Goal: Task Accomplishment & Management: Manage account settings

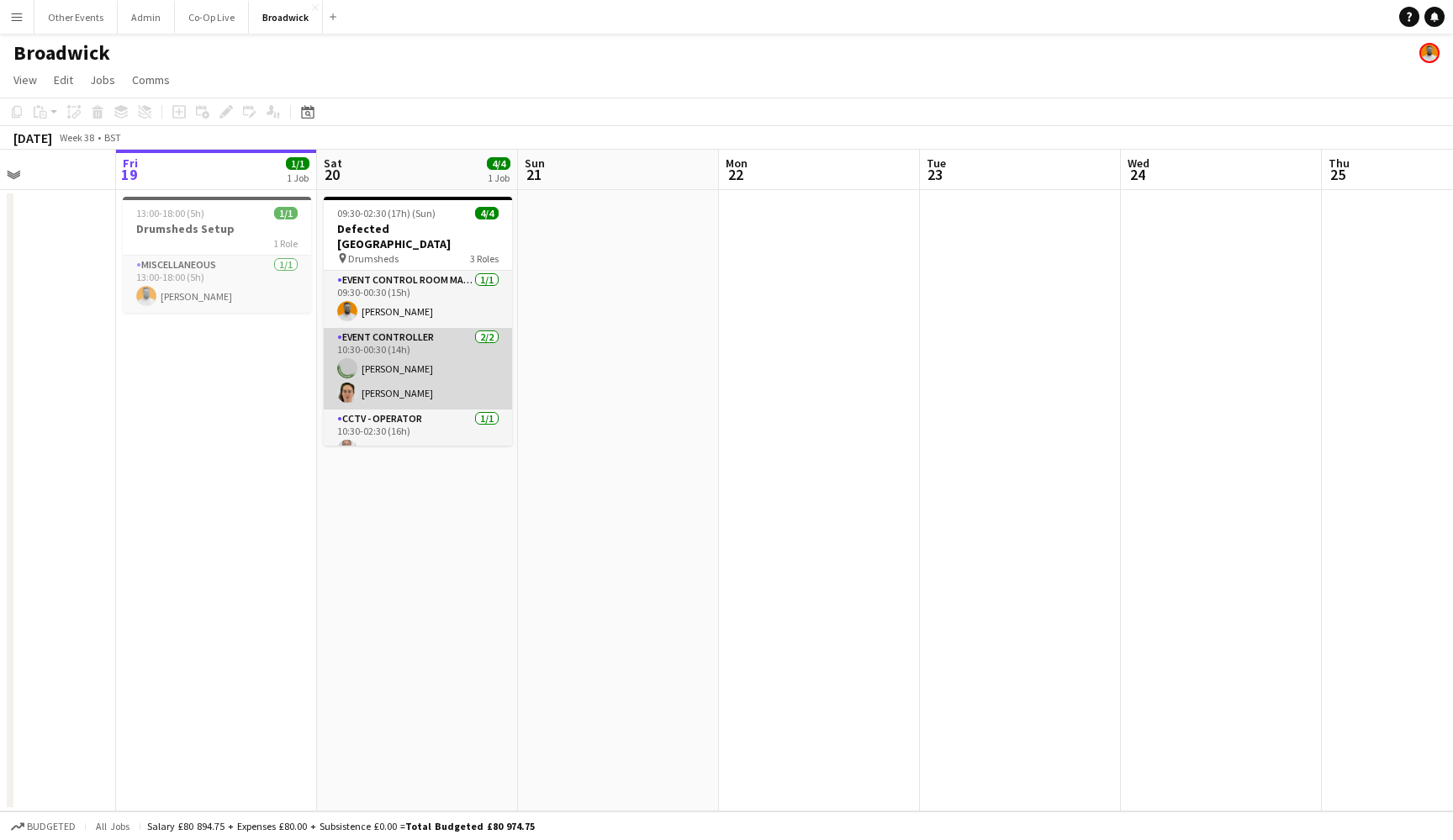
scroll to position [0, 487]
click at [448, 367] on app-card-role "Event Controller [DATE] 10:30-00:30 (14h) [PERSON_NAME] [PERSON_NAME]" at bounding box center [418, 368] width 188 height 81
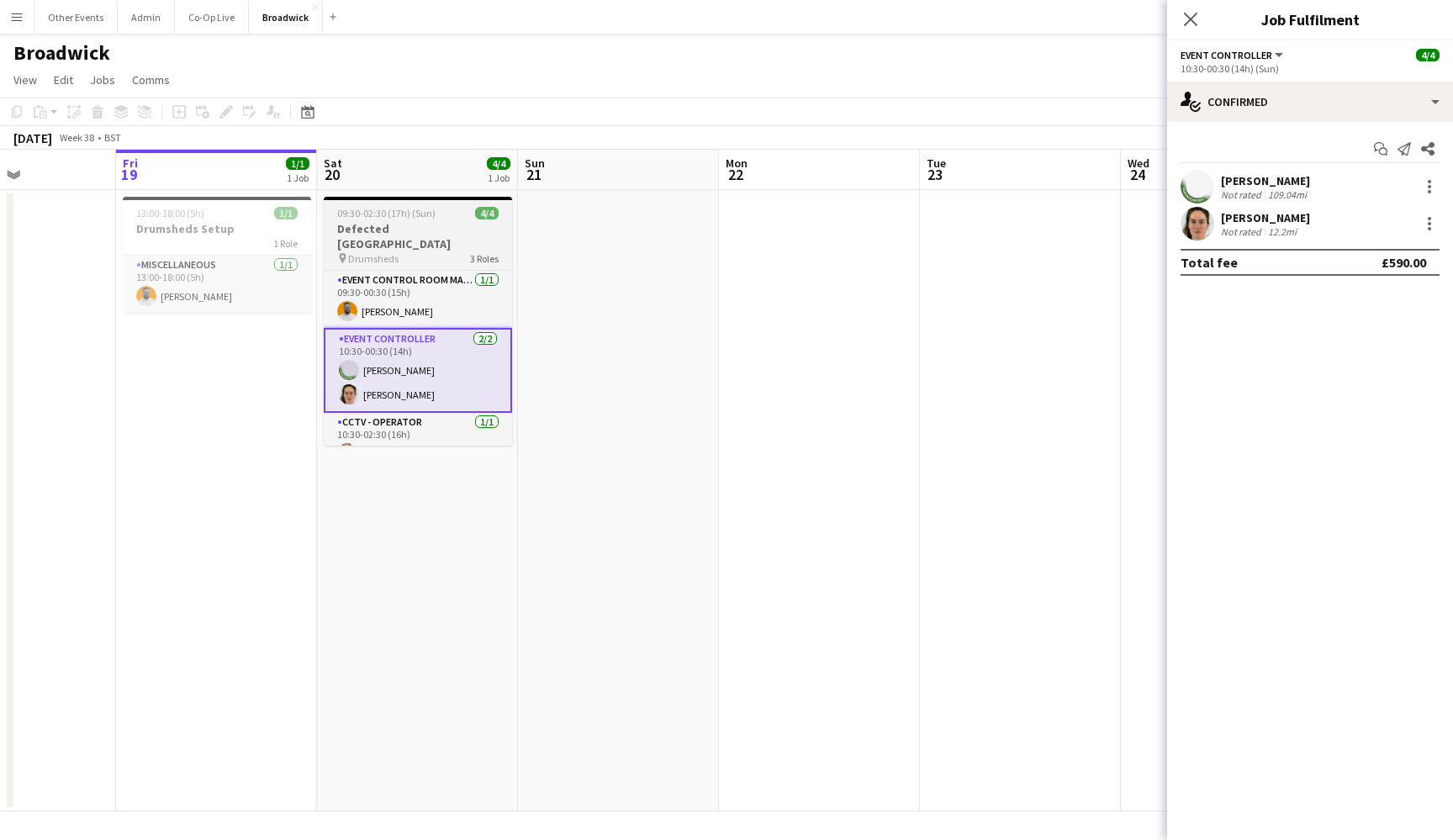
click at [470, 216] on div "09:30-02:30 (17h) (Sun) 4/4" at bounding box center [418, 212] width 188 height 13
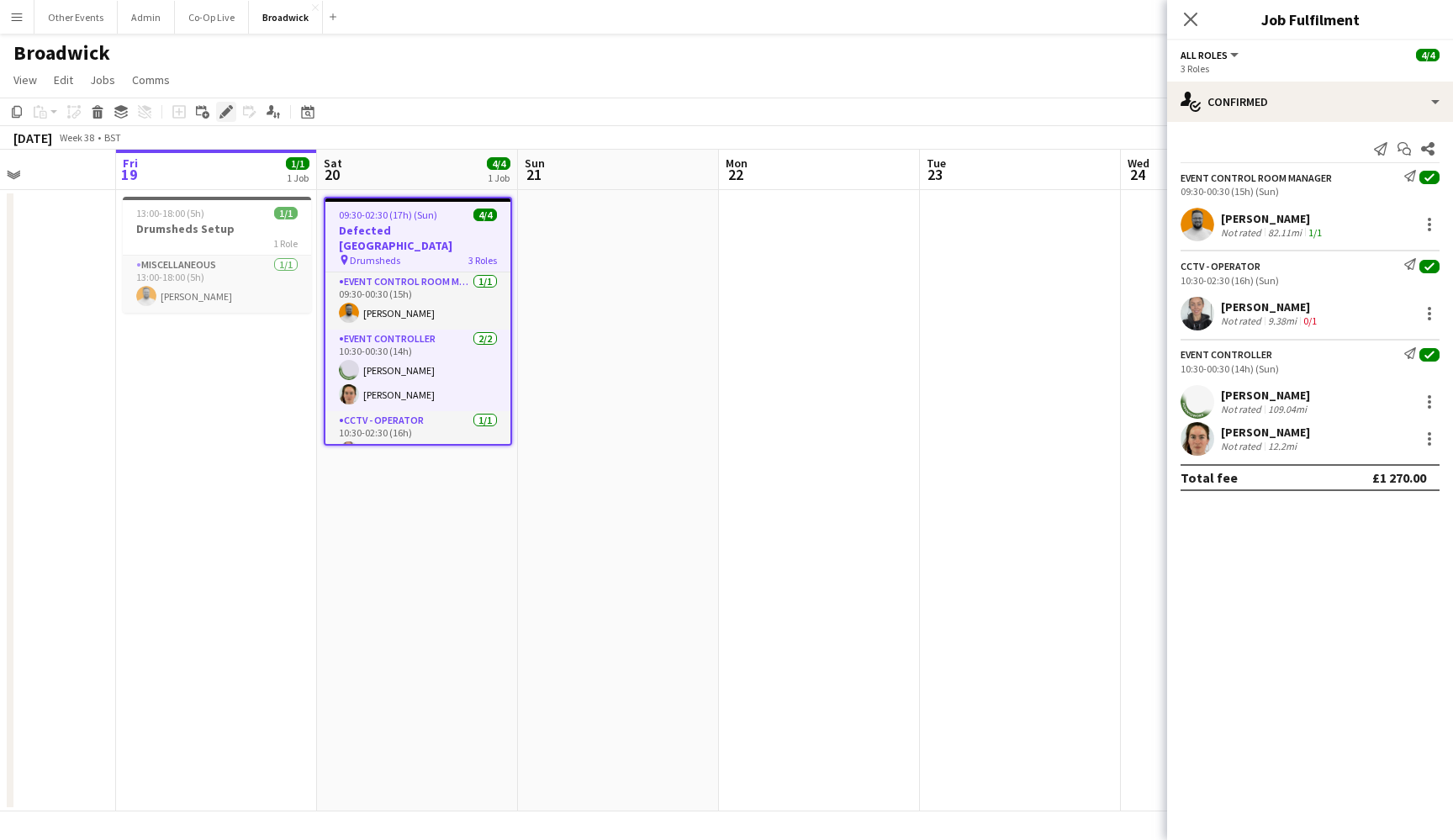
click at [232, 110] on icon "Edit" at bounding box center [226, 111] width 14 height 14
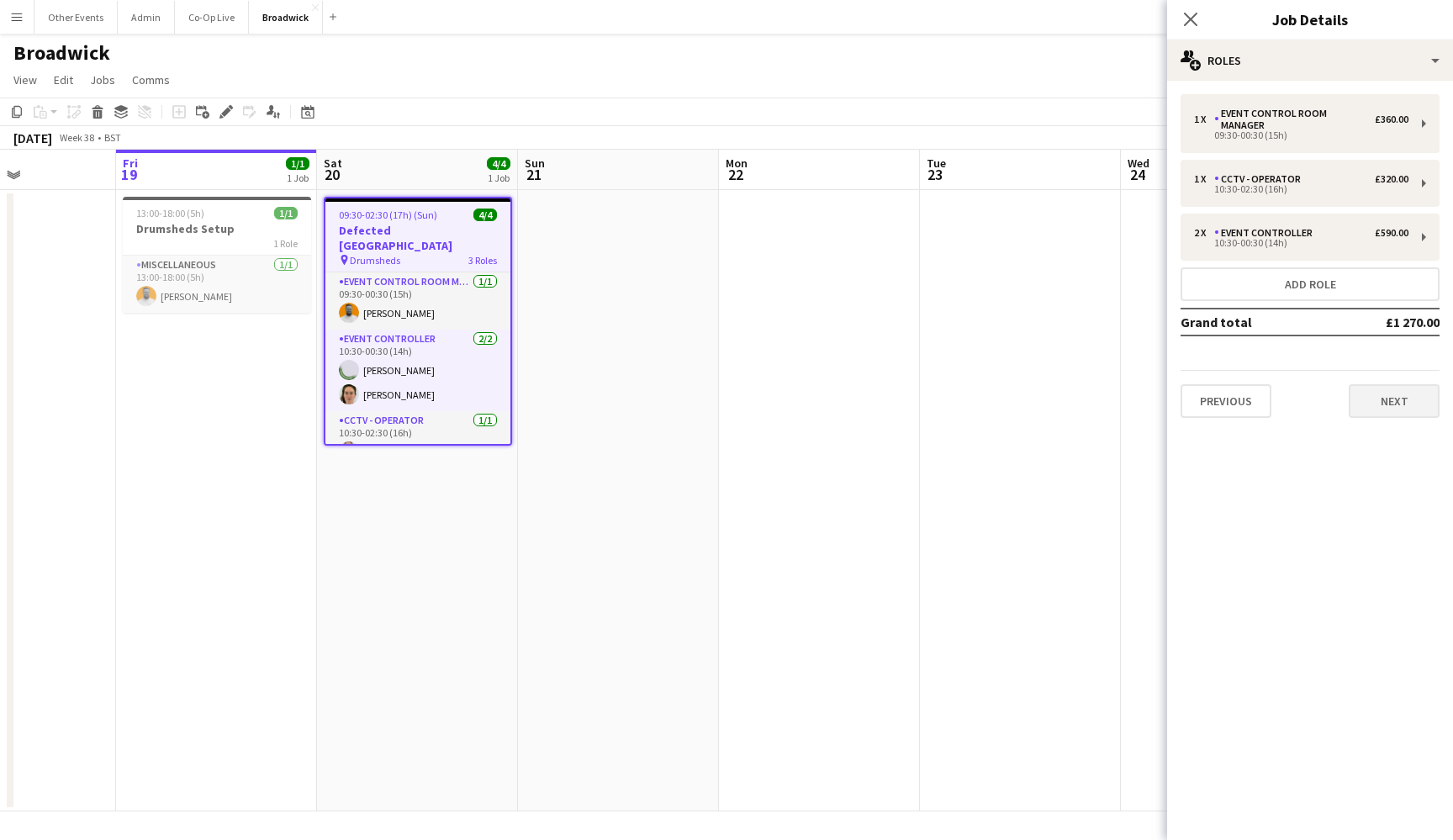
click at [1424, 384] on button "Next" at bounding box center [1395, 400] width 91 height 34
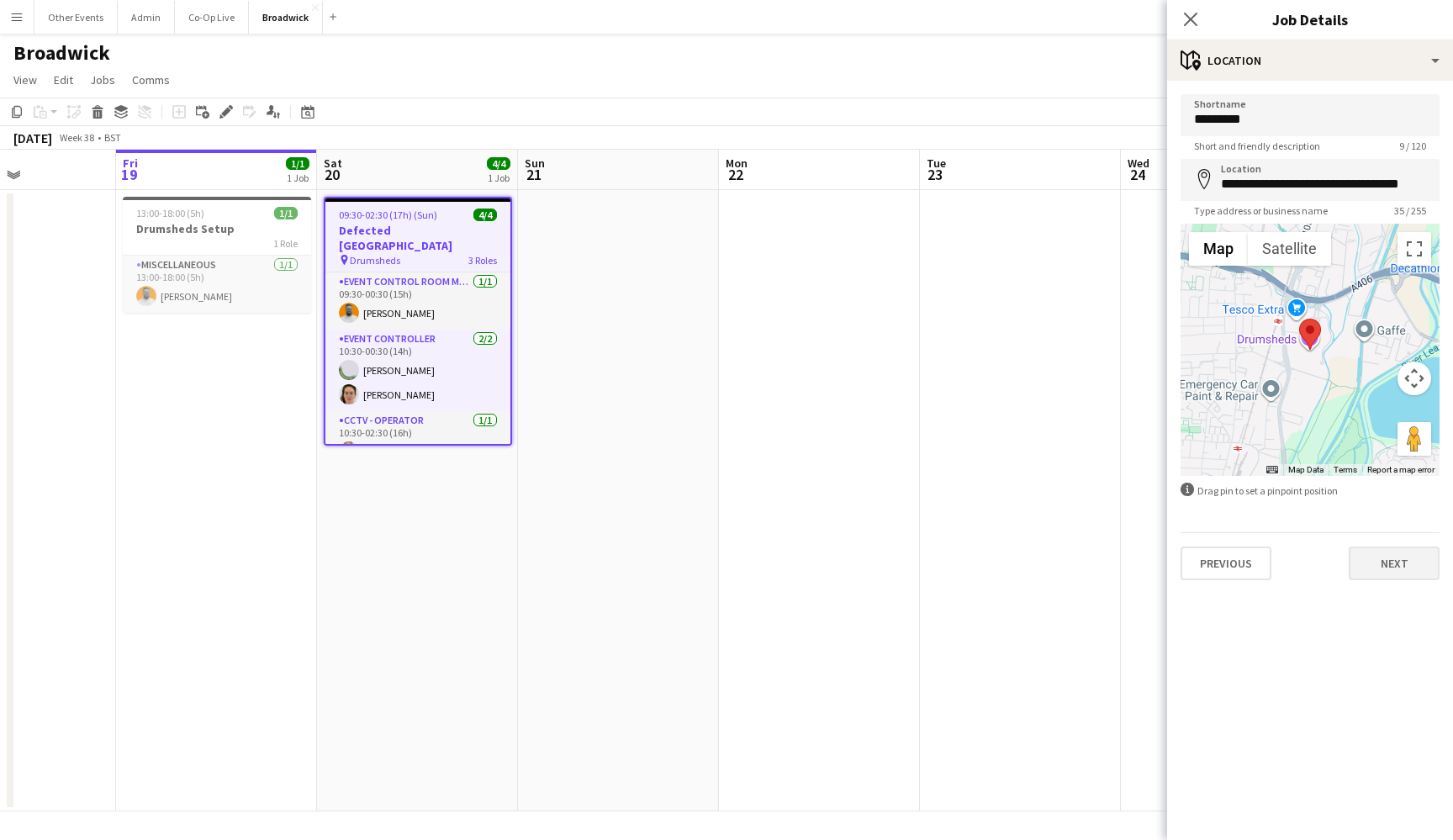
click at [1419, 576] on button "Next" at bounding box center [1395, 563] width 91 height 34
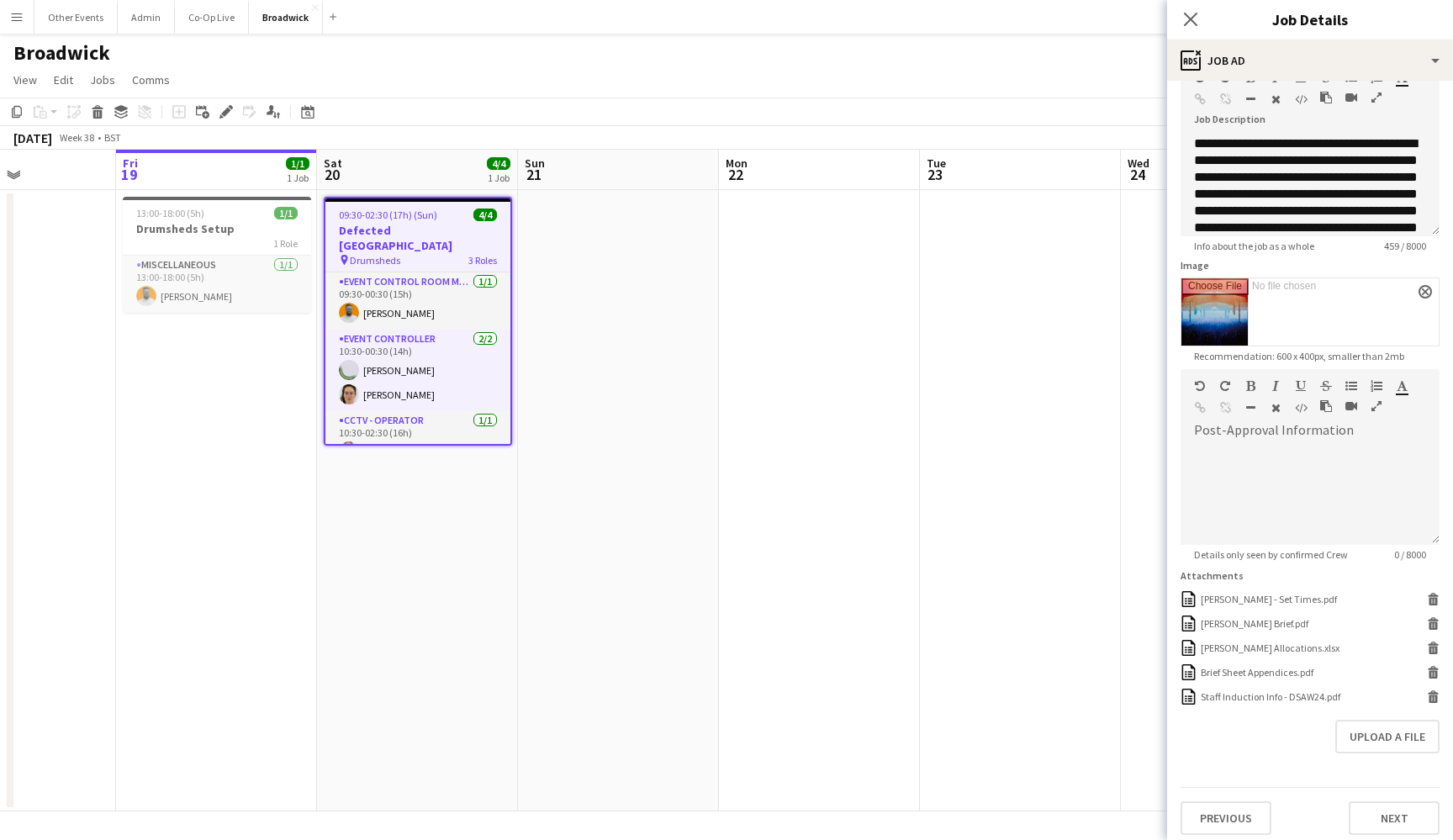
scroll to position [102, 0]
click at [1432, 596] on icon "Delete" at bounding box center [1433, 595] width 13 height 13
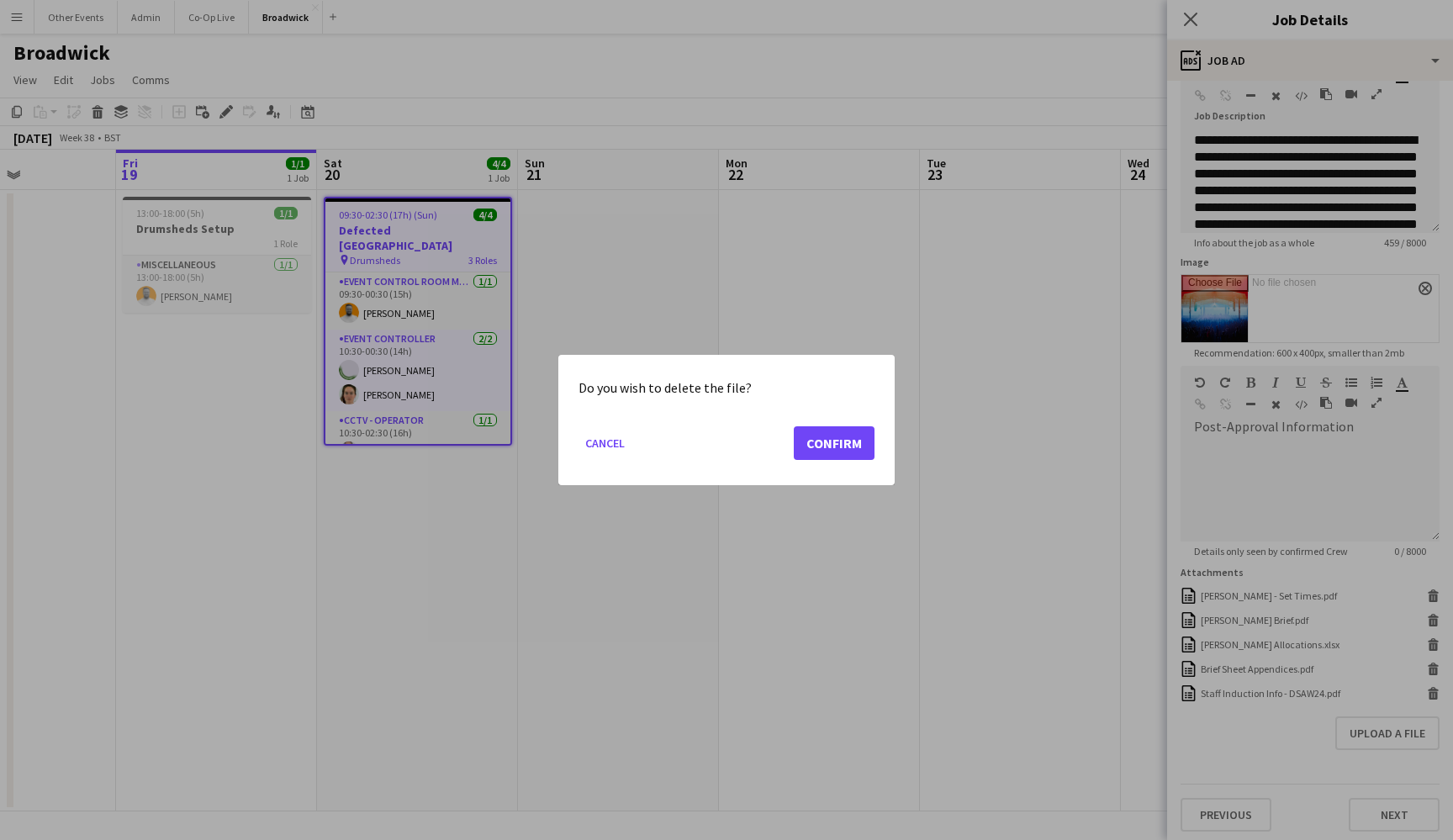
click at [835, 433] on button "Confirm" at bounding box center [834, 443] width 80 height 34
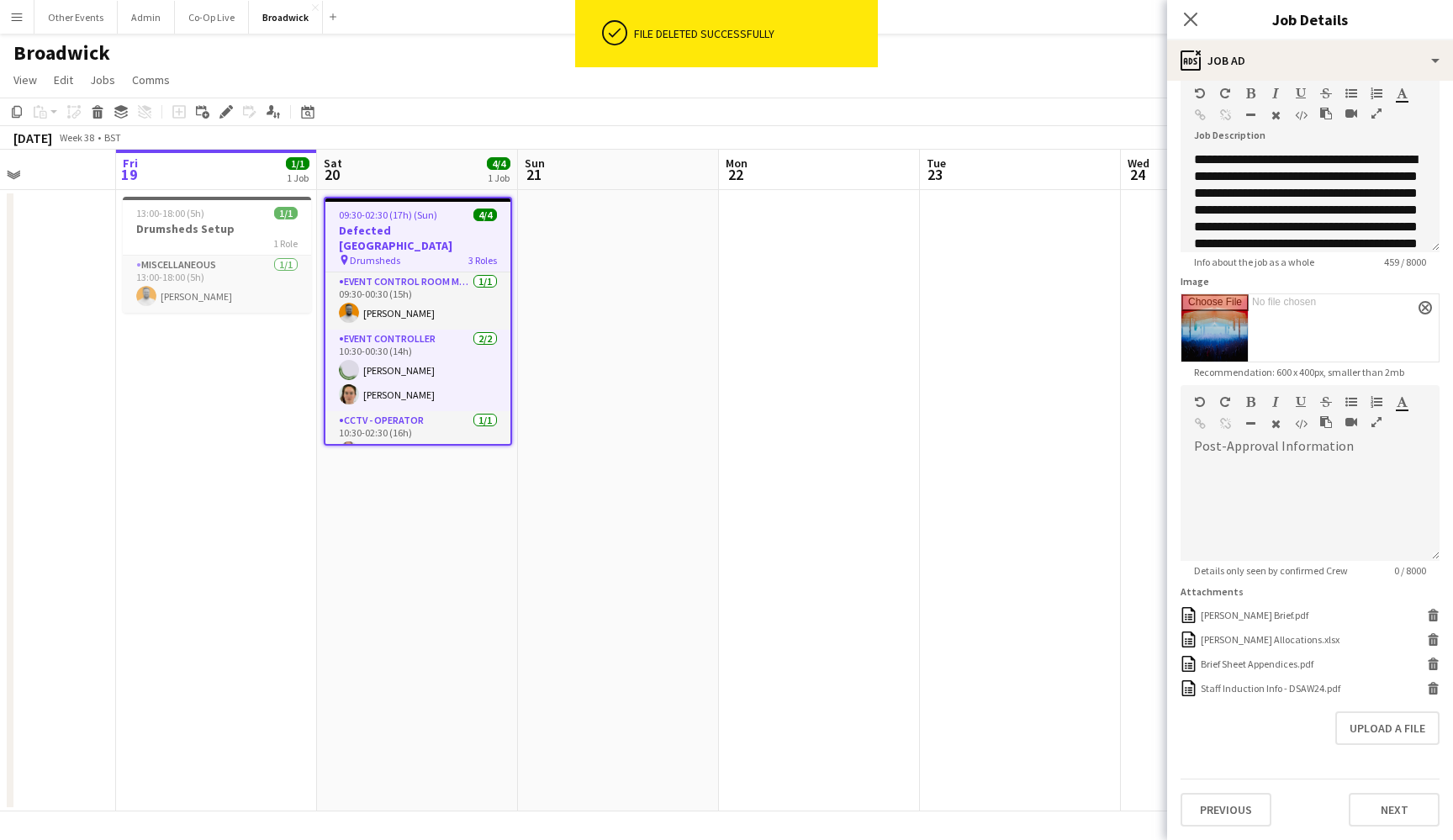
scroll to position [82, 0]
click at [845, 409] on app-date-cell at bounding box center [819, 500] width 201 height 621
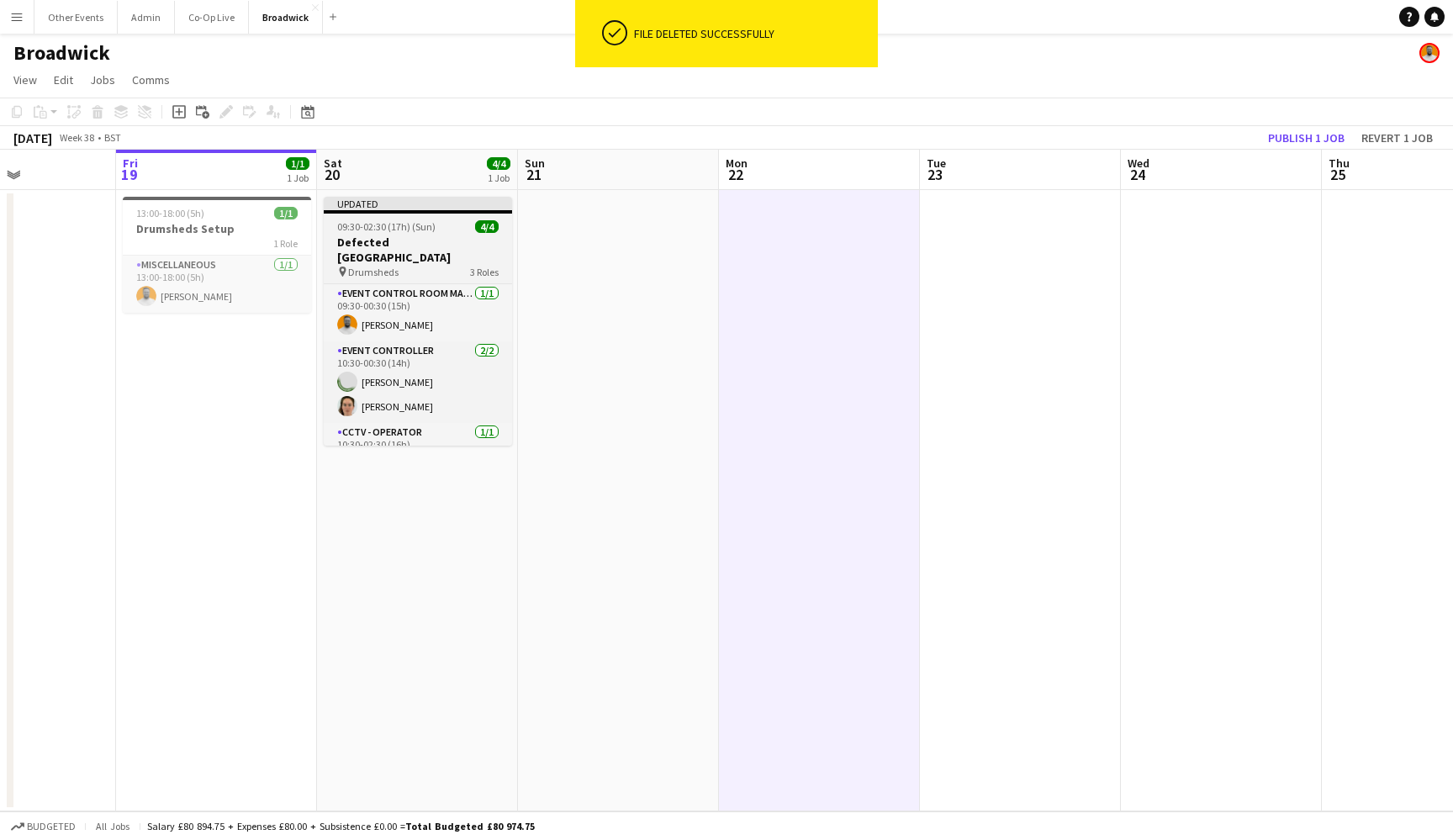
click at [472, 238] on h3 "Defected [GEOGRAPHIC_DATA]" at bounding box center [418, 249] width 188 height 30
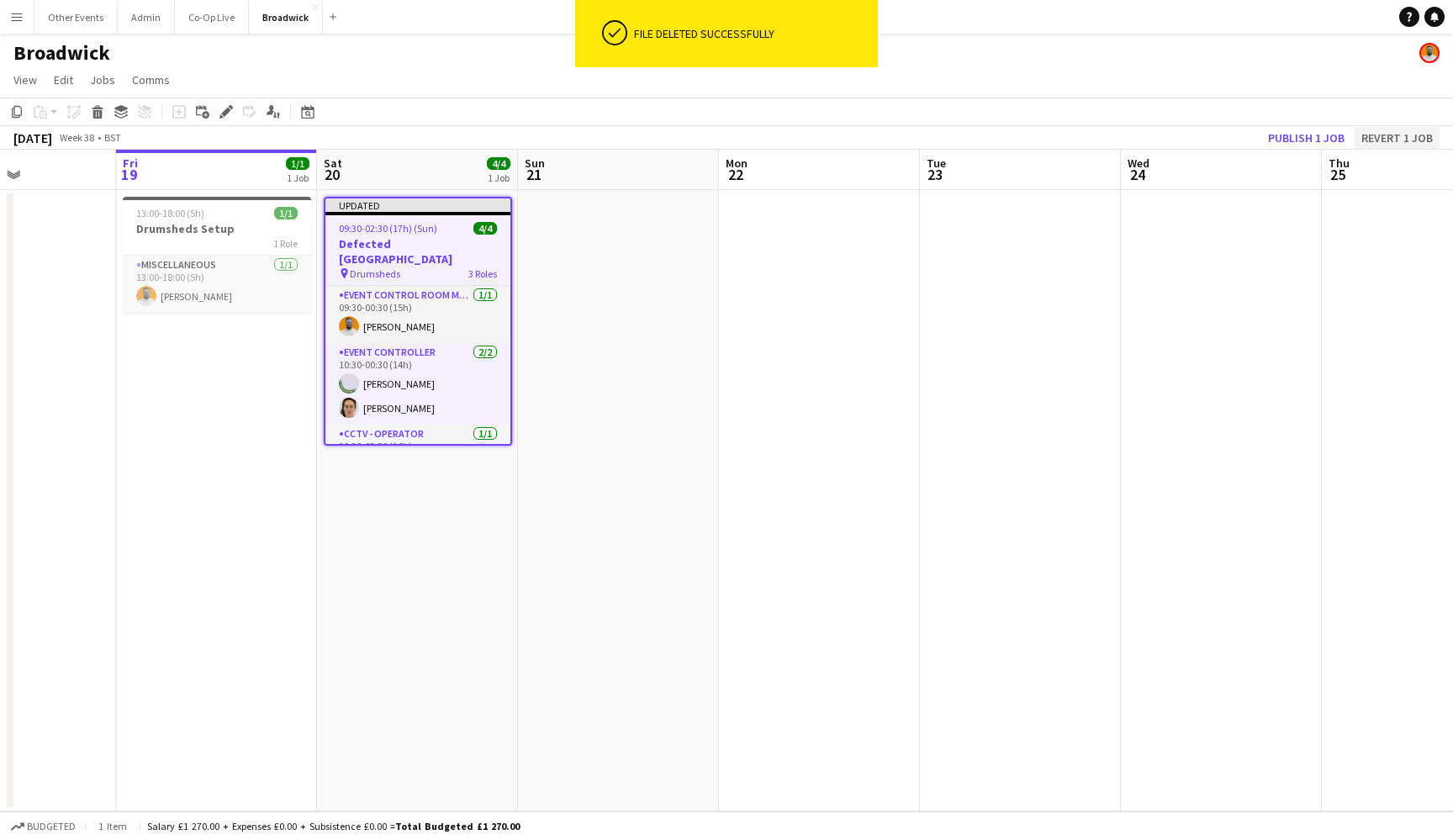
click at [1414, 140] on button "Revert 1 job" at bounding box center [1398, 138] width 85 height 22
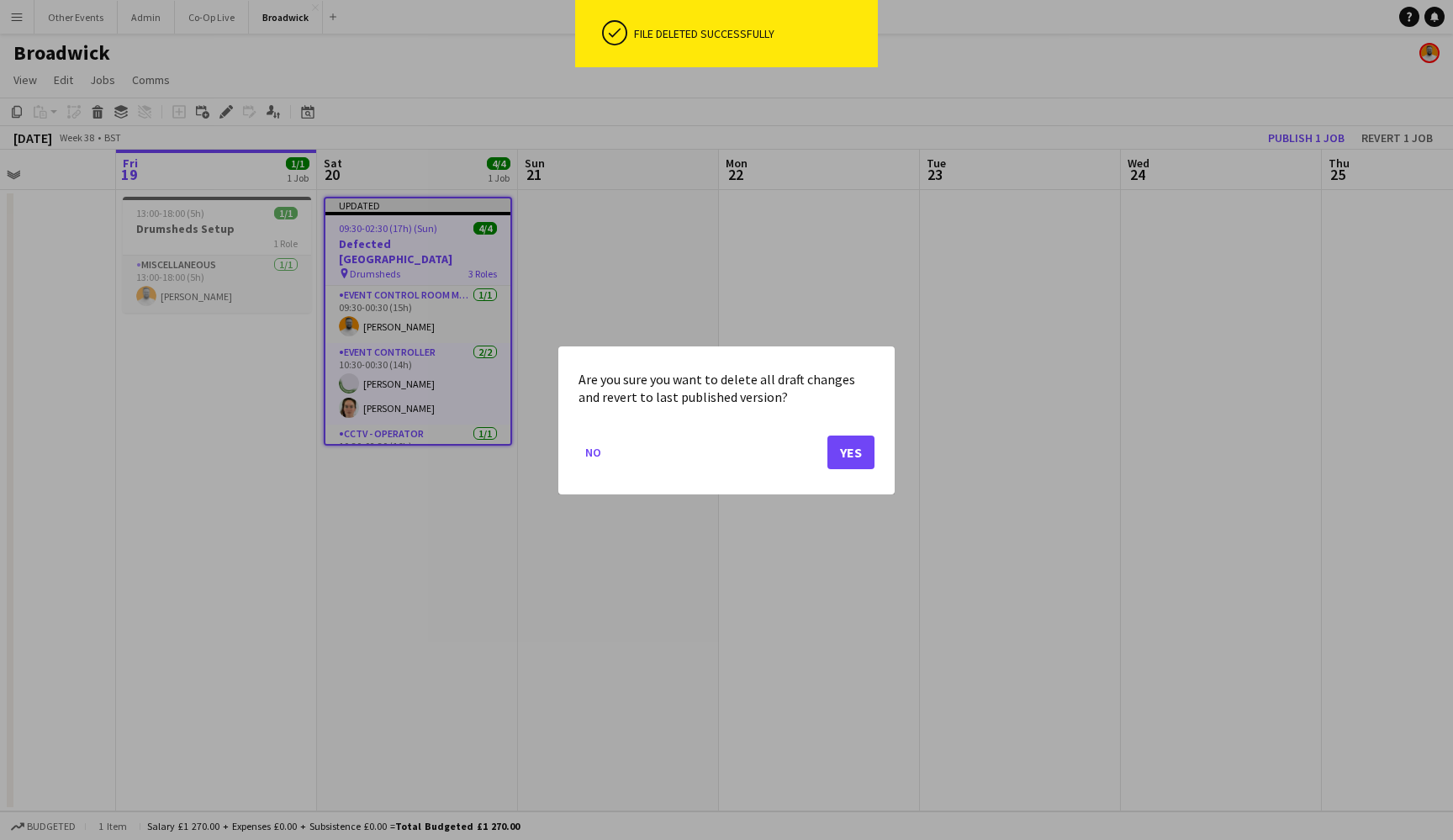
click at [860, 452] on button "Yes" at bounding box center [851, 451] width 47 height 34
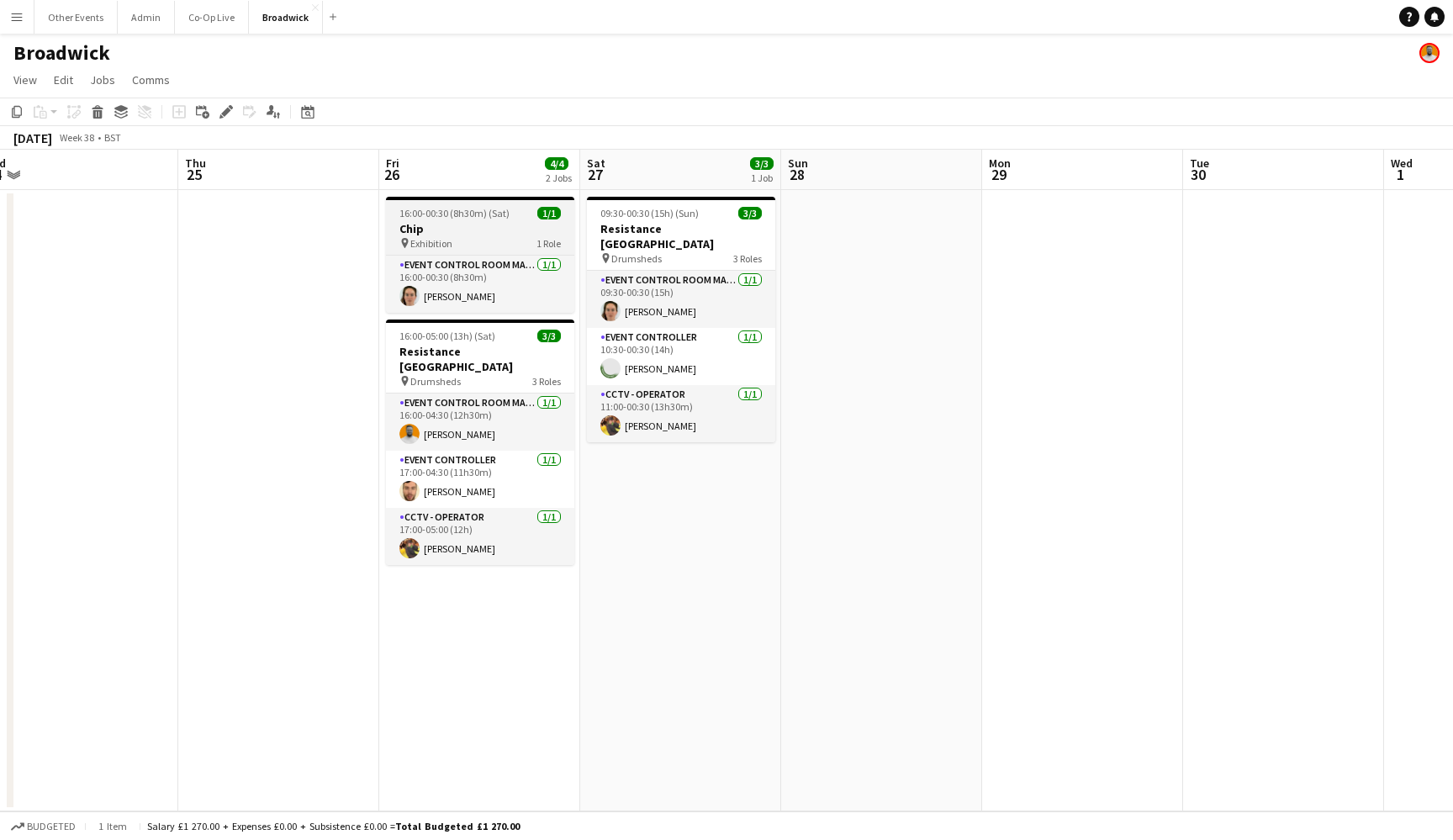
scroll to position [0, 425]
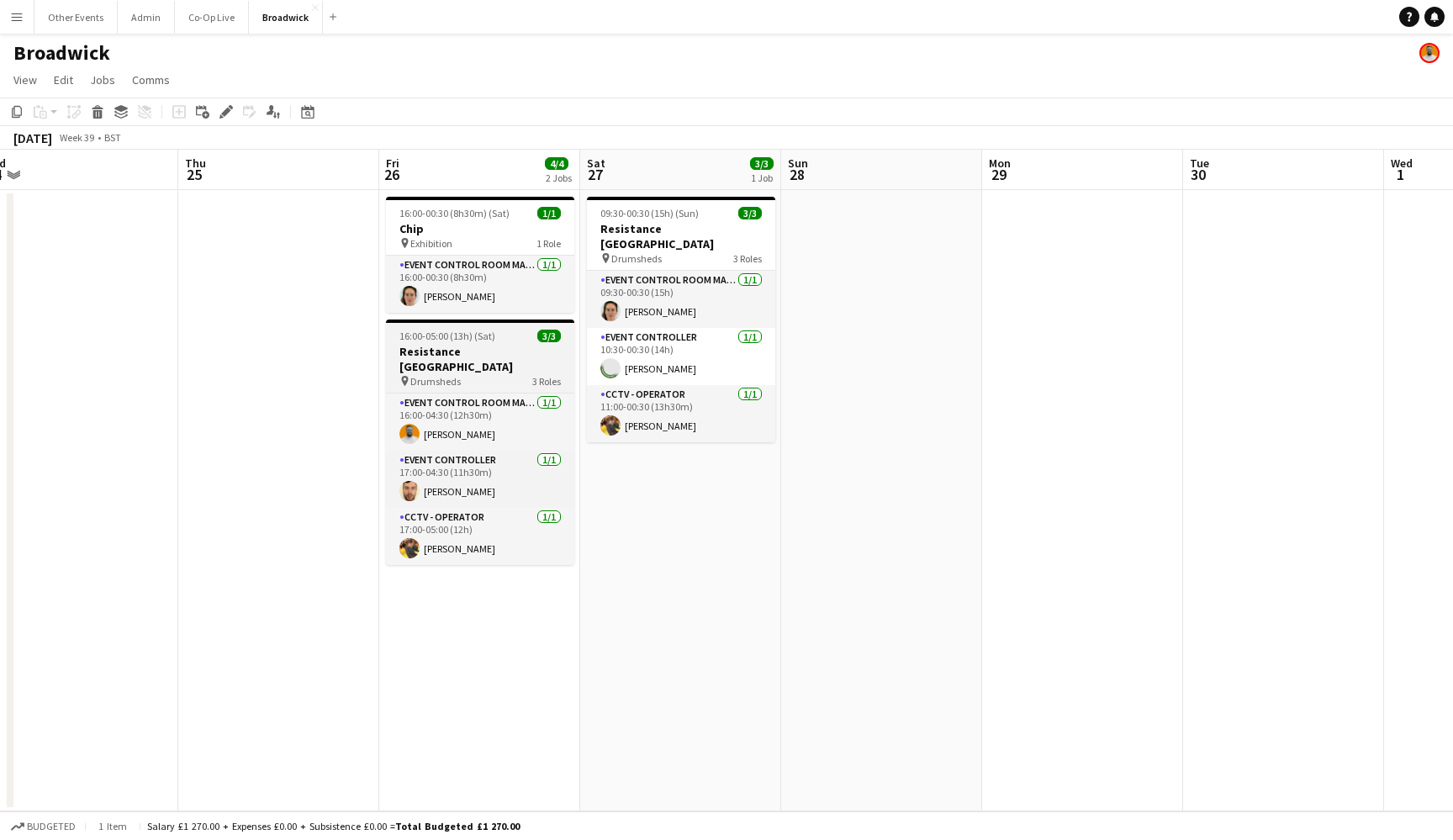
click at [508, 330] on div "16:00-05:00 (13h) (Sat) 3/3" at bounding box center [480, 335] width 188 height 13
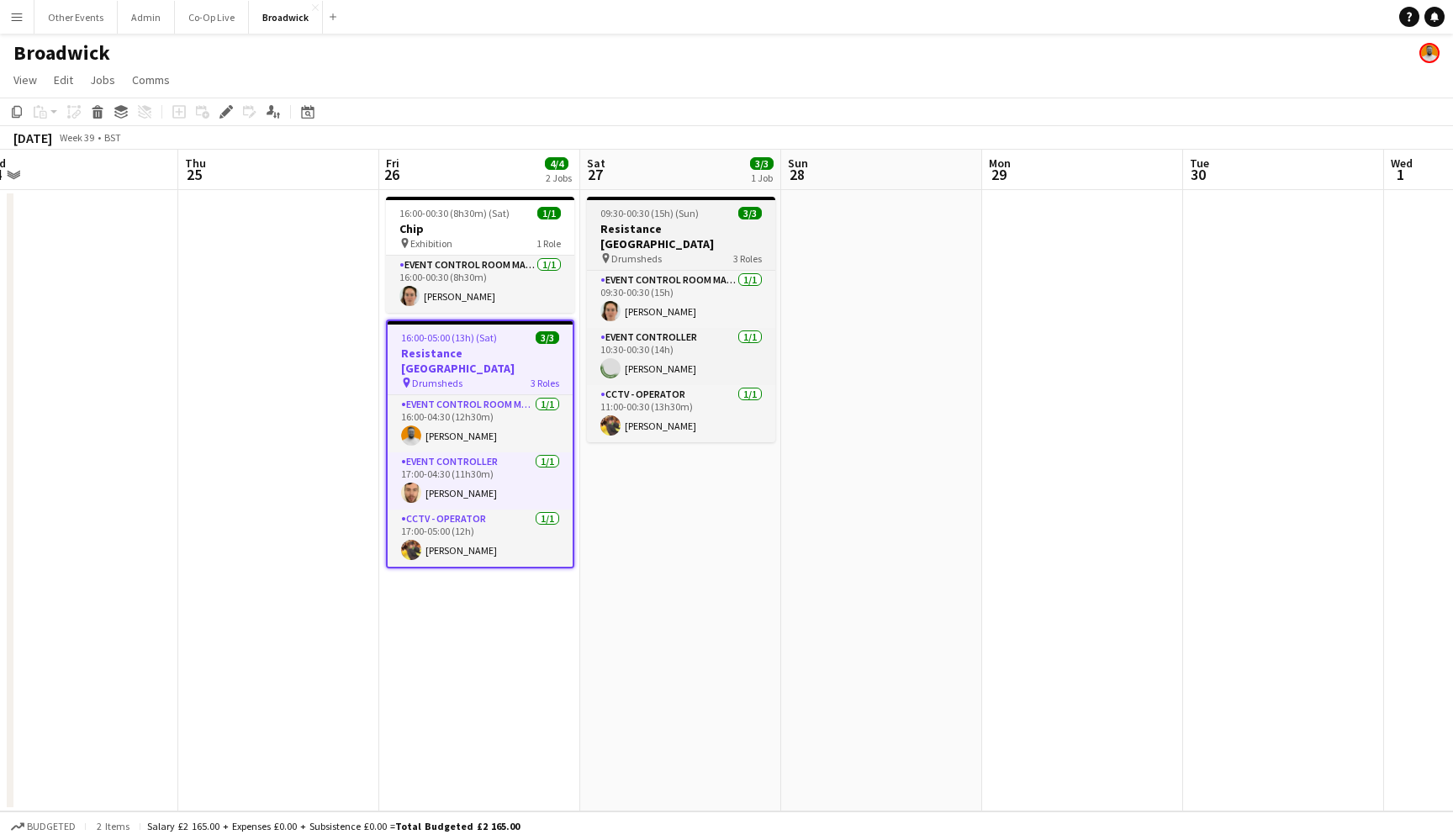
click at [707, 225] on h3 "Resistance [GEOGRAPHIC_DATA]" at bounding box center [681, 235] width 188 height 30
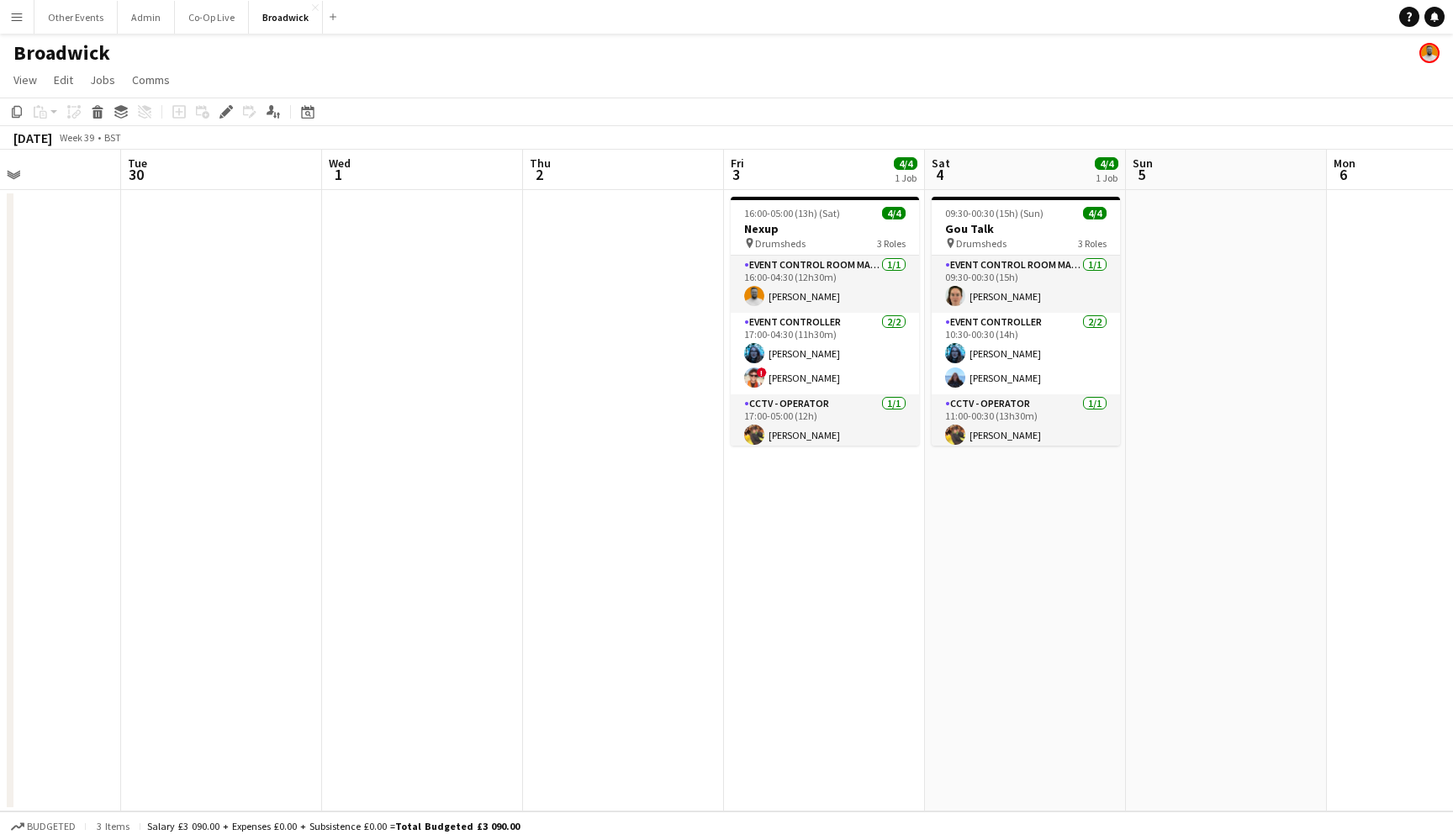
scroll to position [0, 733]
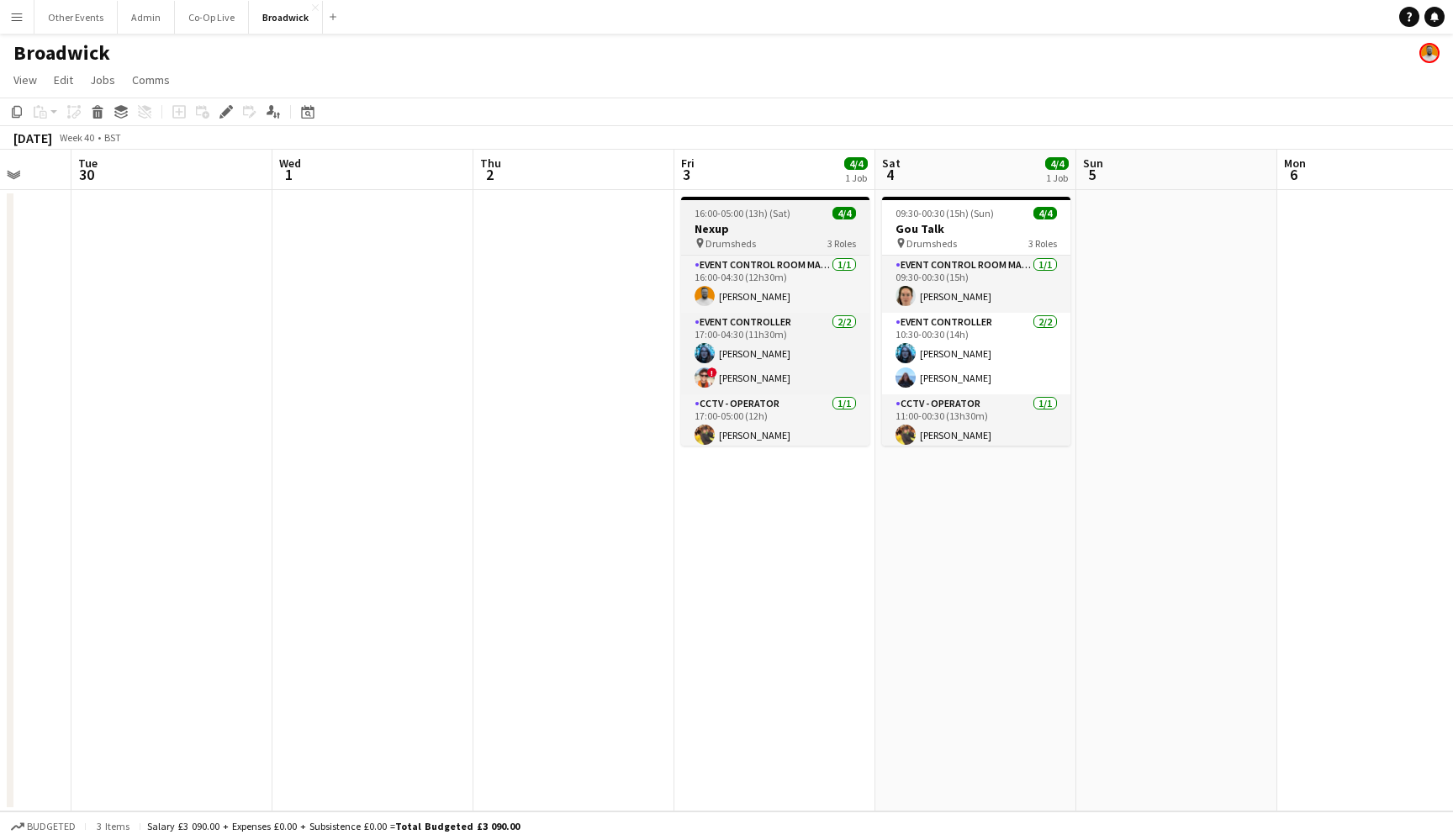
click at [801, 236] on div "pin Drumsheds 3 Roles" at bounding box center [775, 243] width 188 height 14
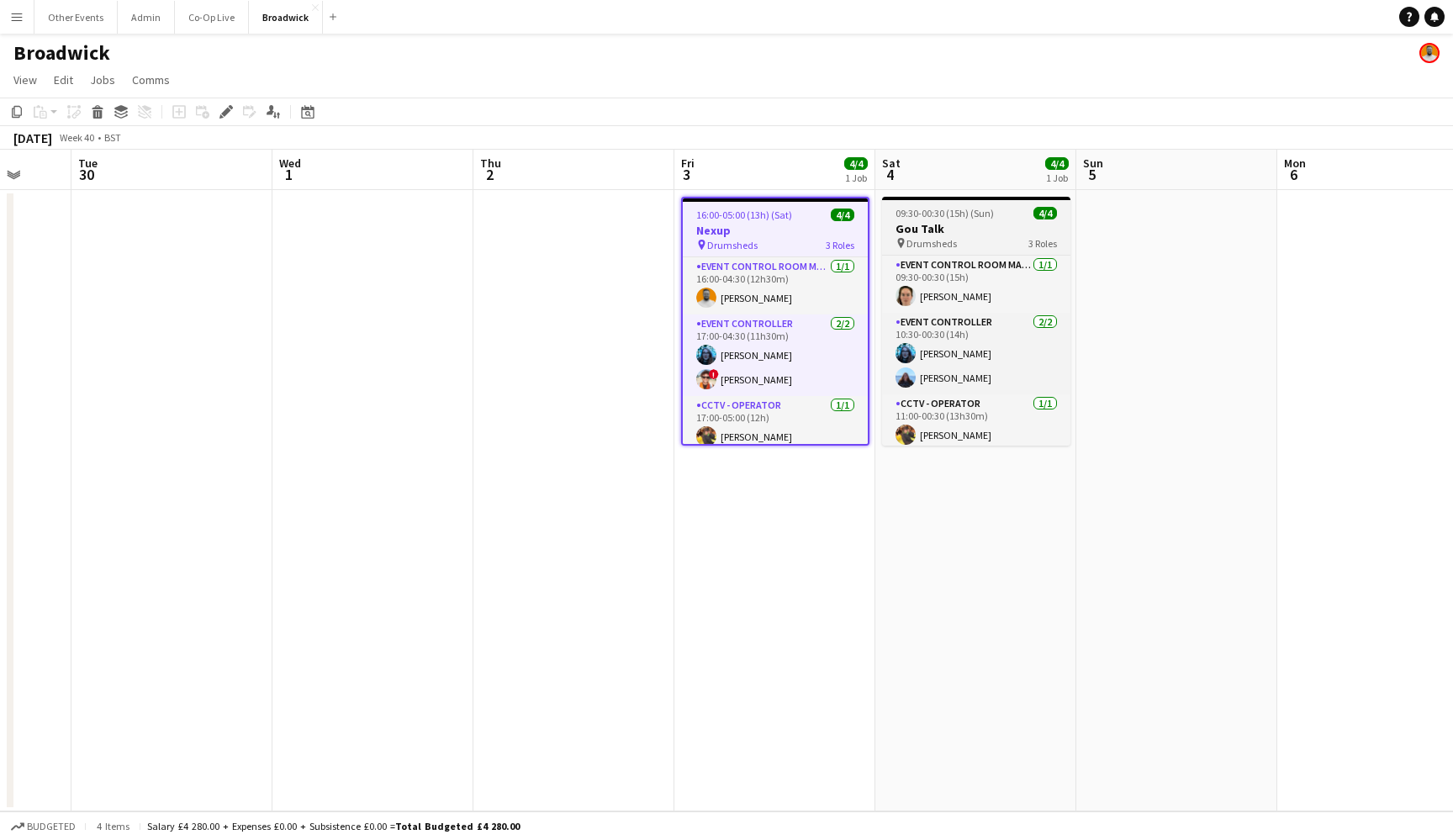
click at [985, 234] on h3 "Gou Talk" at bounding box center [976, 229] width 188 height 16
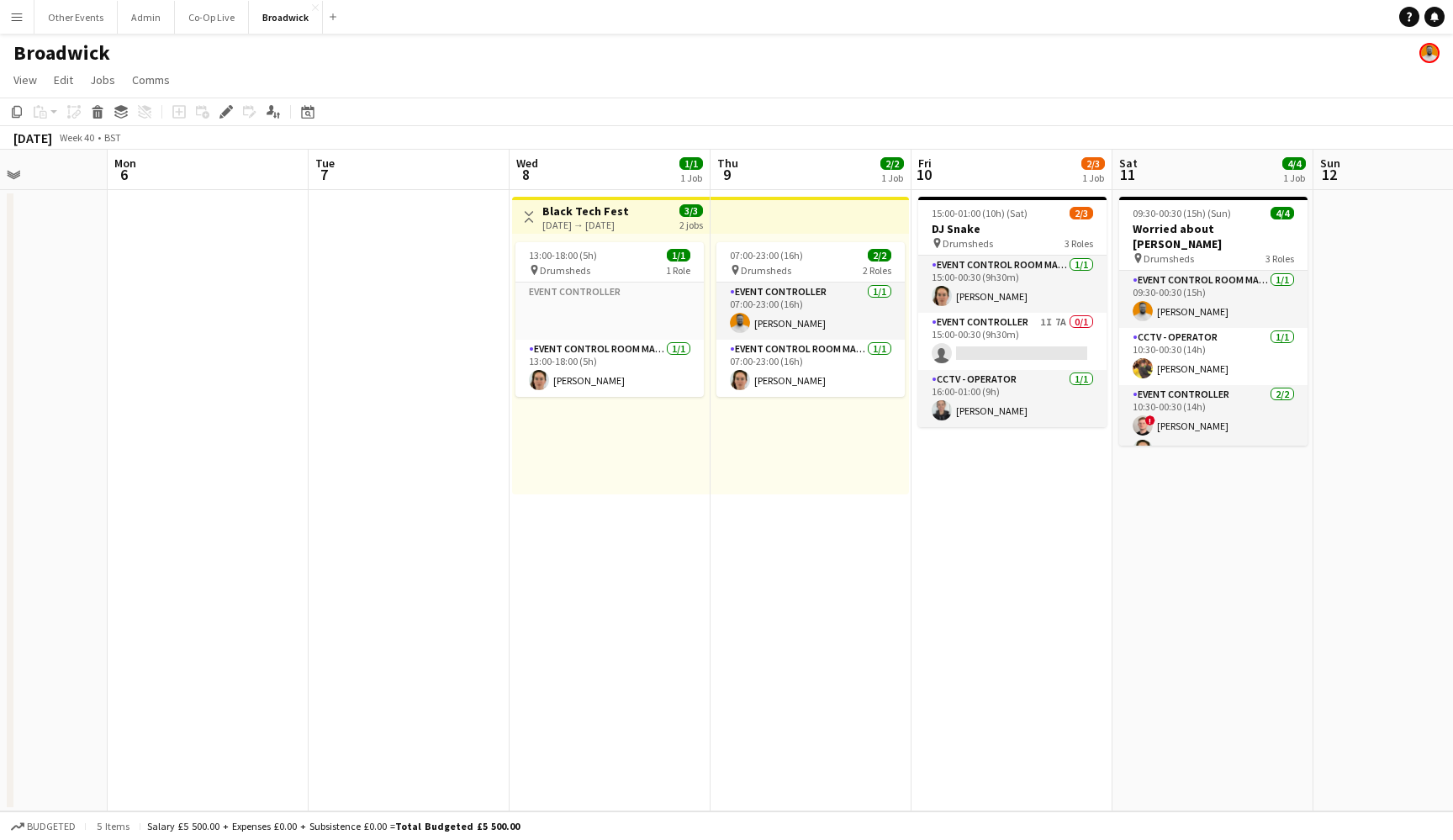
scroll to position [0, 759]
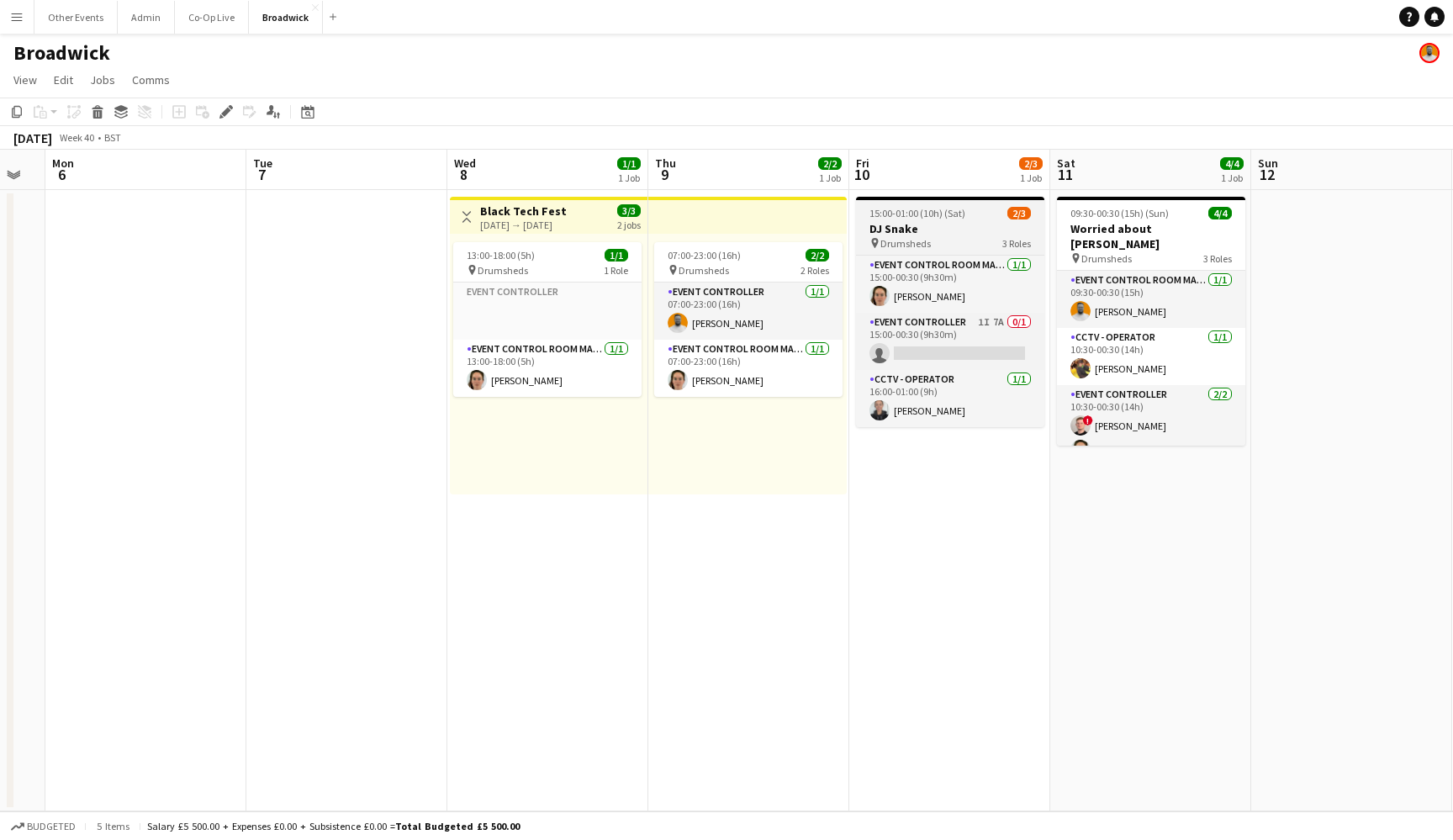
click at [945, 225] on h3 "DJ Snake" at bounding box center [950, 229] width 188 height 16
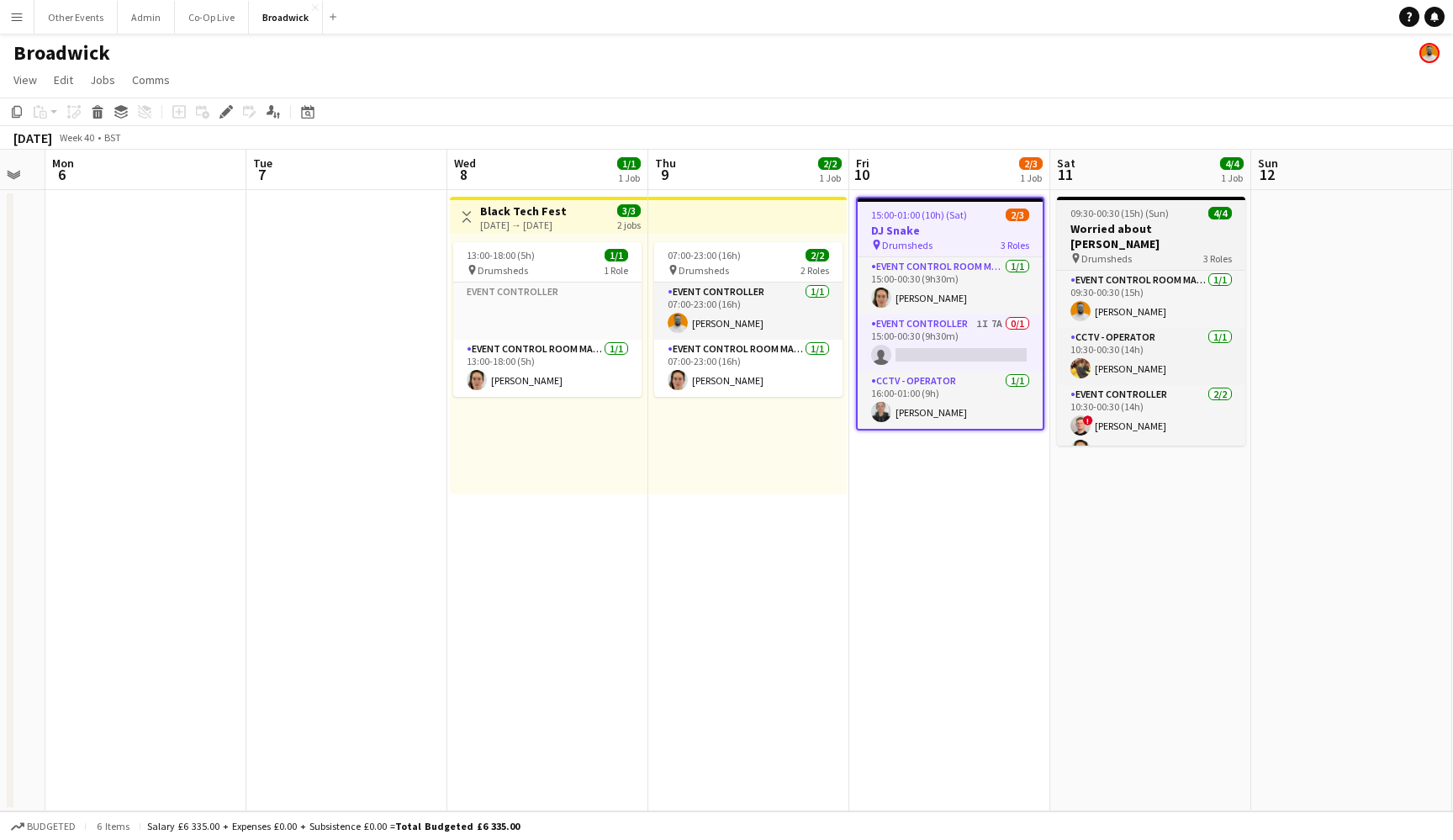
click at [1155, 219] on app-job-card "09:30-00:30 (15h) (Sun) 4/4 Worried about [PERSON_NAME] pin Drumsheds 3 Roles E…" at bounding box center [1151, 321] width 188 height 249
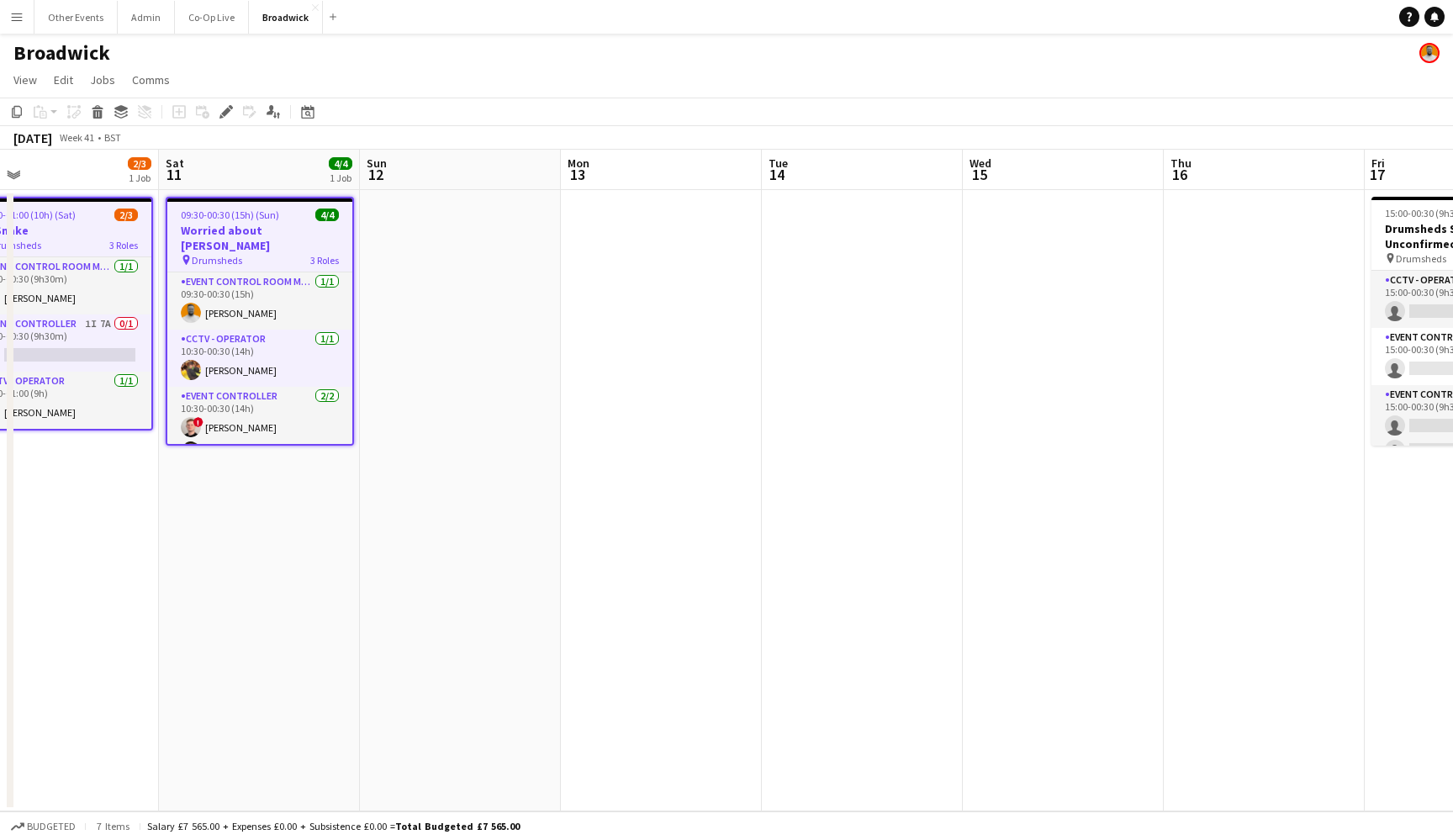
scroll to position [0, 474]
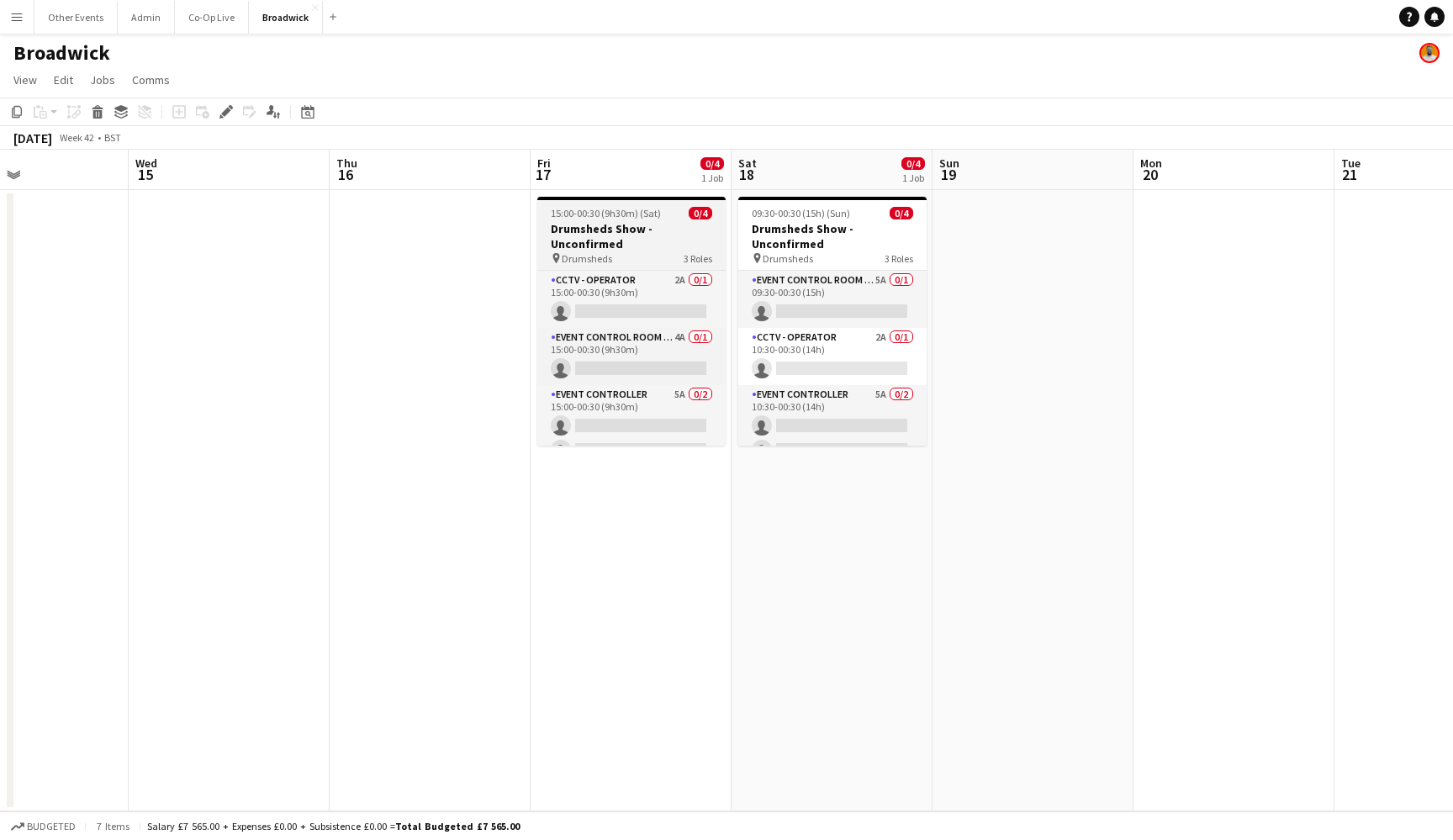
click at [644, 215] on span "15:00-00:30 (9h30m) (Sat)" at bounding box center [606, 212] width 111 height 13
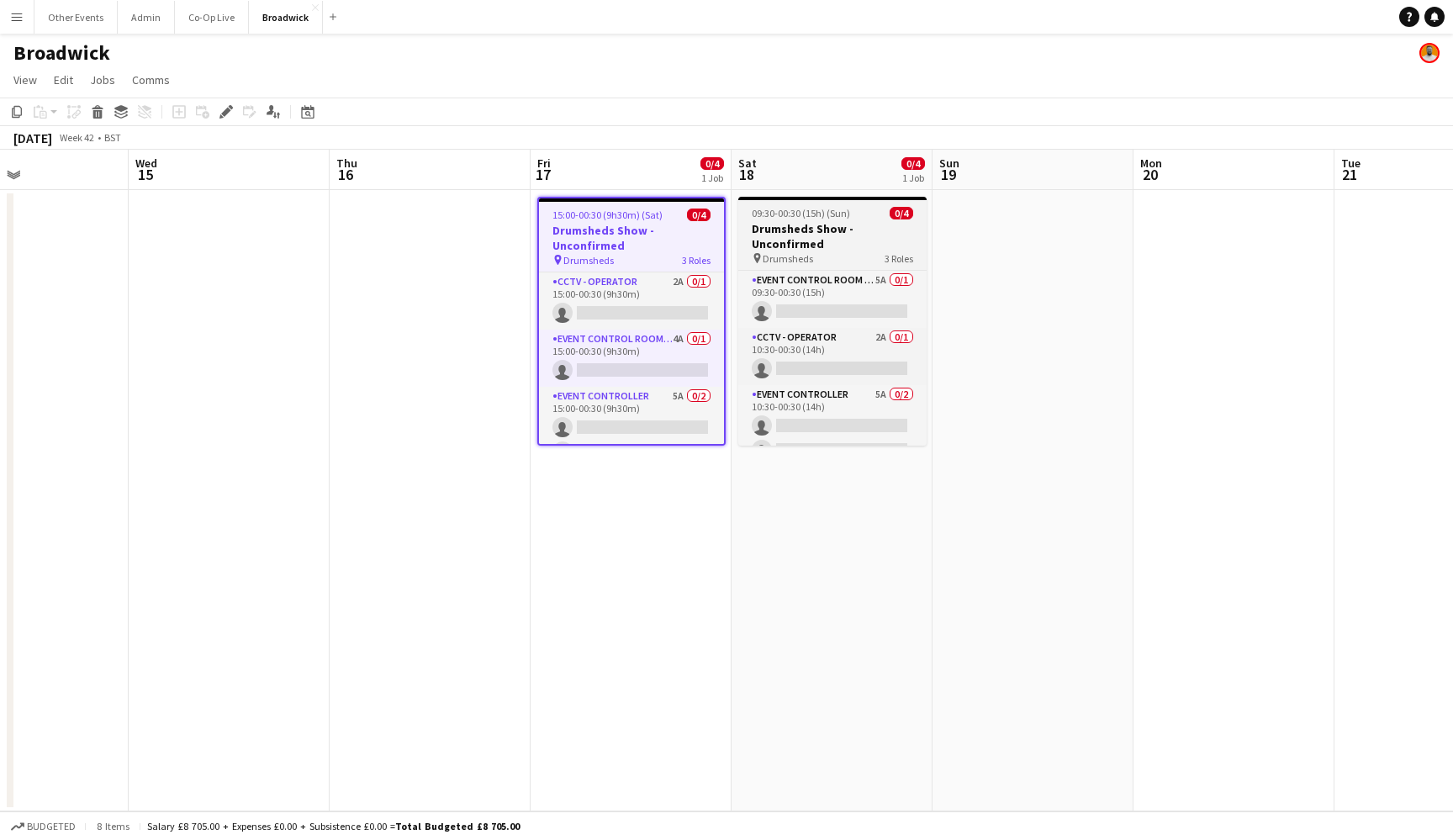
click at [827, 238] on h3 "Drumsheds Show - Unconfirmed" at bounding box center [833, 235] width 188 height 30
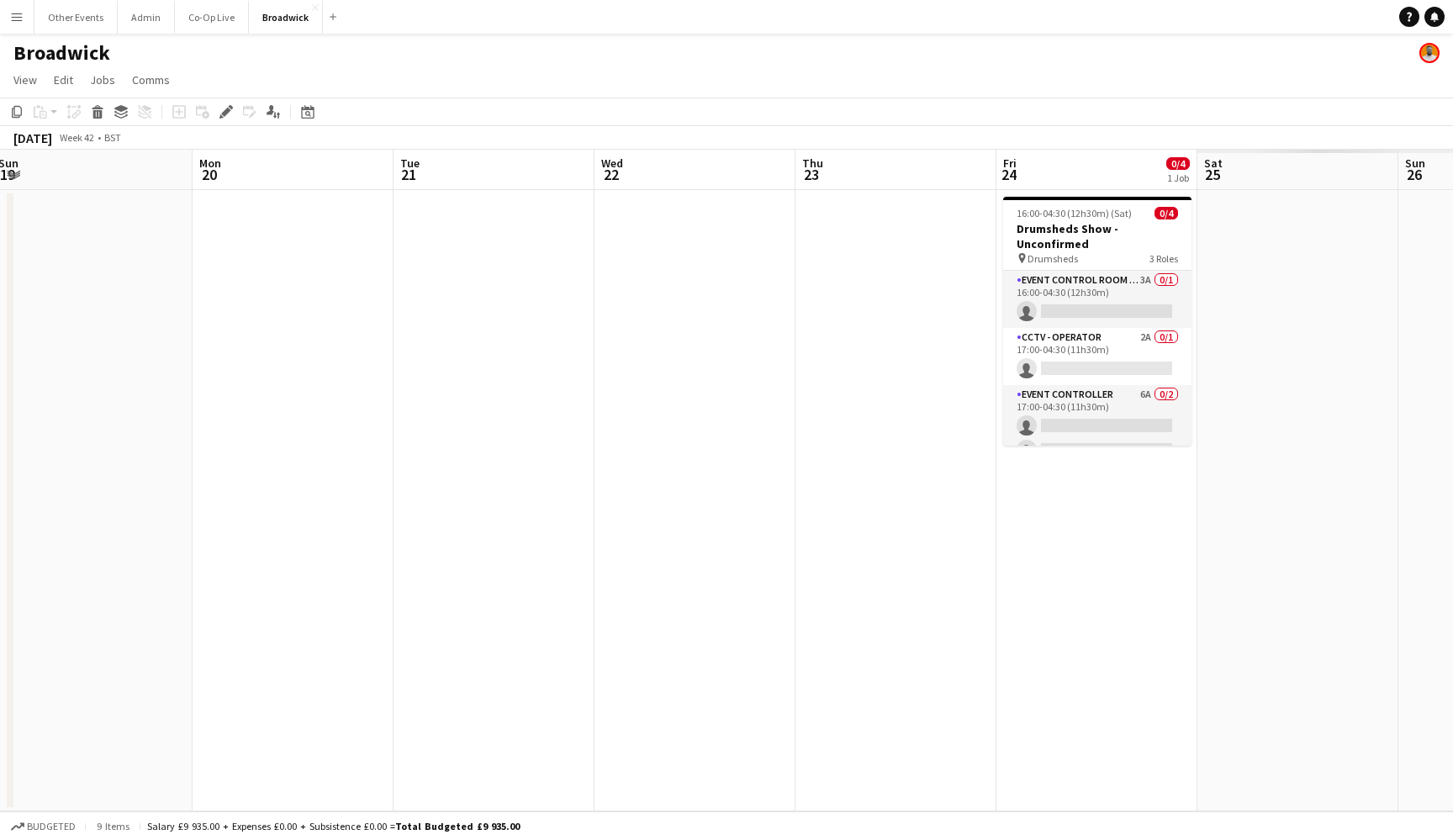
scroll to position [0, 701]
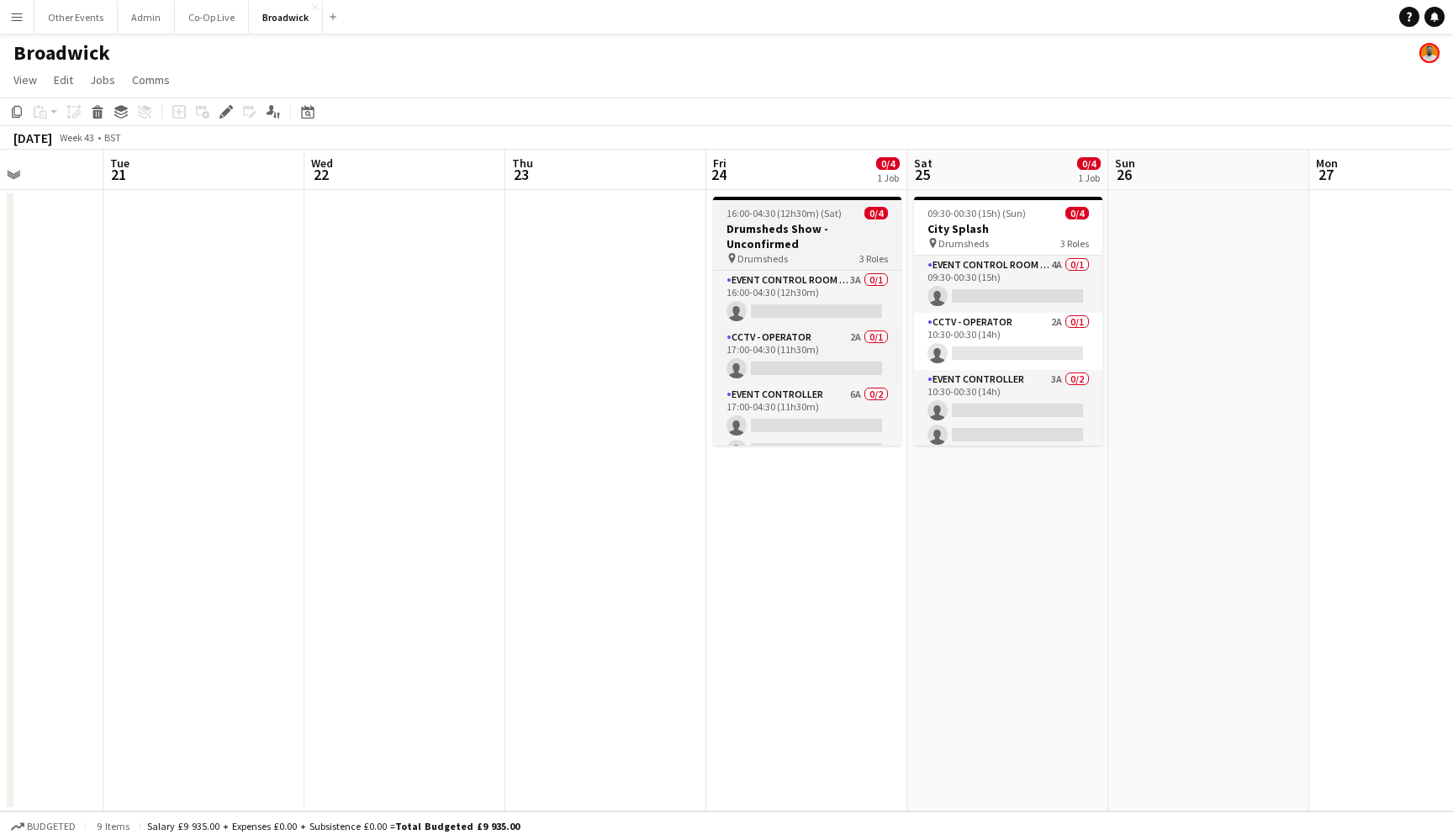
click at [827, 238] on h3 "Drumsheds Show - Unconfirmed" at bounding box center [807, 235] width 188 height 30
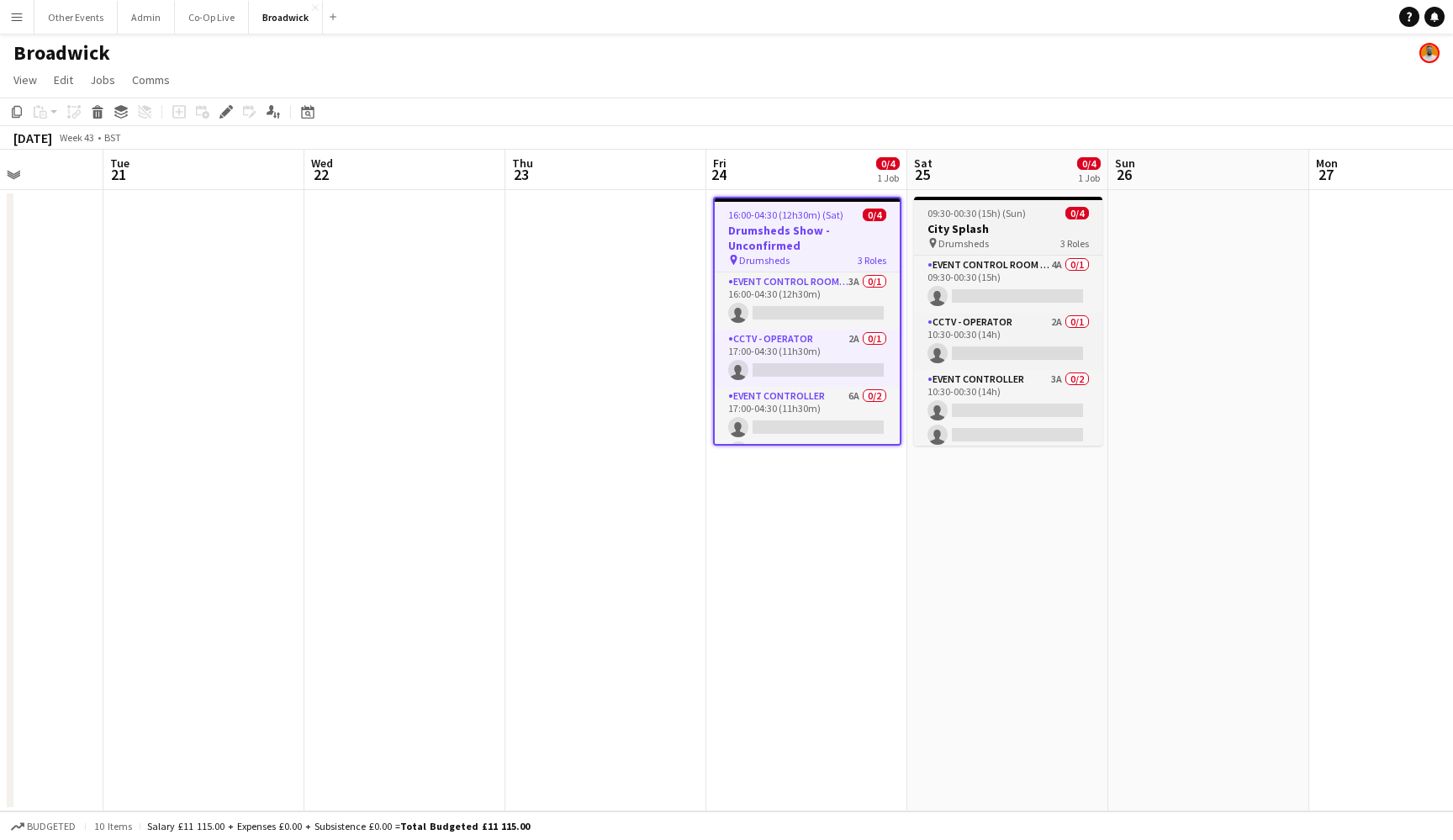
click at [983, 214] on span "09:30-00:30 (15h) (Sun)" at bounding box center [977, 212] width 99 height 13
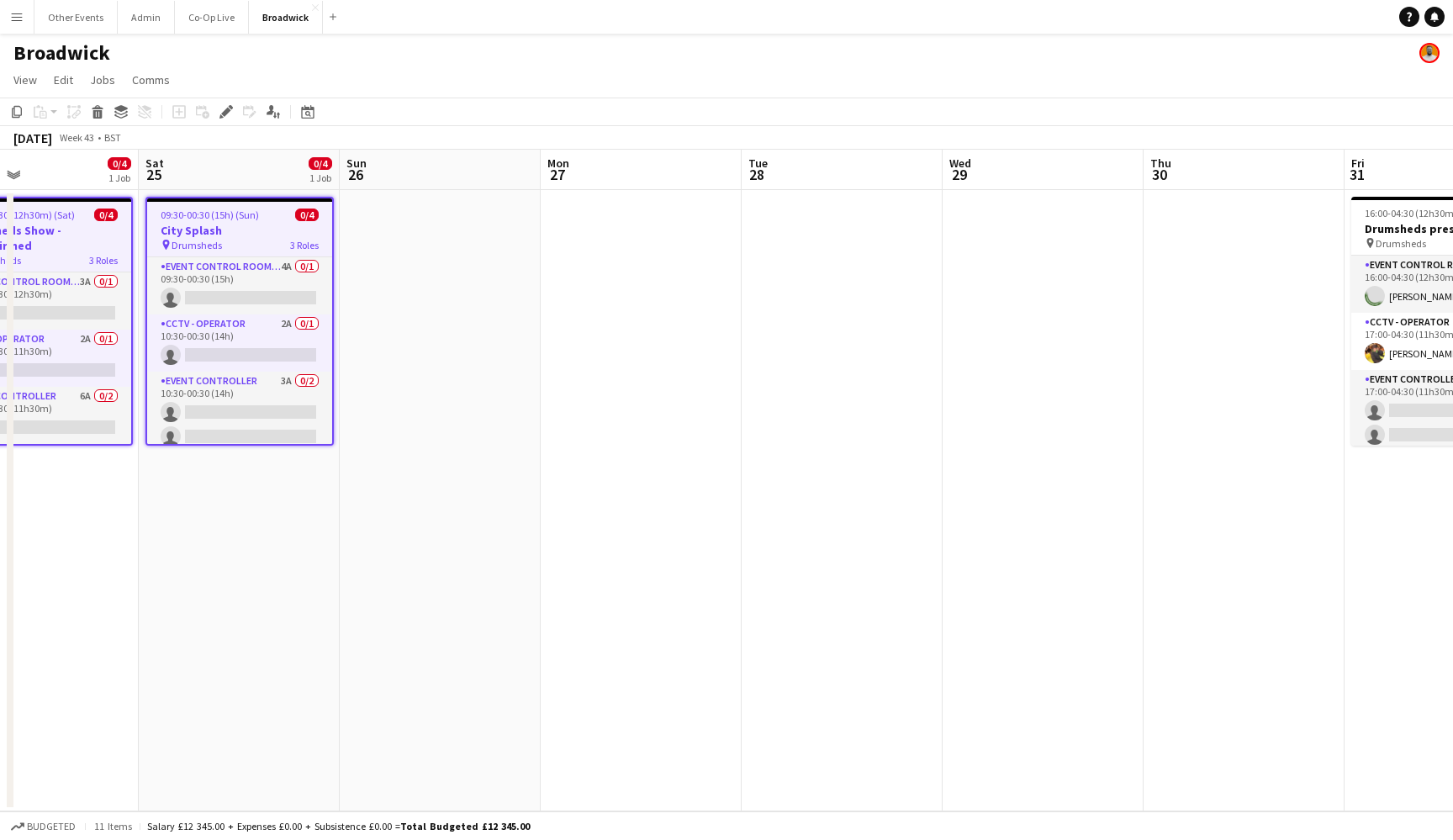
scroll to position [0, 706]
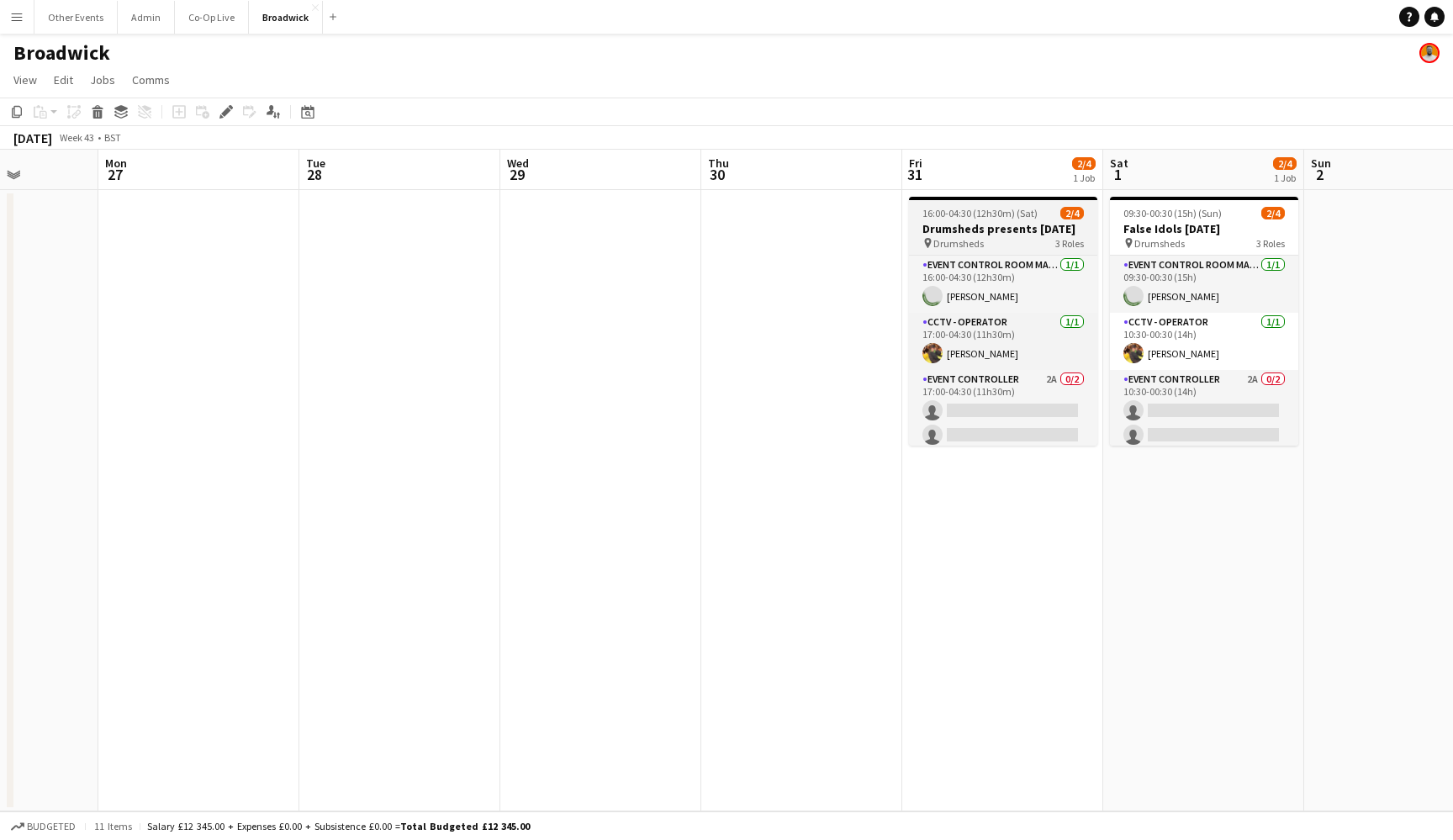
click at [983, 214] on span "16:00-04:30 (12h30m) (Sat)" at bounding box center [980, 212] width 115 height 13
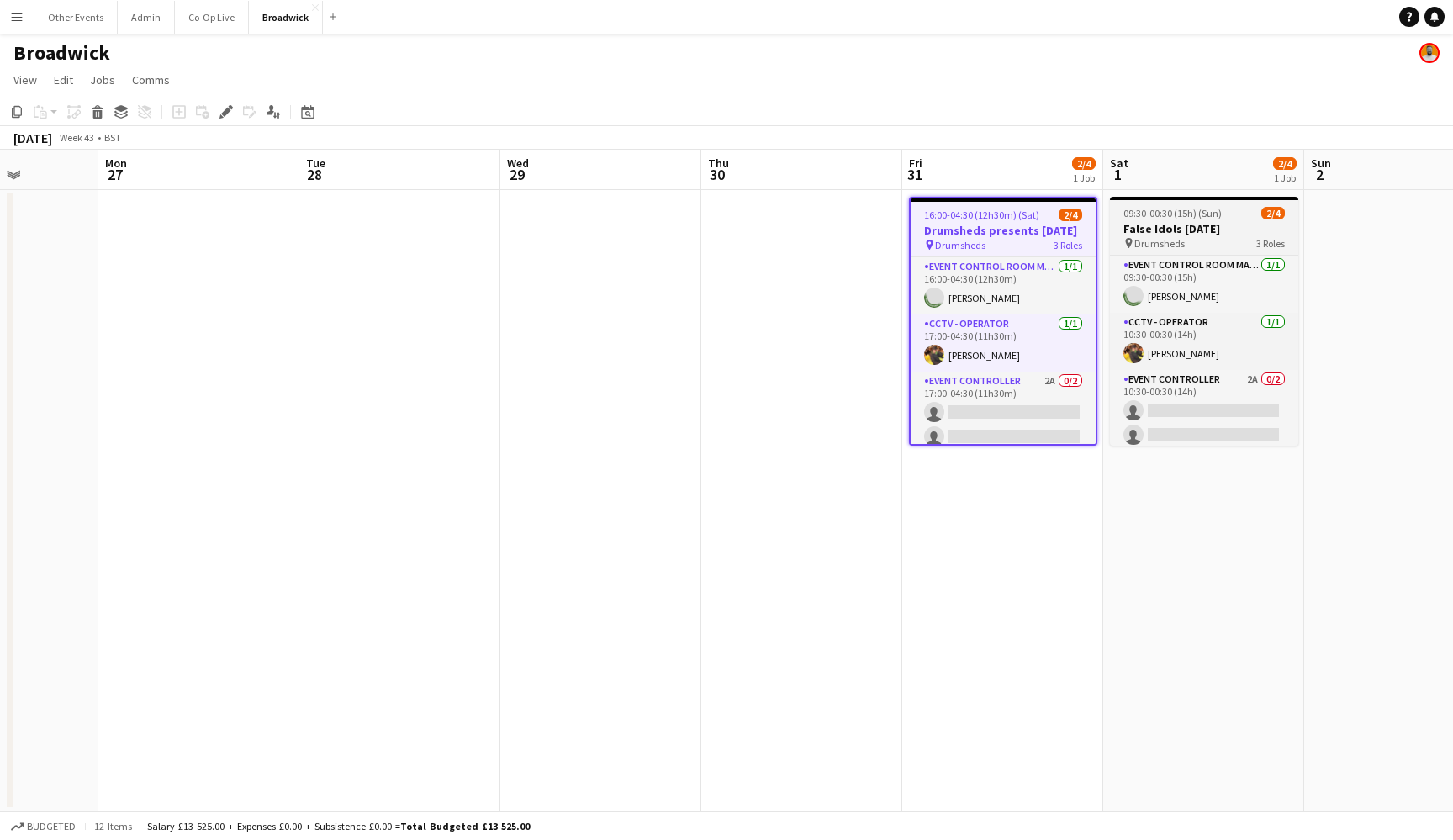
click at [1183, 217] on span "09:30-00:30 (15h) (Sun)" at bounding box center [1173, 212] width 99 height 13
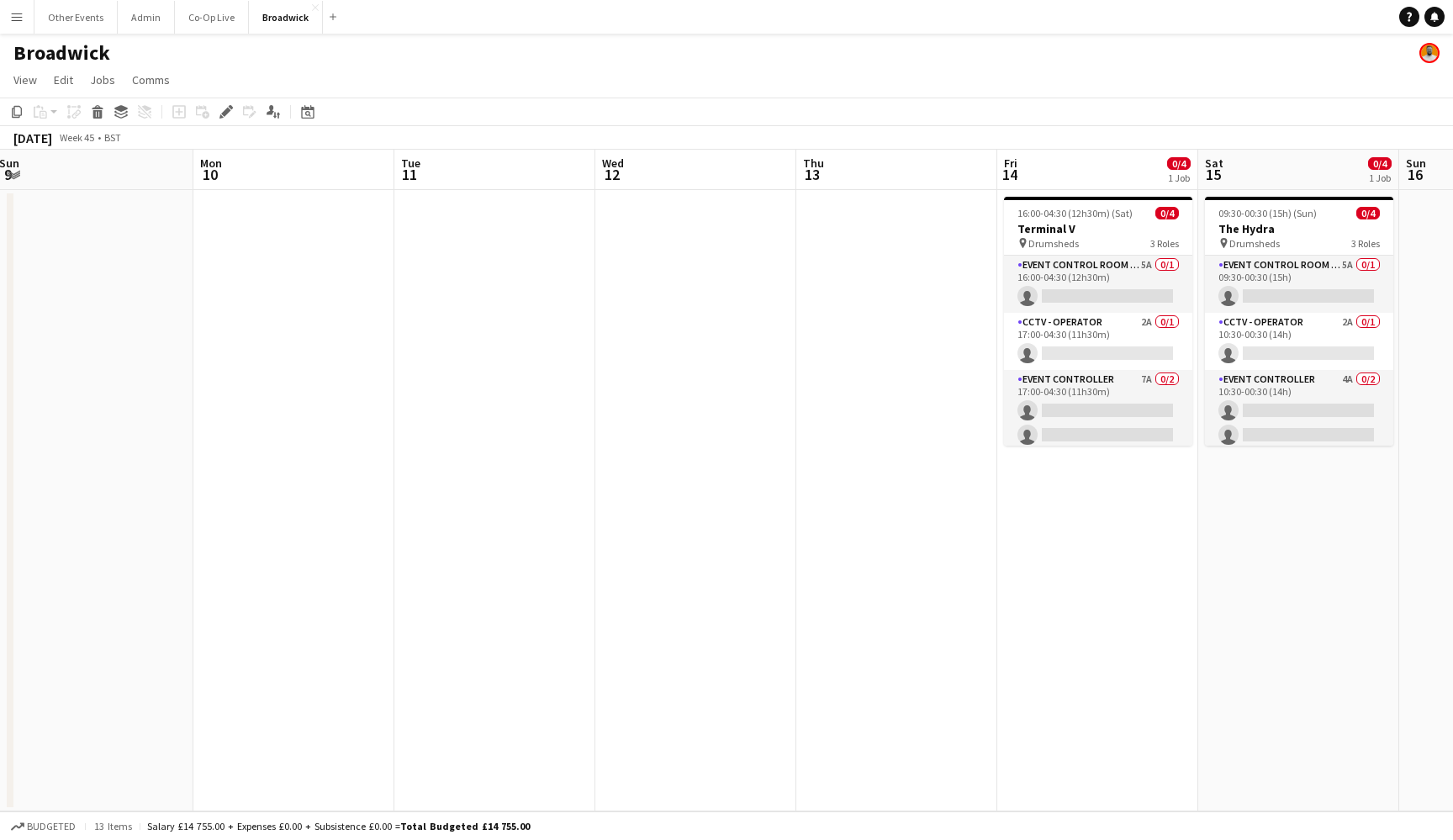
scroll to position [0, 747]
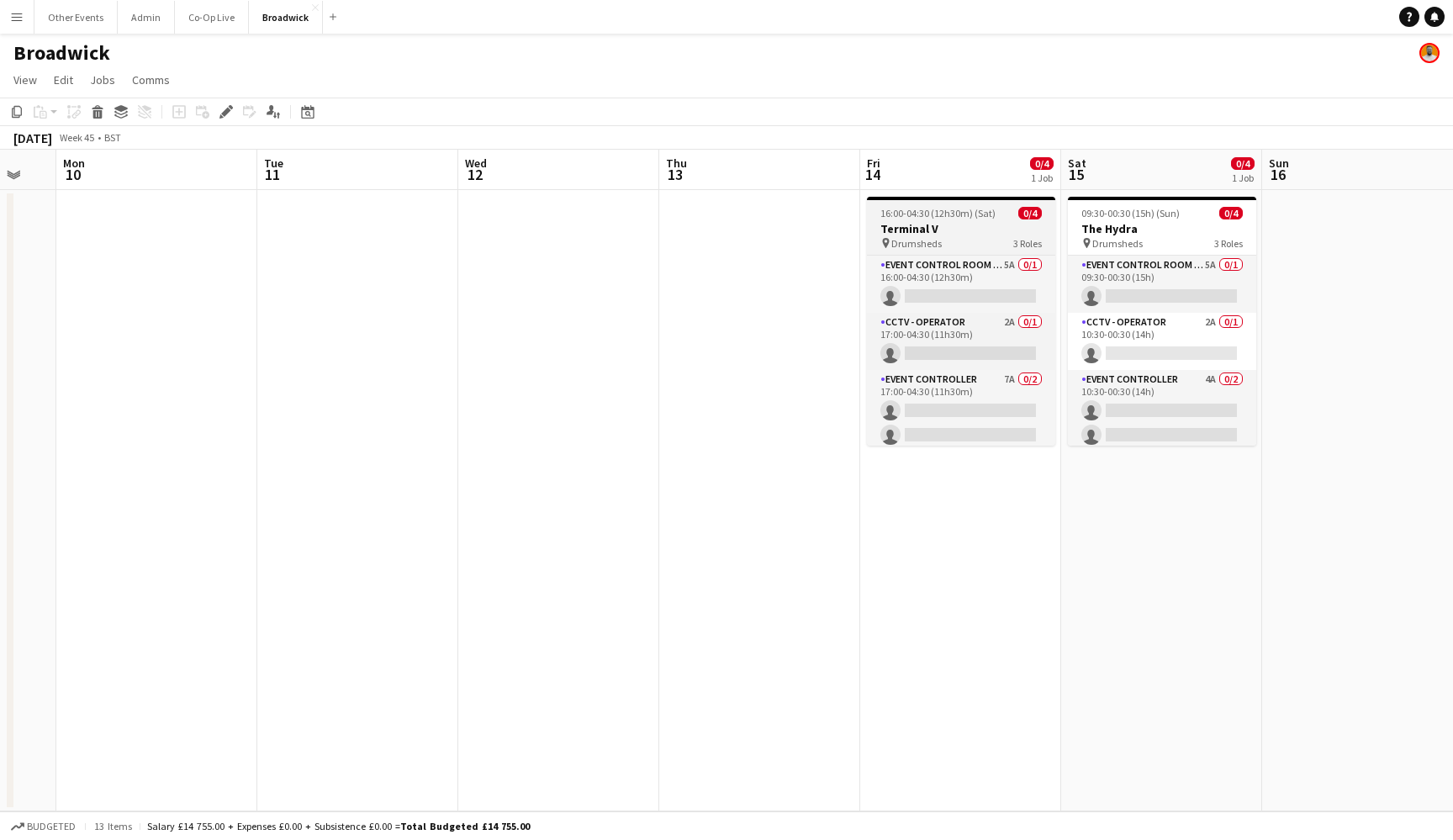
click at [990, 219] on app-job-card "16:00-04:30 (12h30m) (Sat) 0/4 Terminal V pin Drumsheds 3 Roles Event Control R…" at bounding box center [961, 321] width 188 height 249
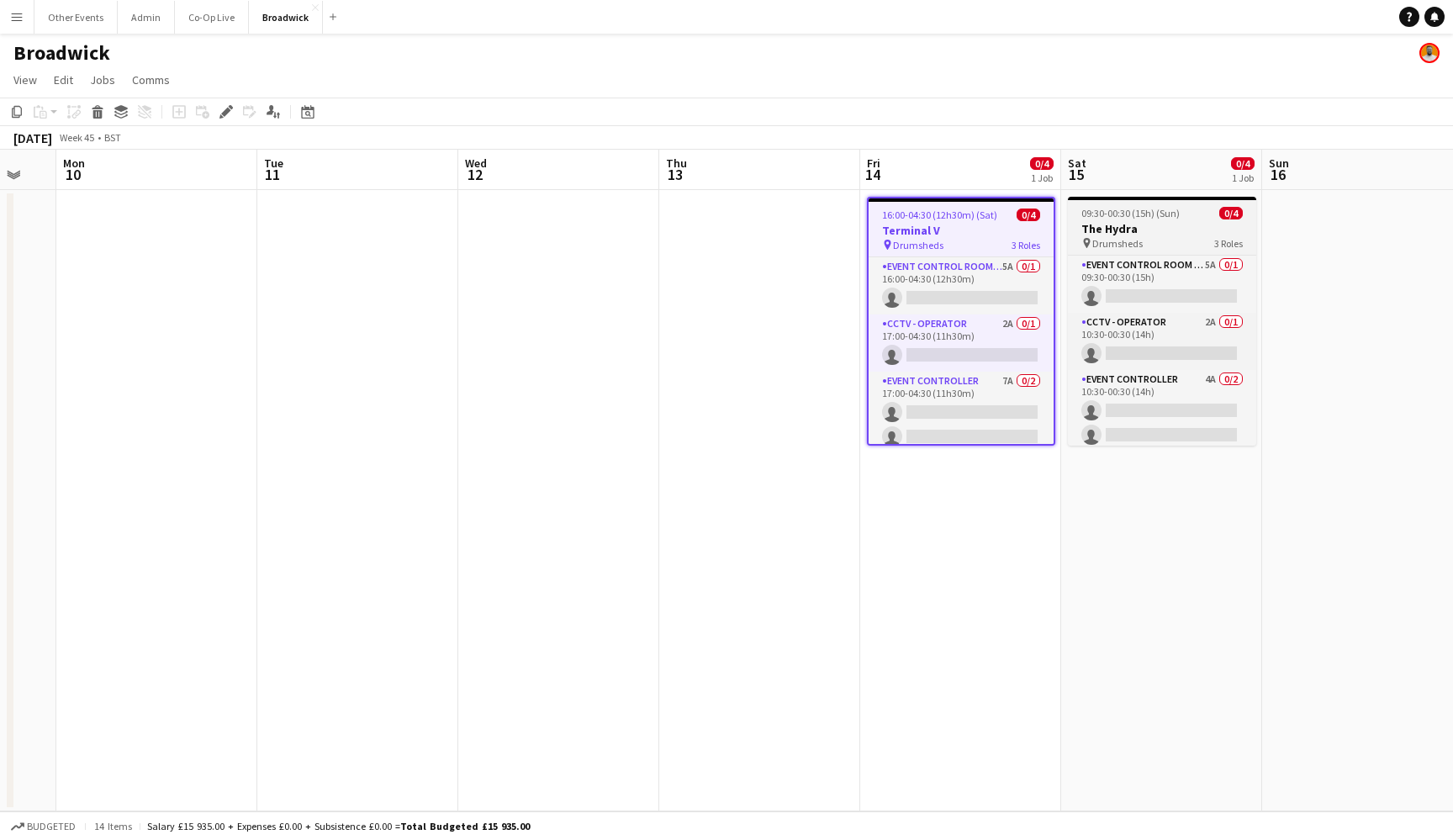
click at [1147, 213] on span "09:30-00:30 (15h) (Sun)" at bounding box center [1131, 212] width 99 height 13
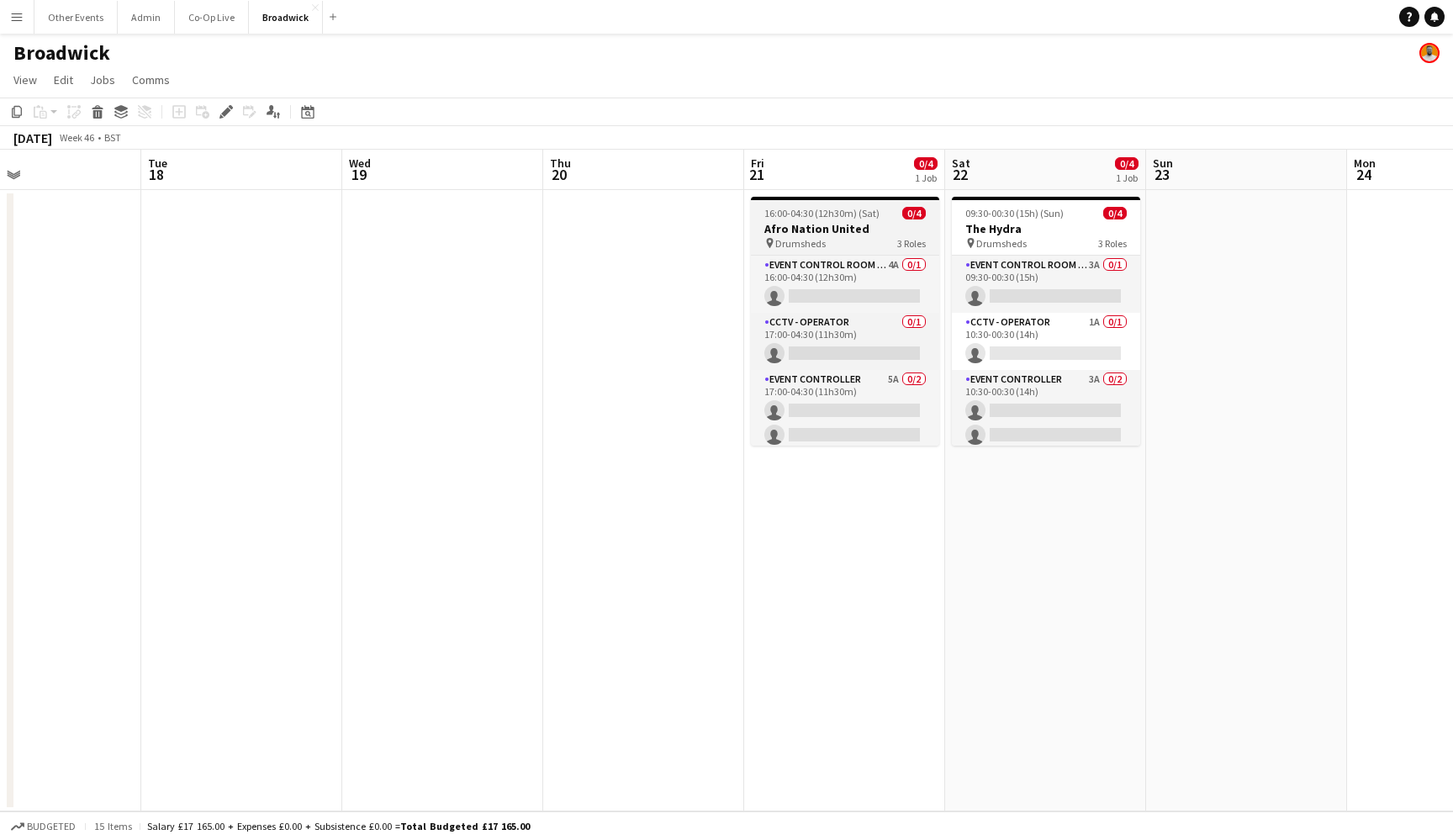
scroll to position [0, 690]
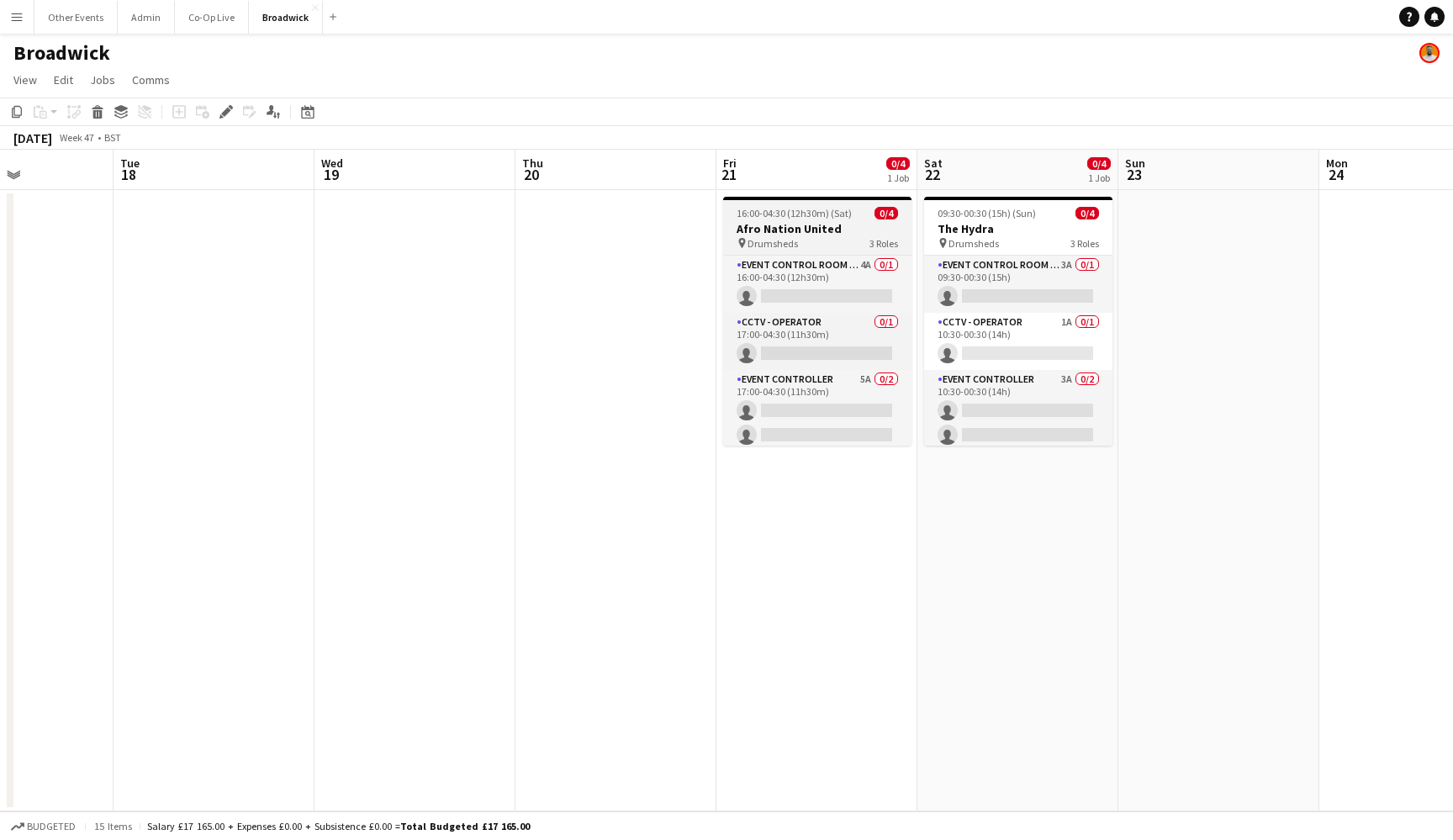
click at [774, 212] on span "16:00-04:30 (12h30m) (Sat)" at bounding box center [794, 212] width 115 height 13
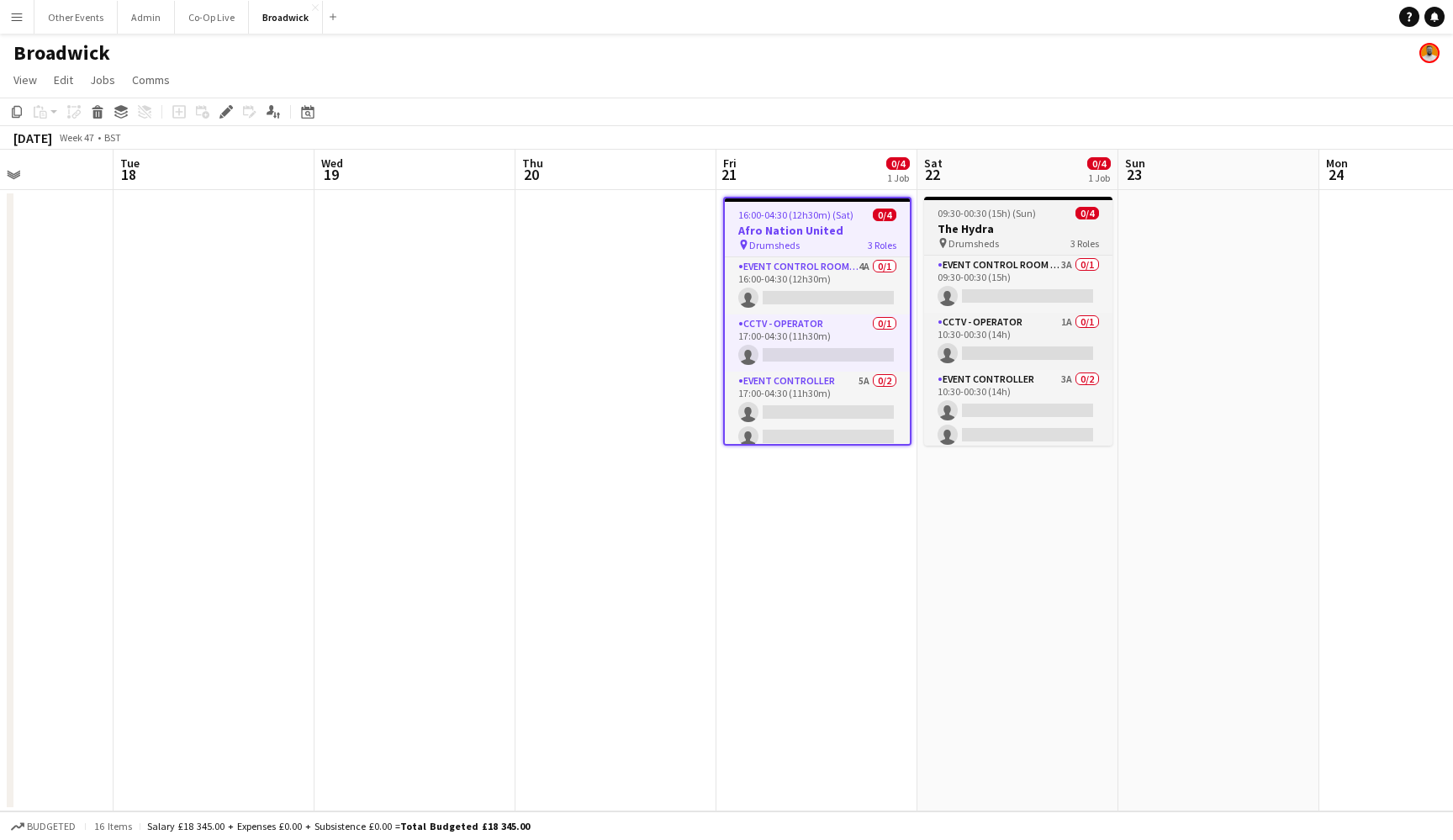
click at [1026, 223] on h3 "The Hydra" at bounding box center [1018, 229] width 188 height 16
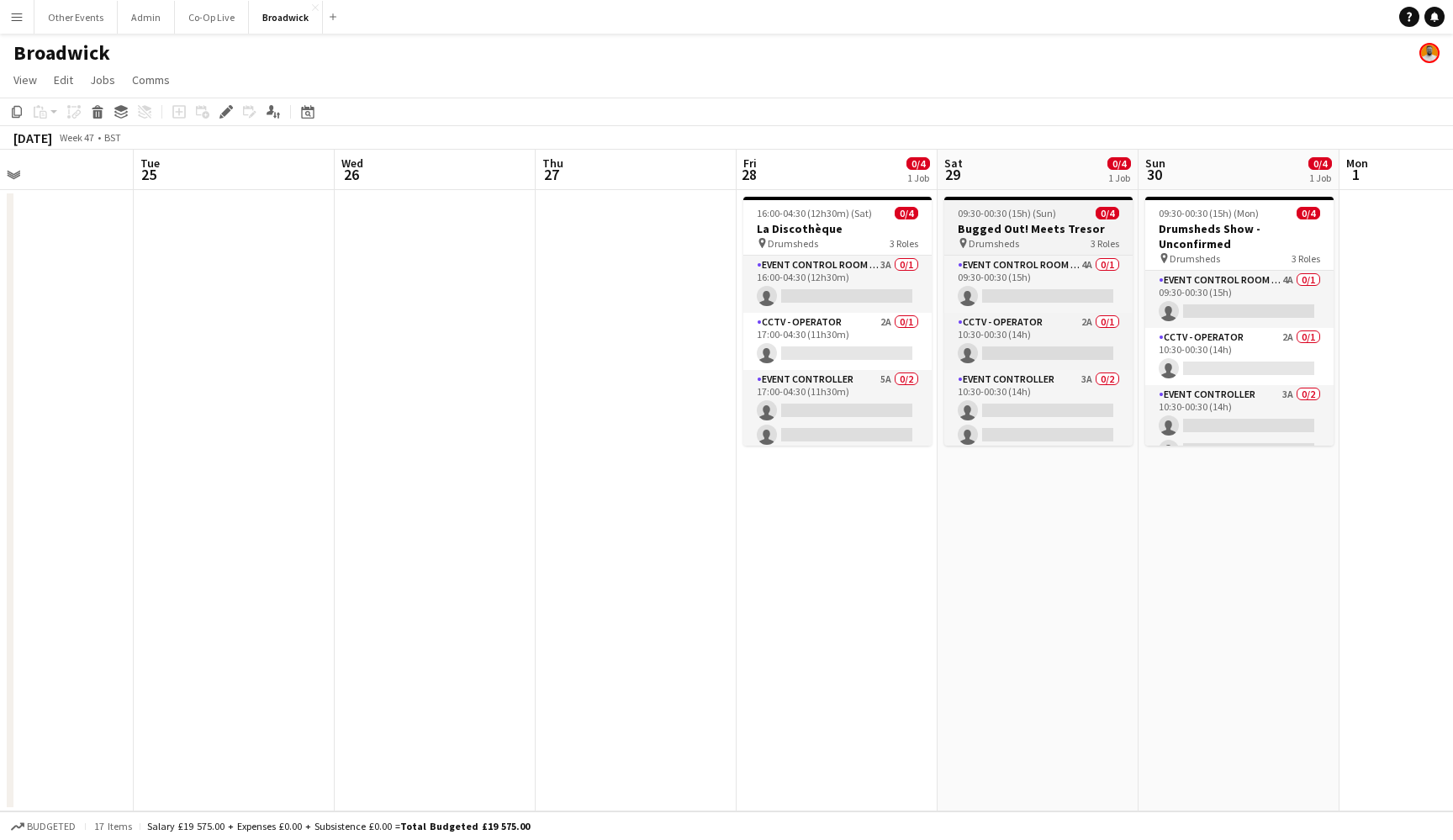
scroll to position [0, 490]
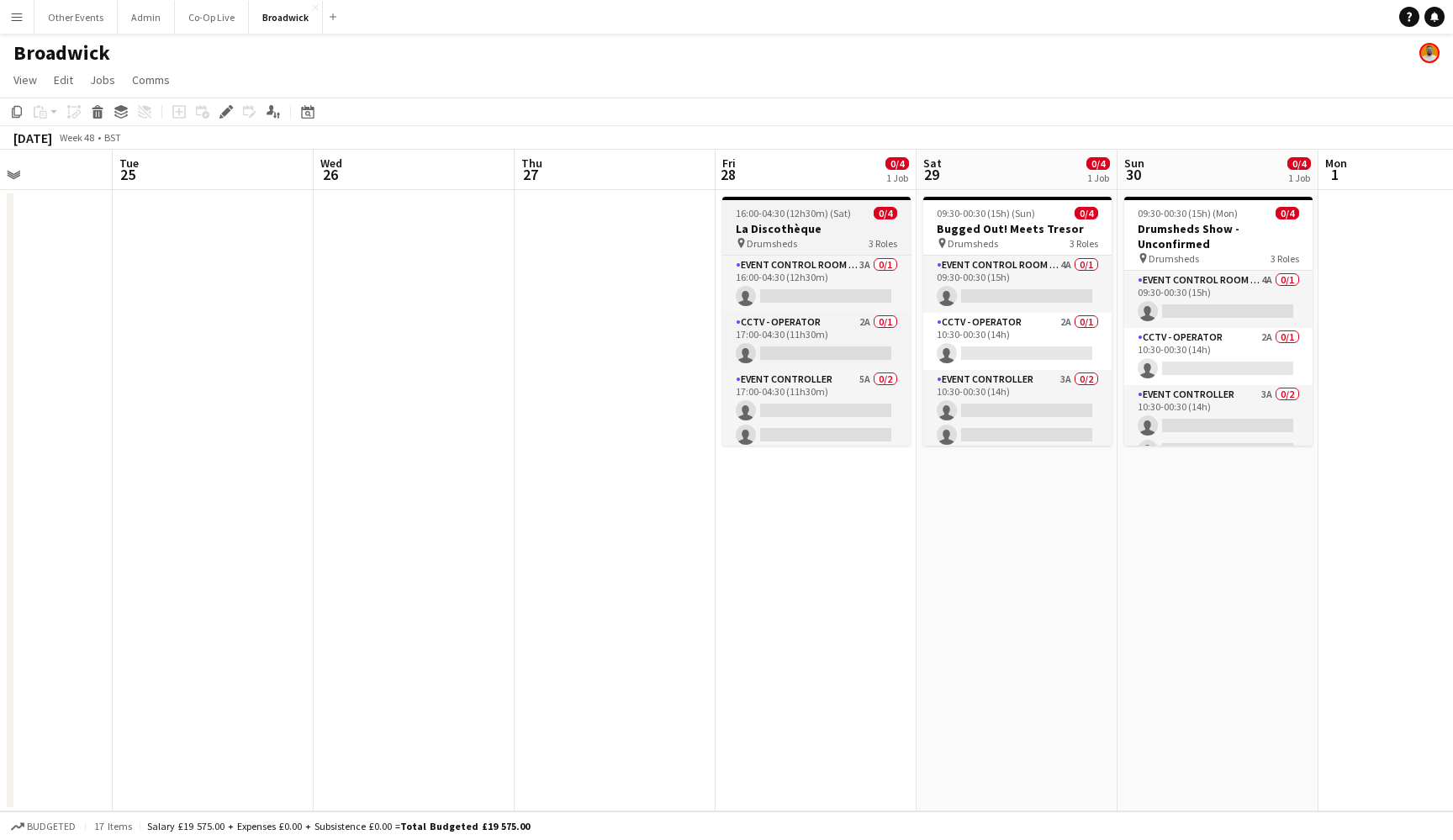
click at [793, 223] on h3 "La Discothèque" at bounding box center [816, 229] width 188 height 16
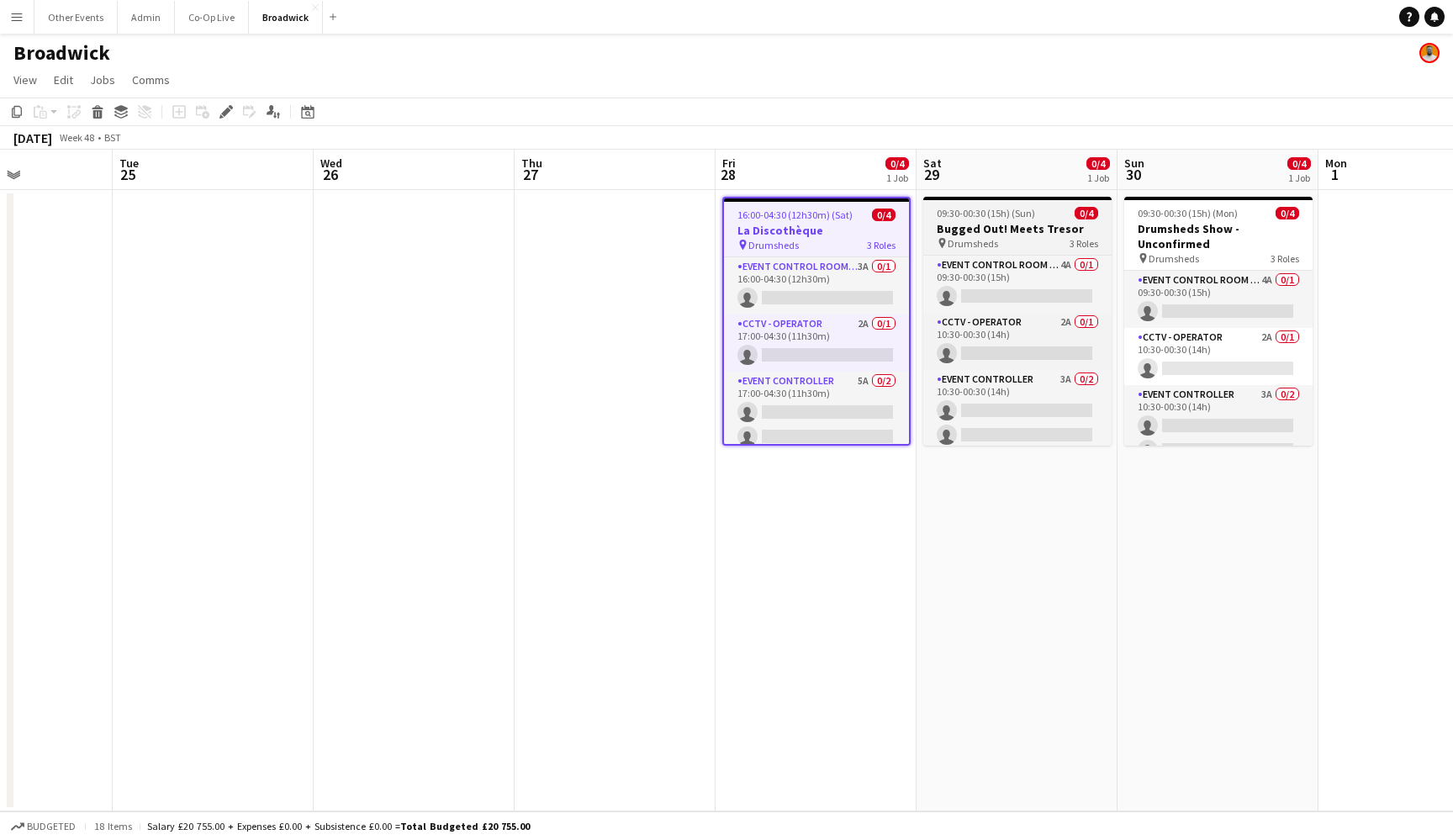
click at [998, 224] on h3 "Bugged Out! Meets Tresor" at bounding box center [1018, 229] width 188 height 16
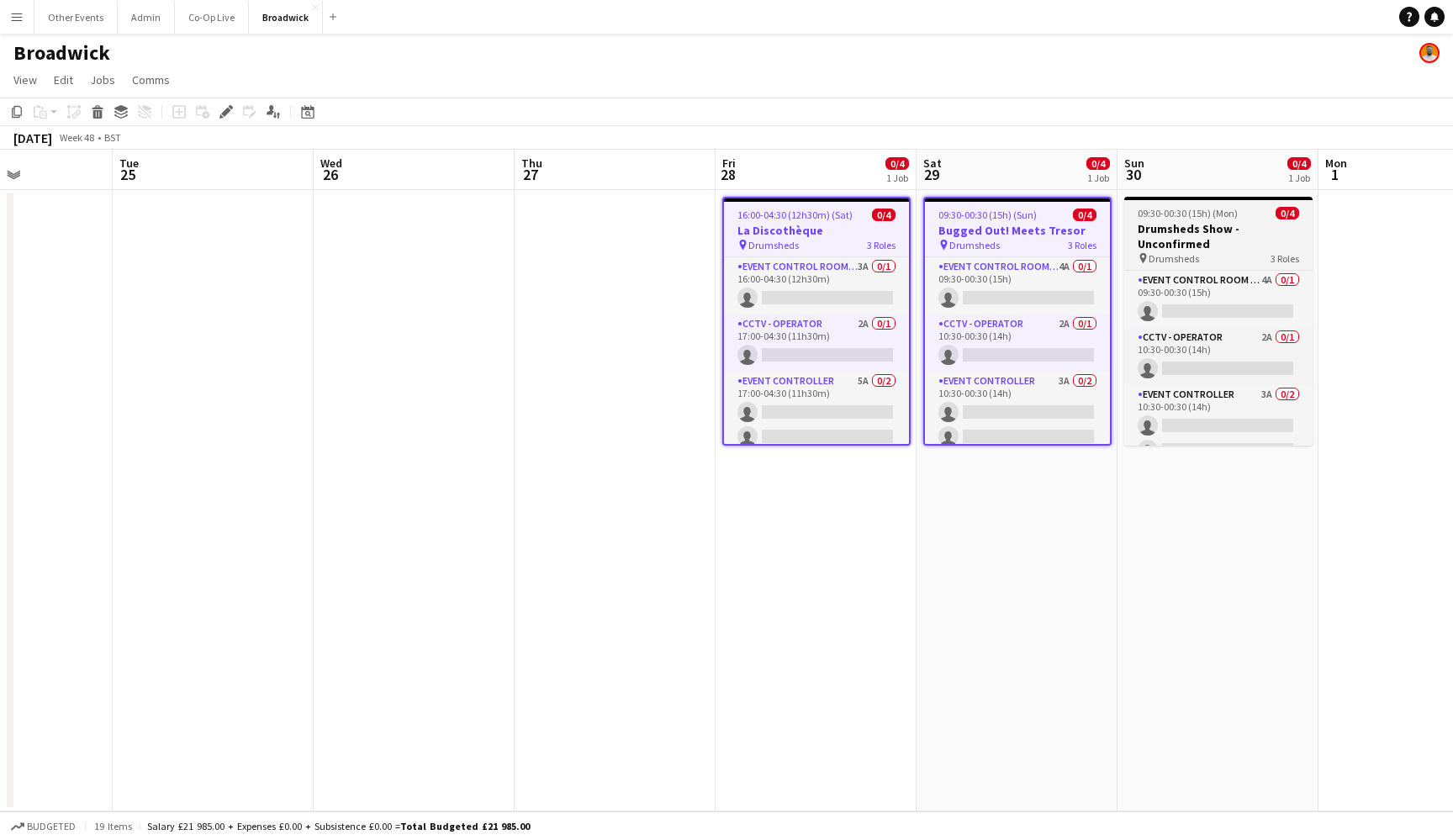
click at [1206, 228] on h3 "Drumsheds Show - Unconfirmed" at bounding box center [1218, 235] width 188 height 30
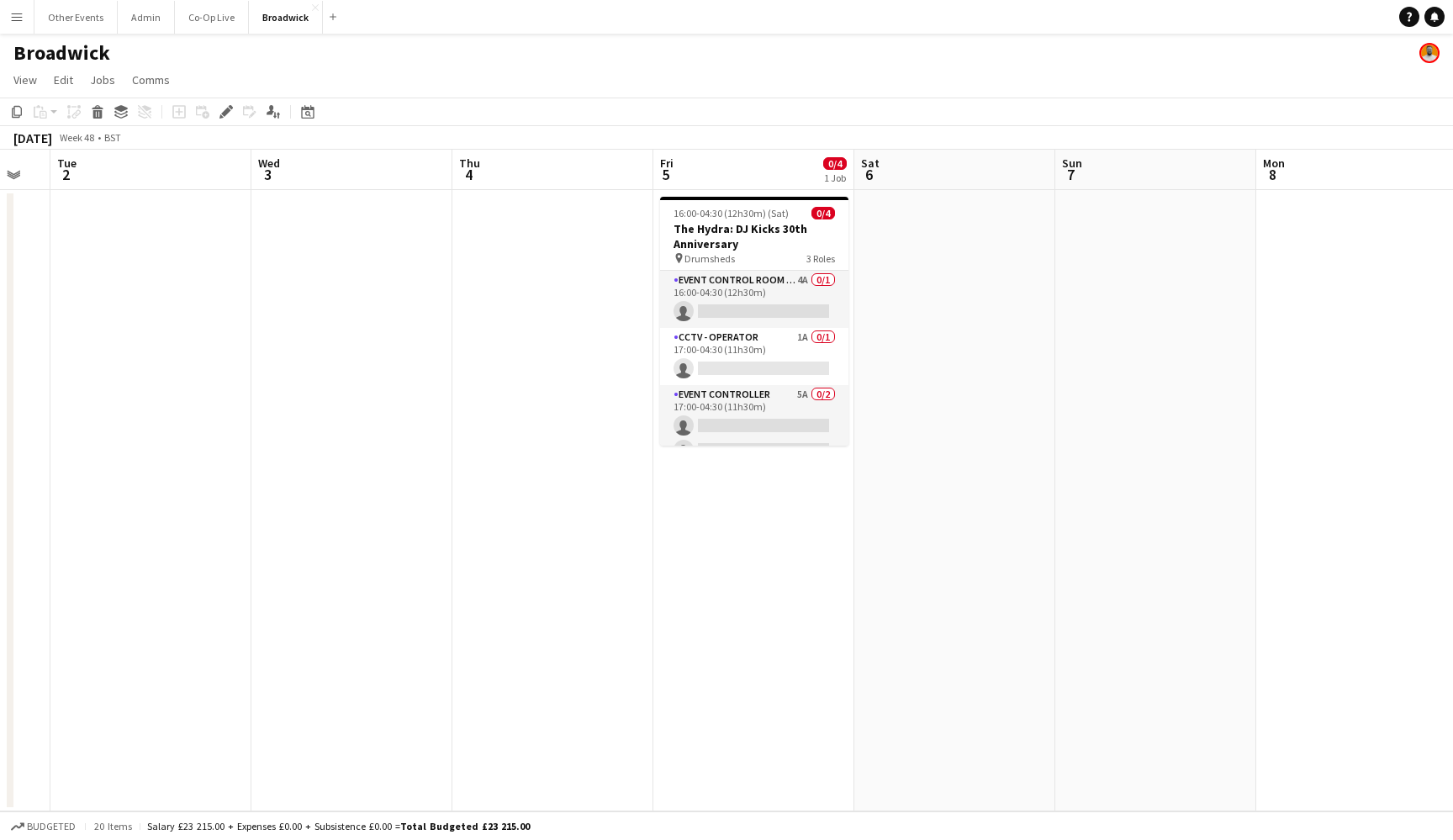
scroll to position [0, 636]
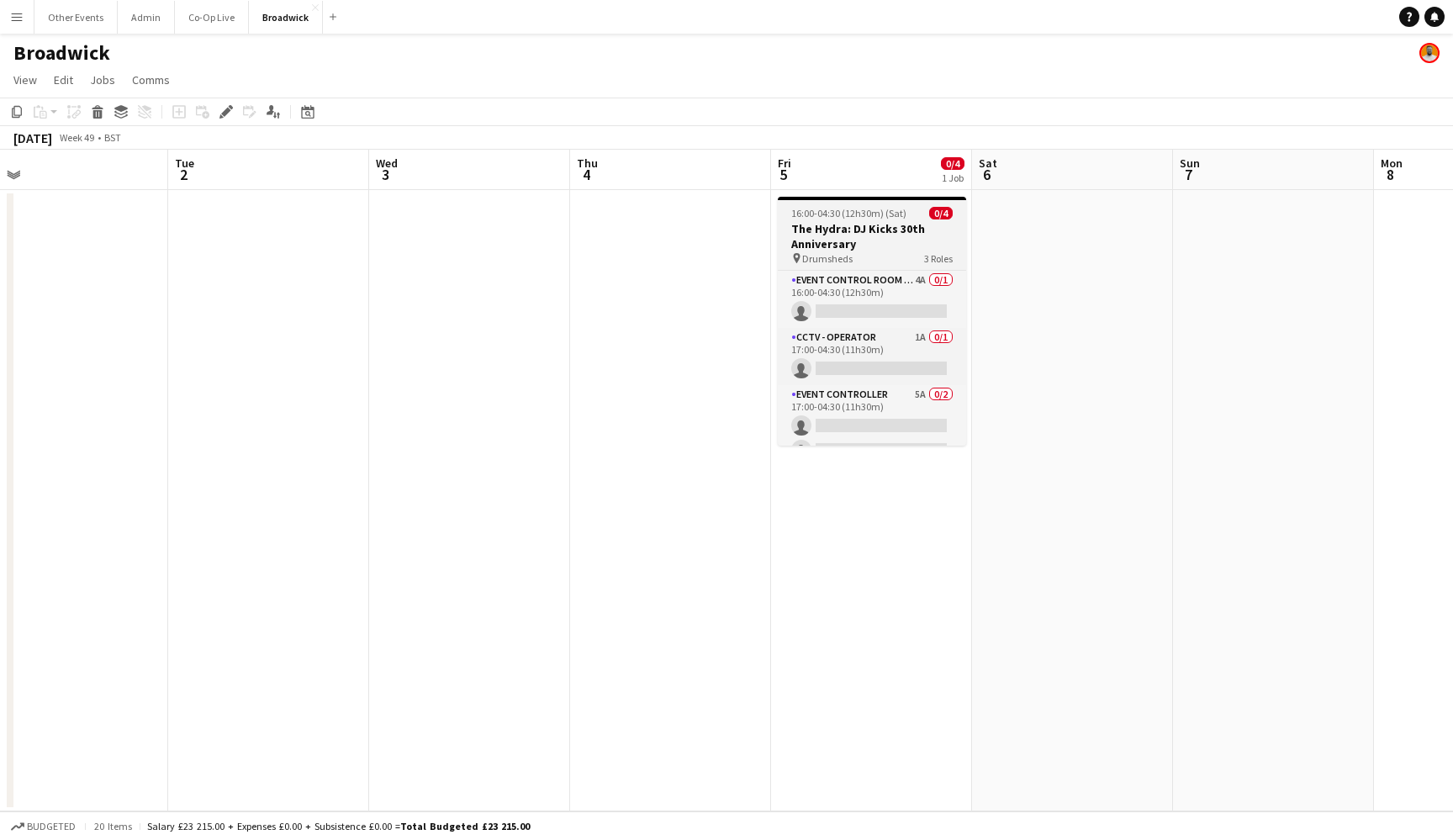
click at [841, 205] on app-job-card "16:00-04:30 (12h30m) (Sat) 0/4 The Hydra: DJ Kicks 30th Anniversary pin Drumshe…" at bounding box center [871, 321] width 188 height 249
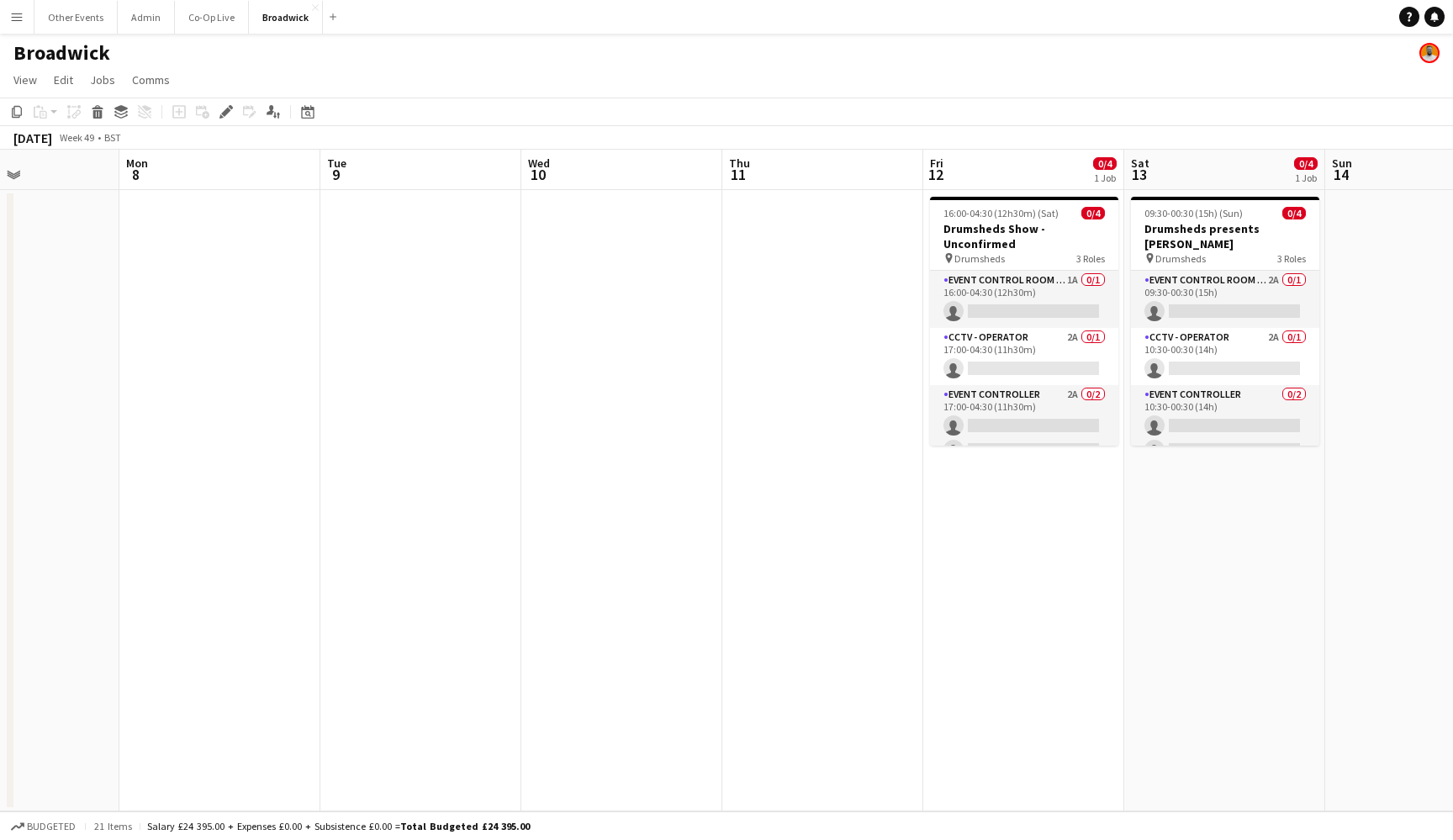
scroll to position [0, 641]
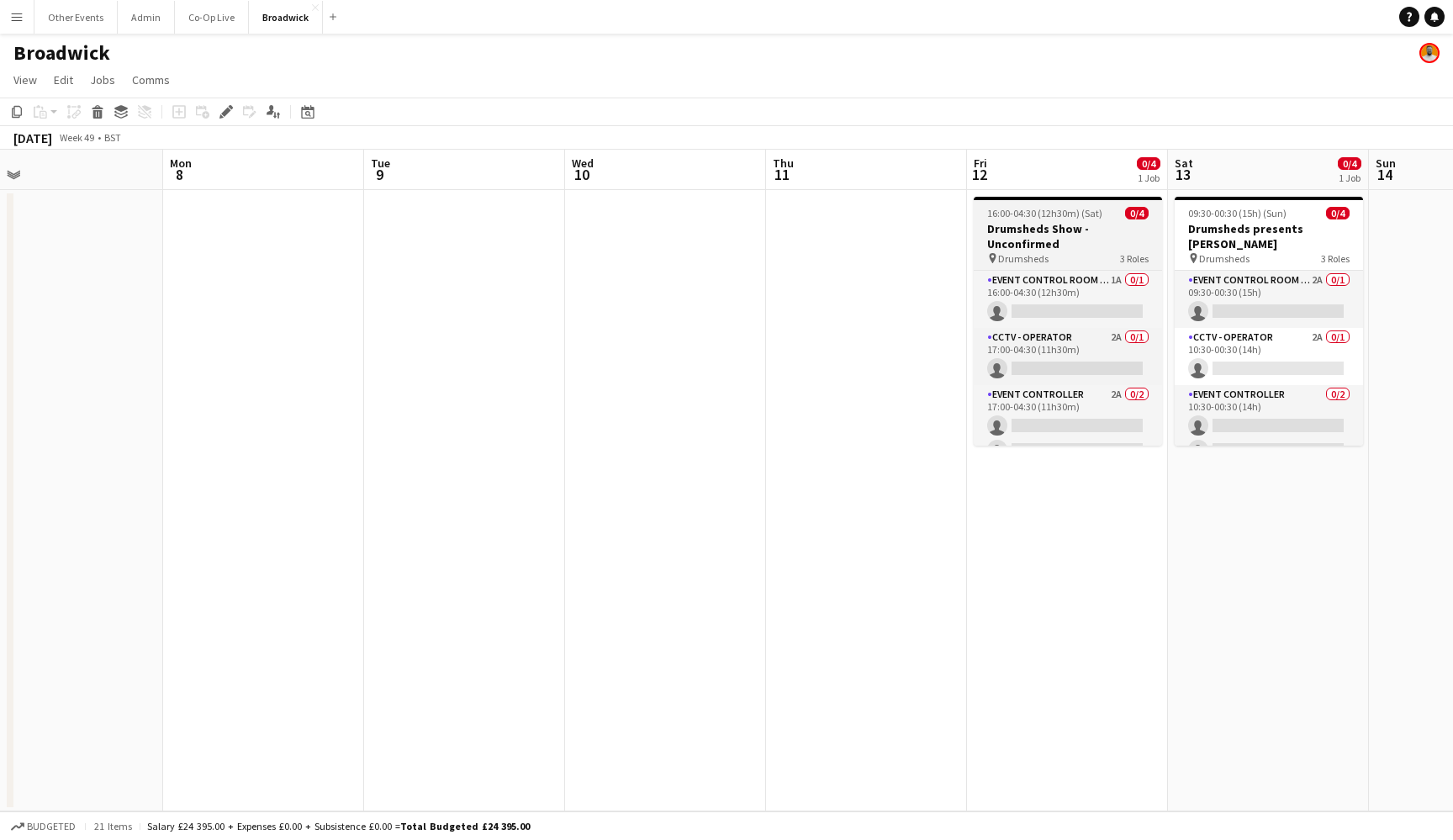
click at [1079, 246] on h3 "Drumsheds Show - Unconfirmed" at bounding box center [1068, 235] width 188 height 30
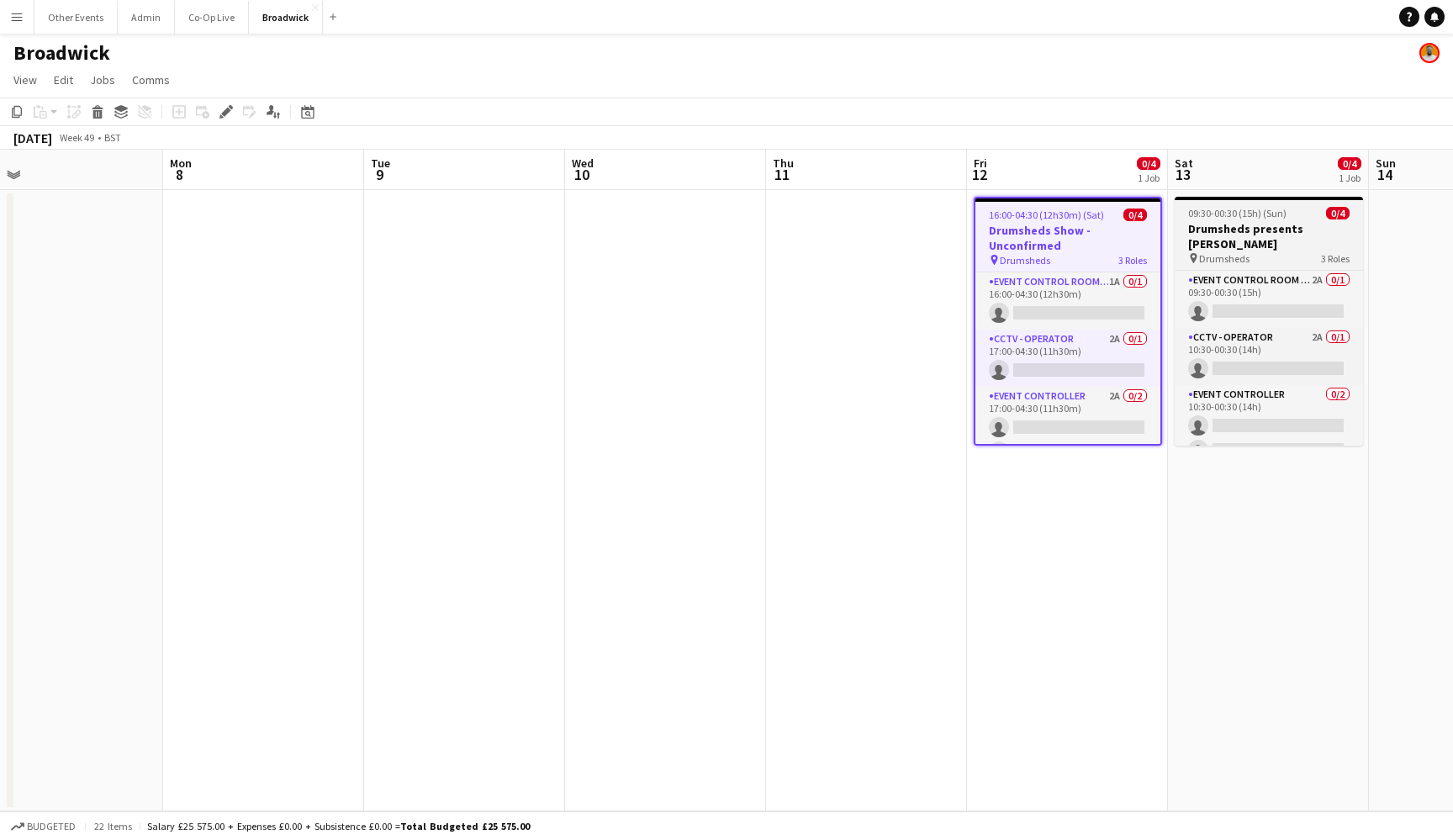
click at [1298, 236] on h3 "Drumsheds presents [PERSON_NAME]" at bounding box center [1269, 235] width 188 height 30
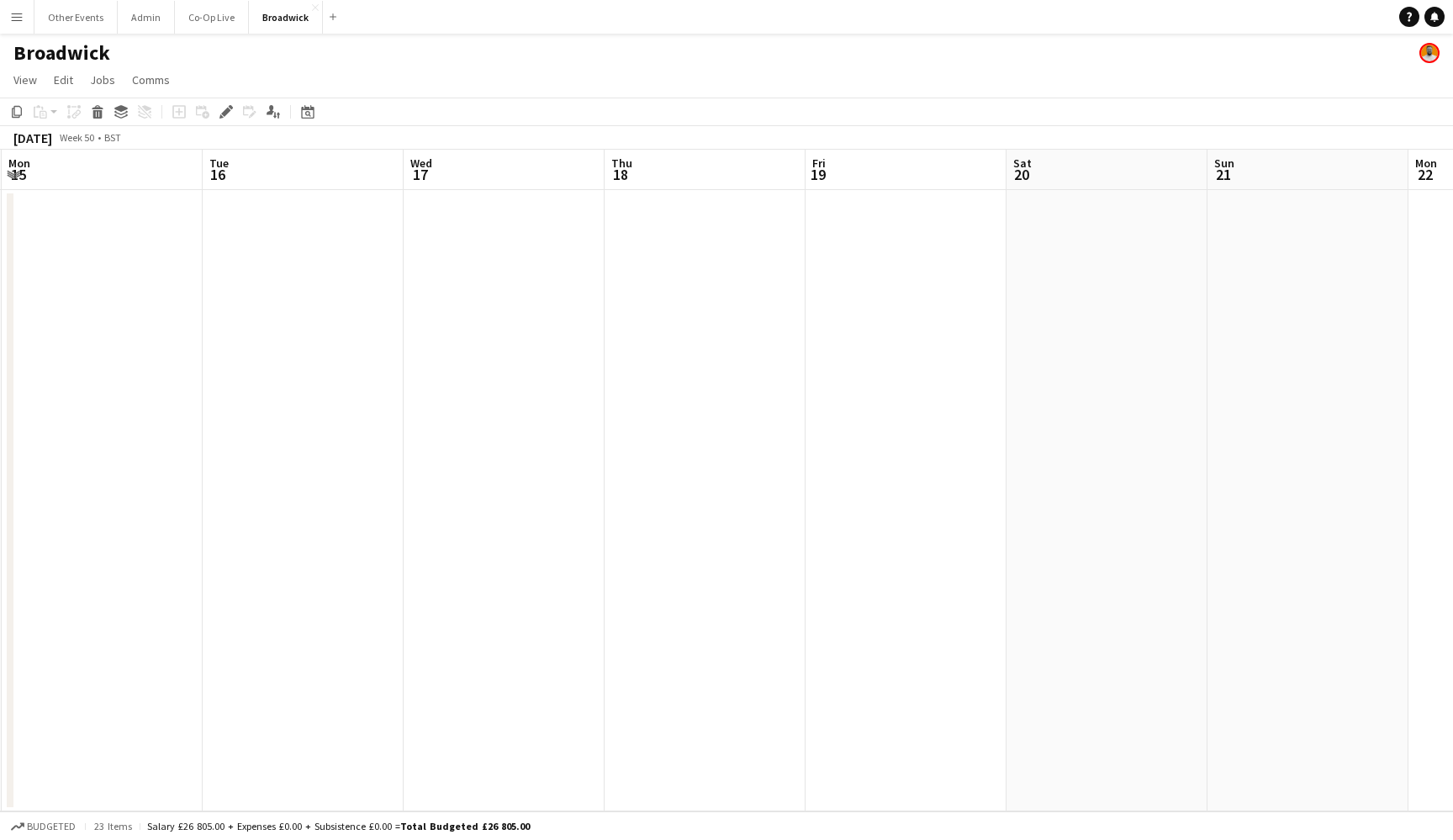
scroll to position [0, 745]
click at [228, 109] on icon at bounding box center [226, 112] width 10 height 10
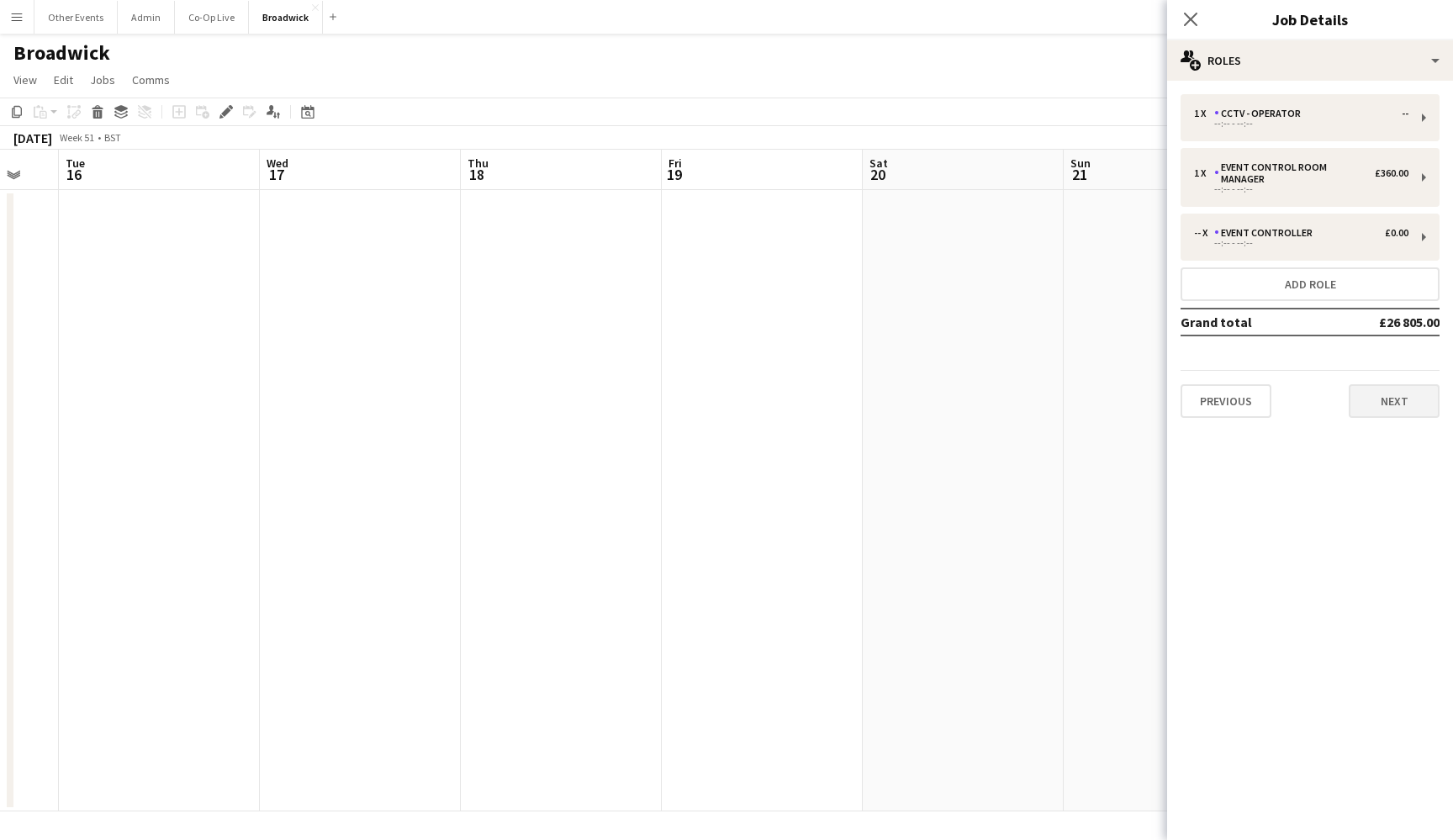
click at [1411, 384] on button "Next" at bounding box center [1395, 400] width 91 height 34
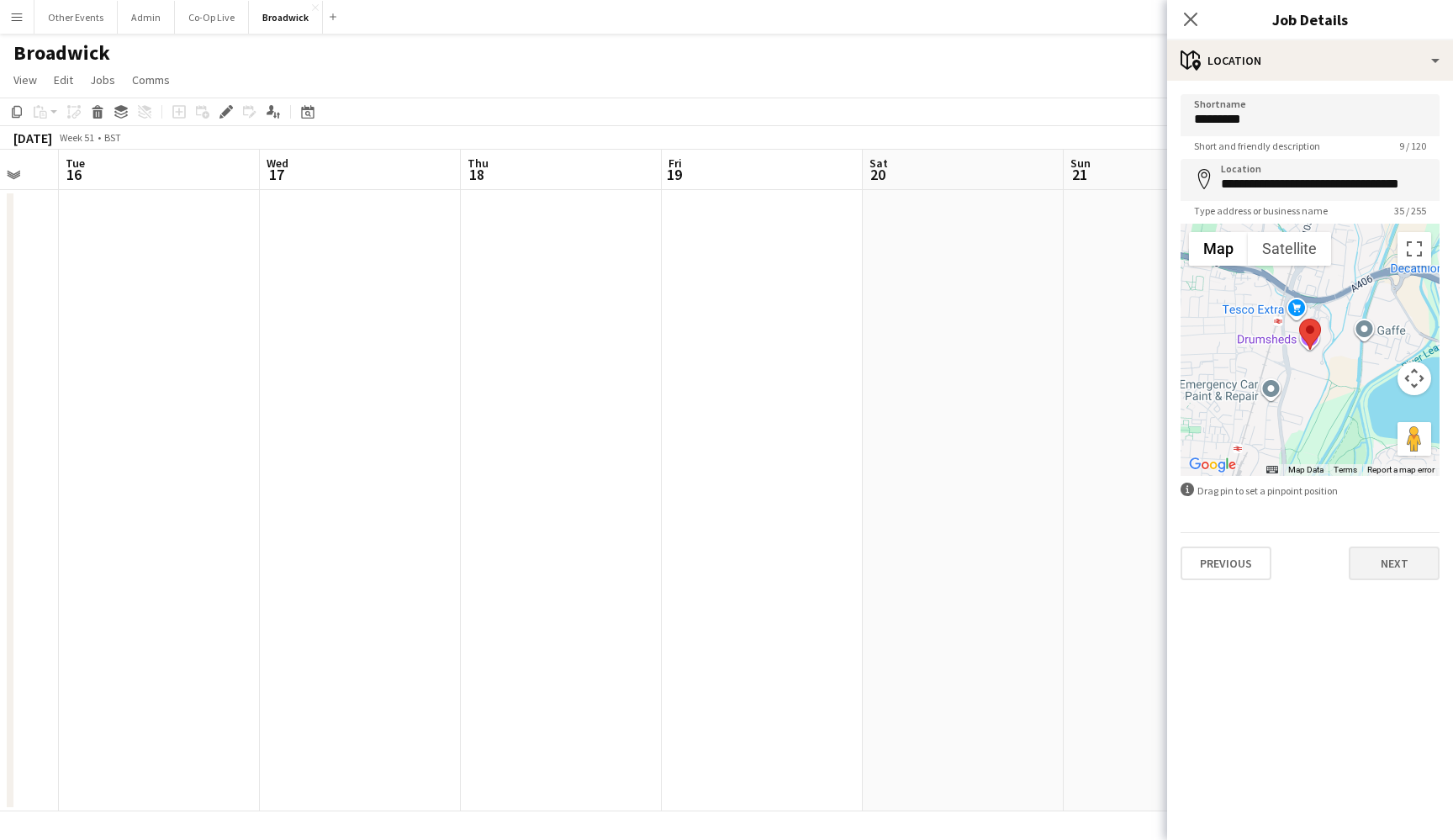
click at [1393, 551] on button "Next" at bounding box center [1395, 563] width 91 height 34
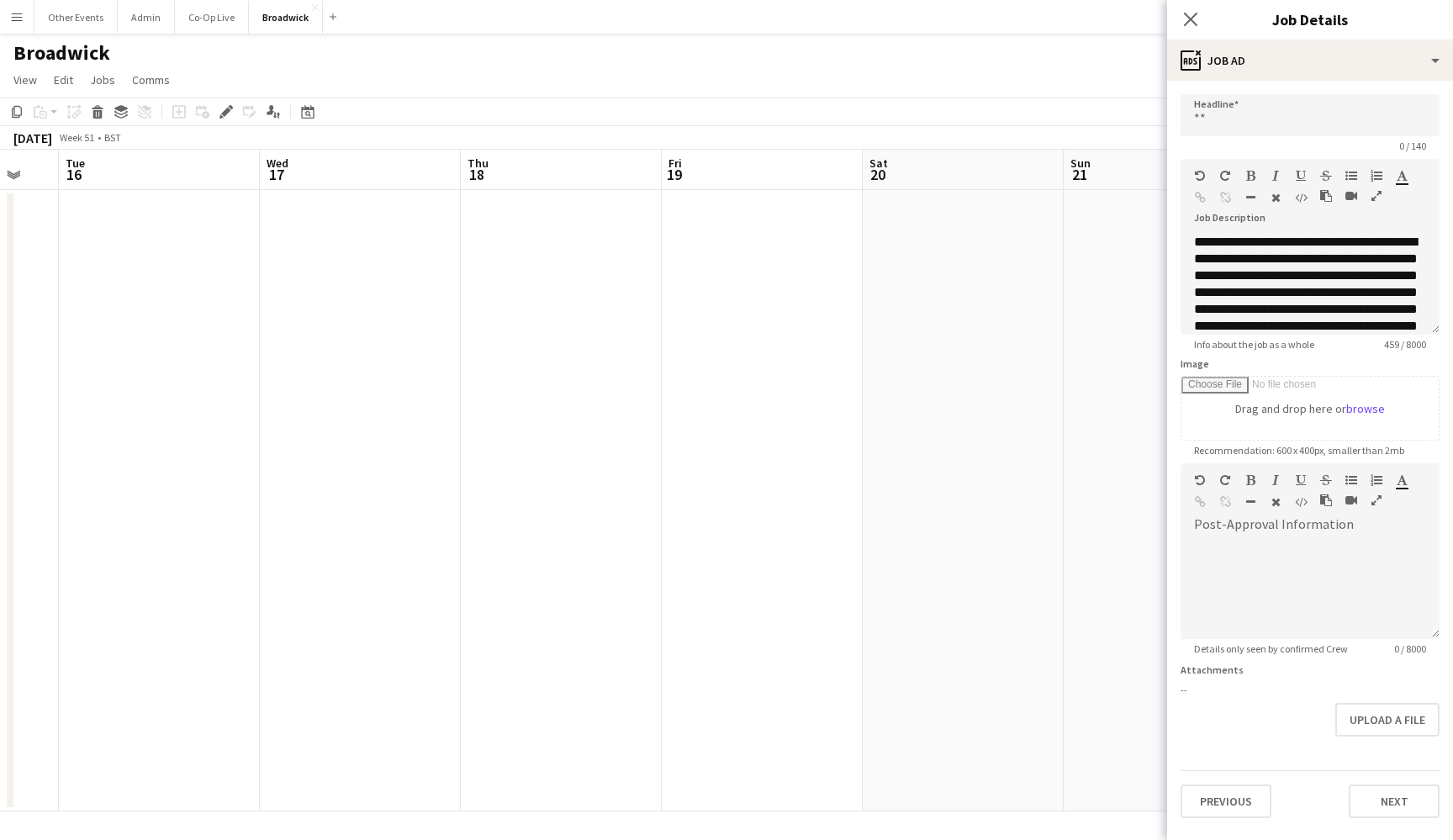
click at [1083, 484] on app-date-cell at bounding box center [1163, 500] width 201 height 621
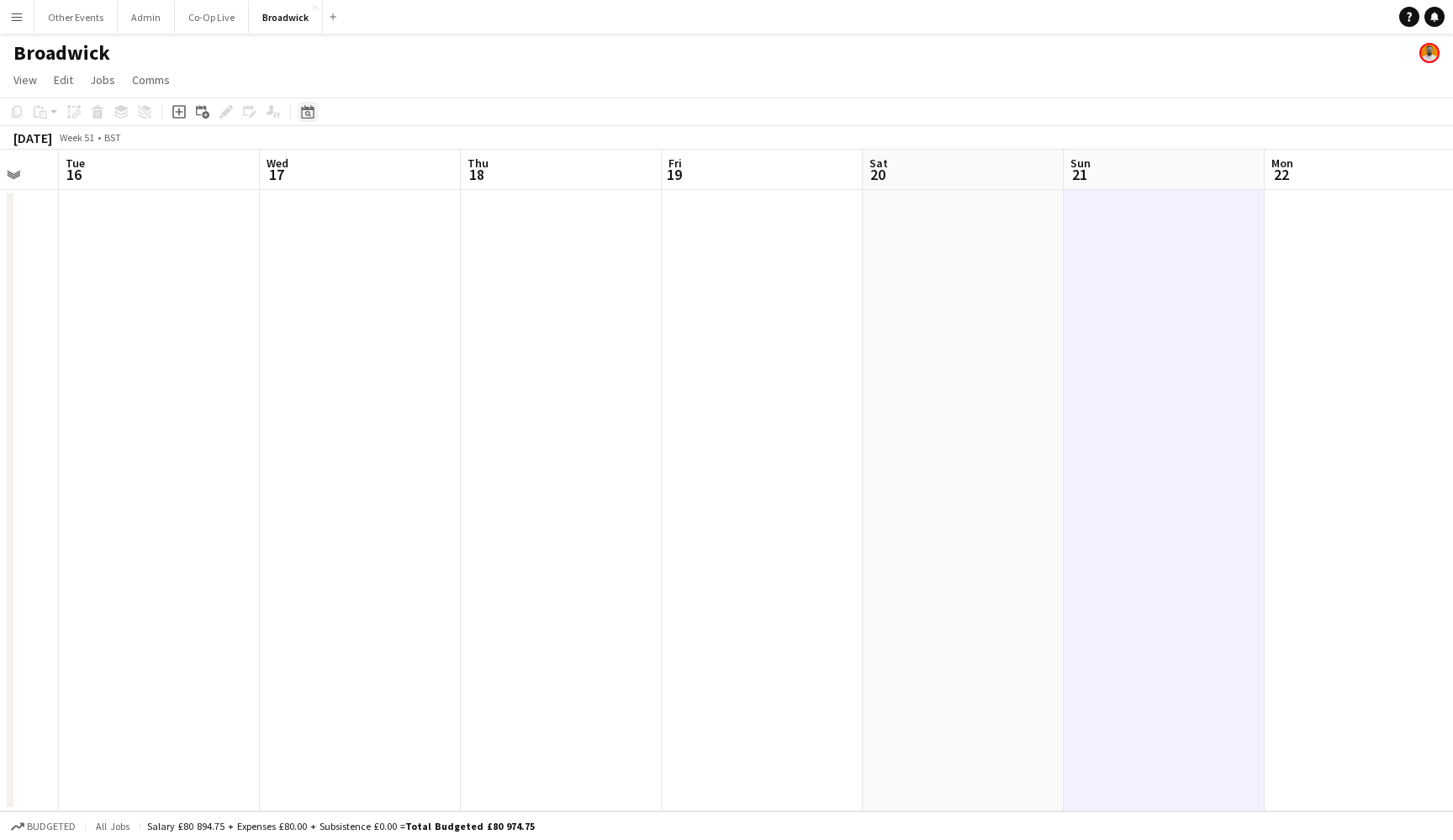
click at [316, 117] on div "Date picker" at bounding box center [307, 111] width 20 height 20
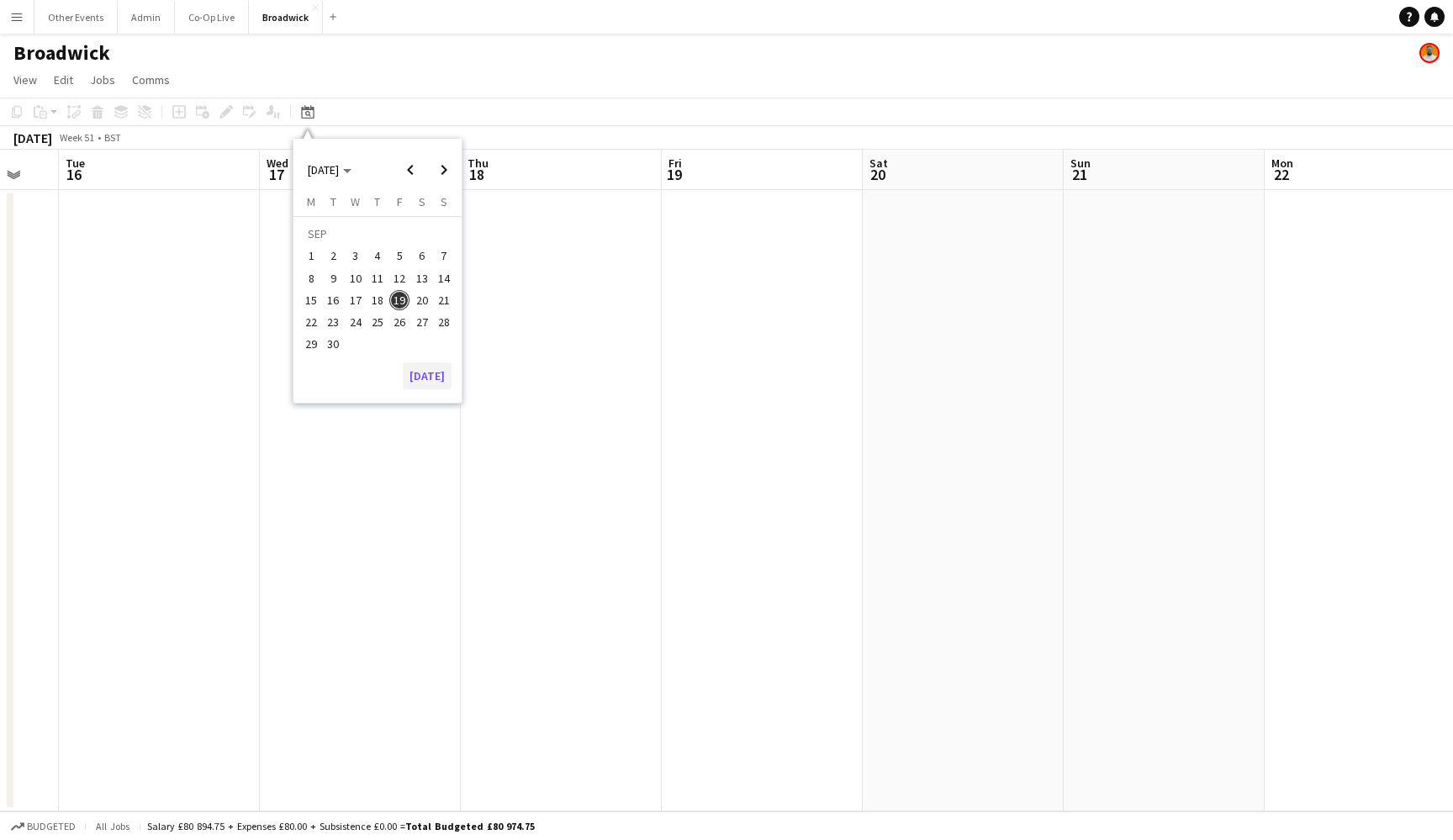
click at [435, 378] on button "[DATE]" at bounding box center [427, 376] width 48 height 27
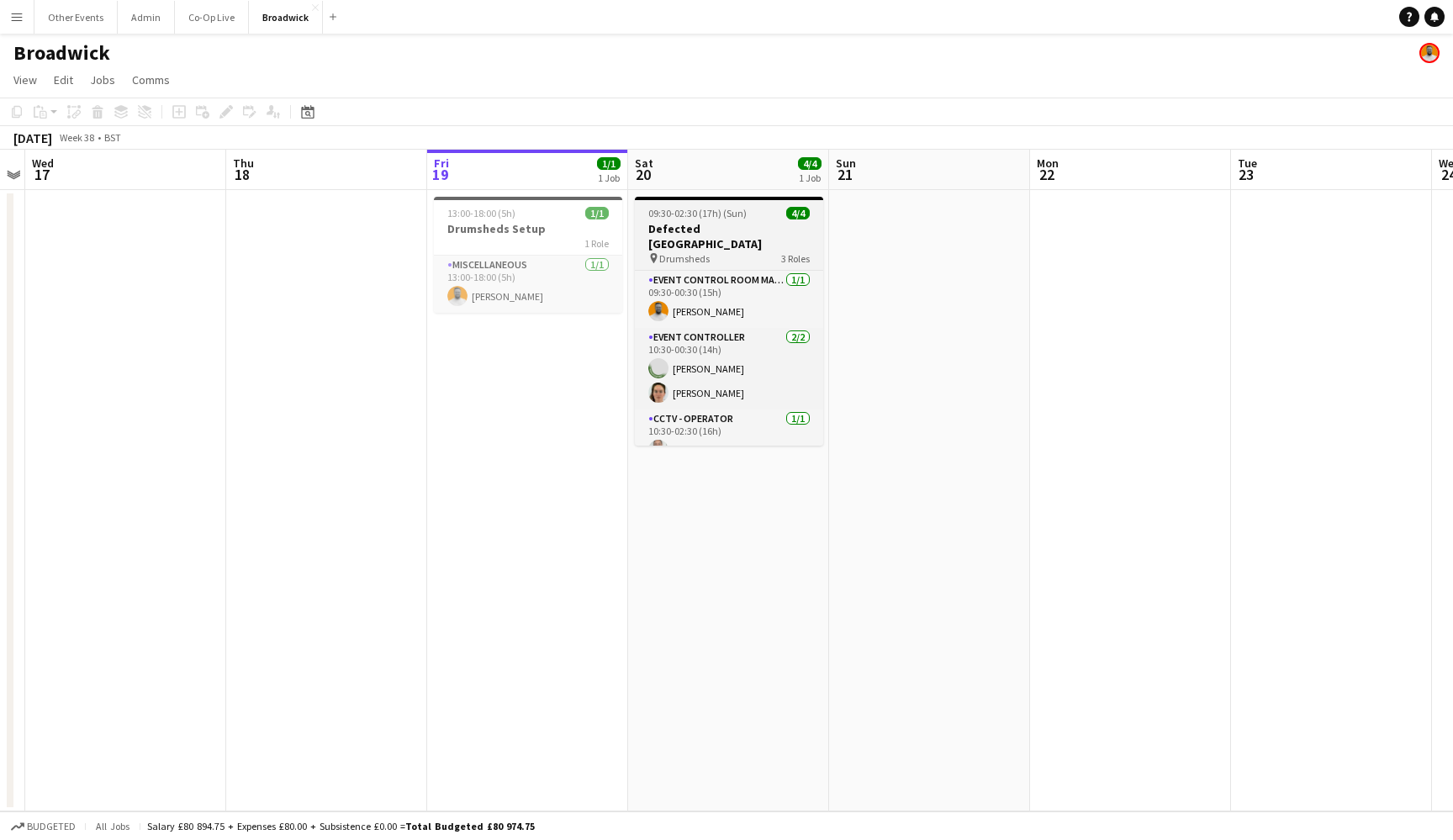
click at [724, 200] on div at bounding box center [729, 198] width 188 height 3
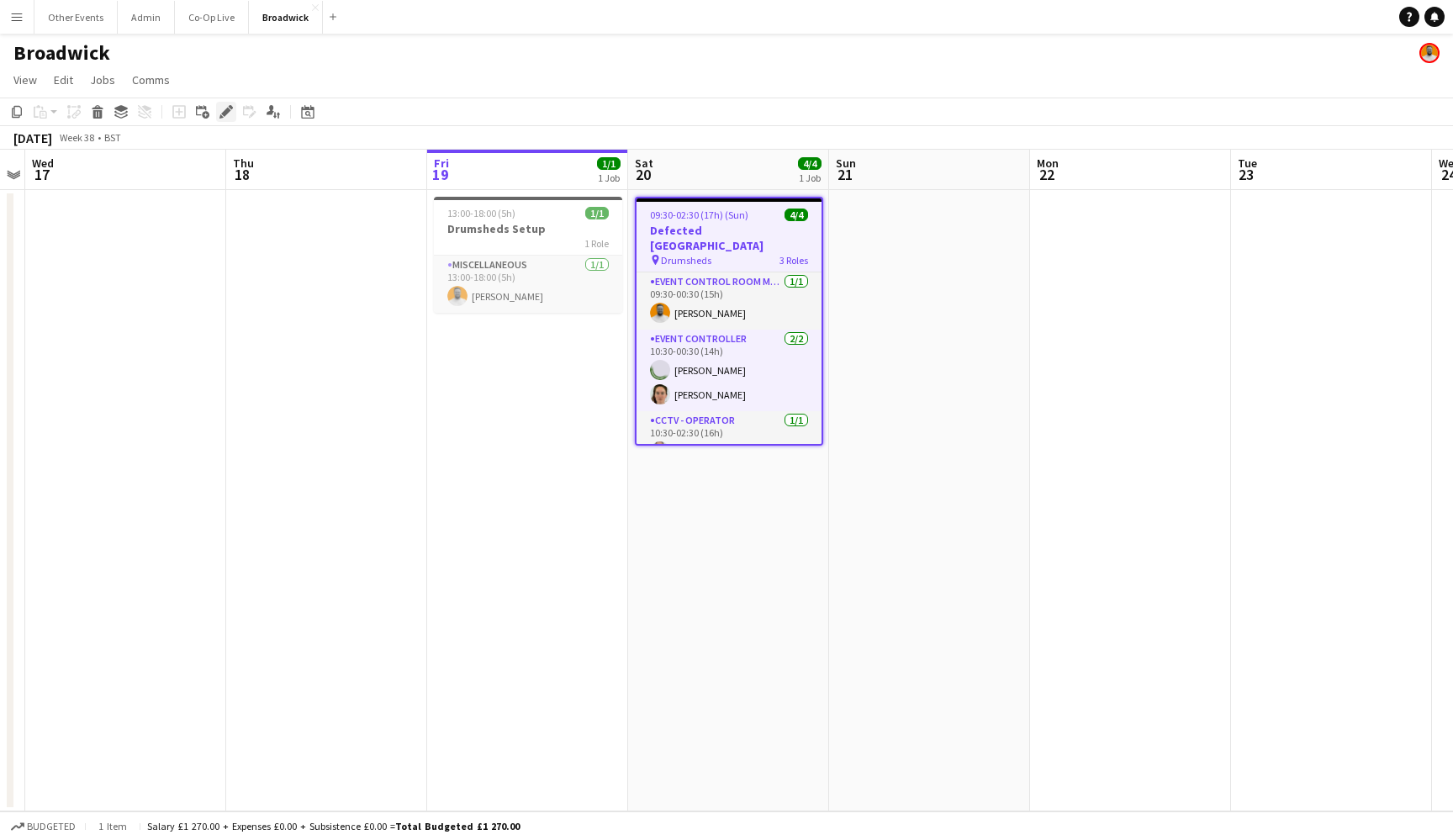
click at [225, 110] on icon at bounding box center [226, 112] width 10 height 10
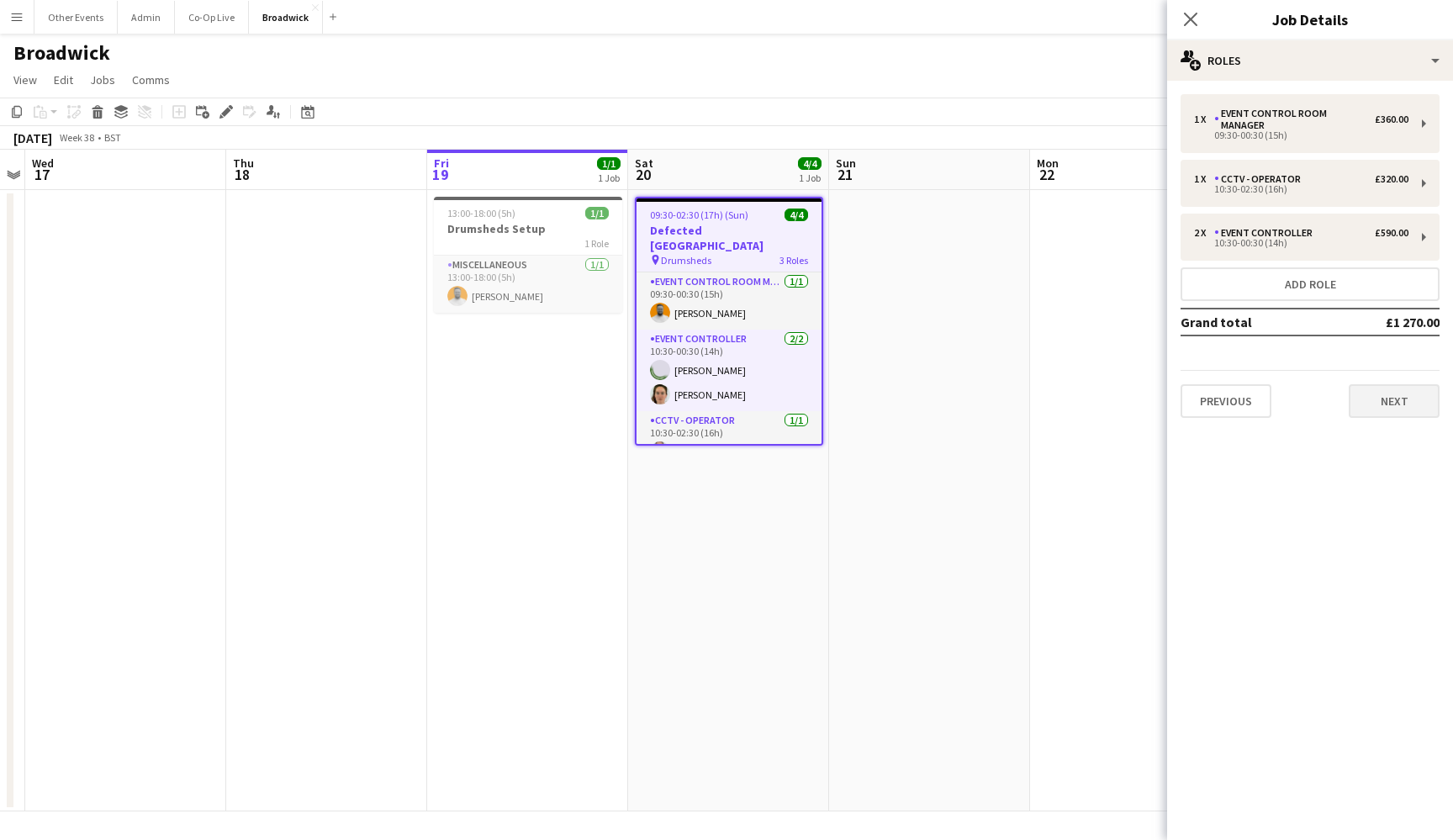
click at [1393, 385] on button "Next" at bounding box center [1395, 400] width 91 height 34
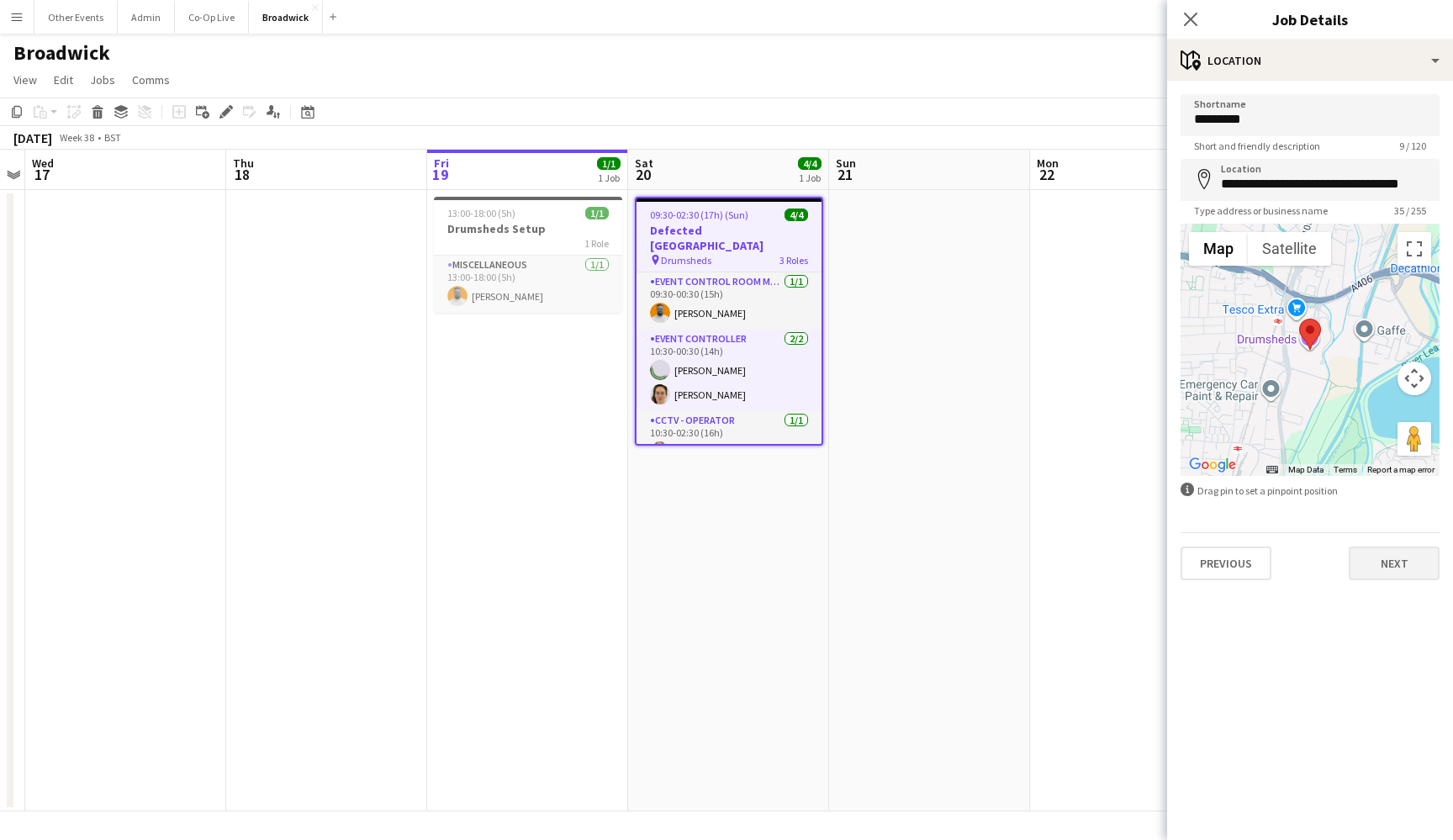
click at [1406, 552] on button "Next" at bounding box center [1395, 563] width 91 height 34
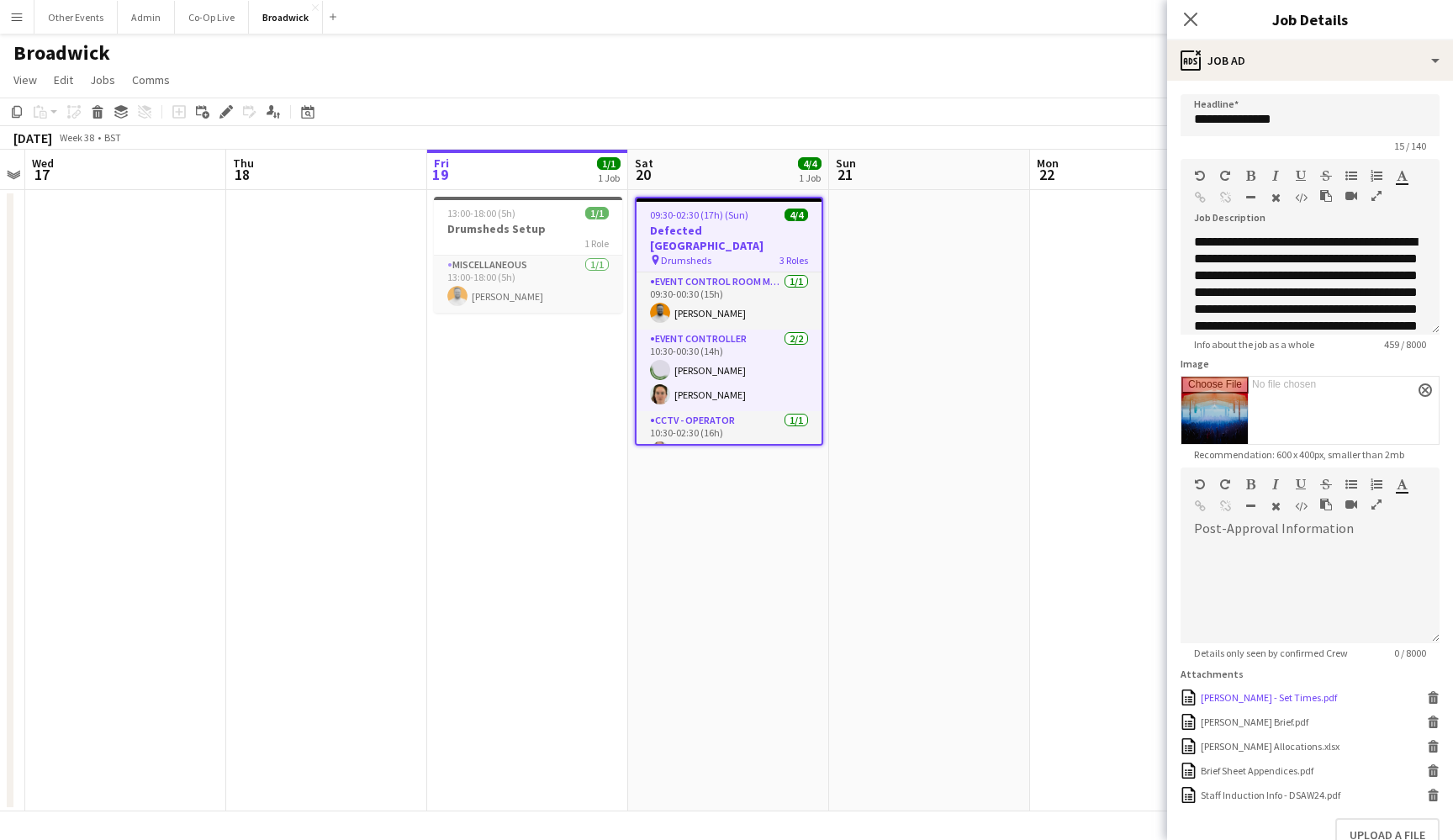
click at [1434, 701] on icon at bounding box center [1434, 700] width 9 height 8
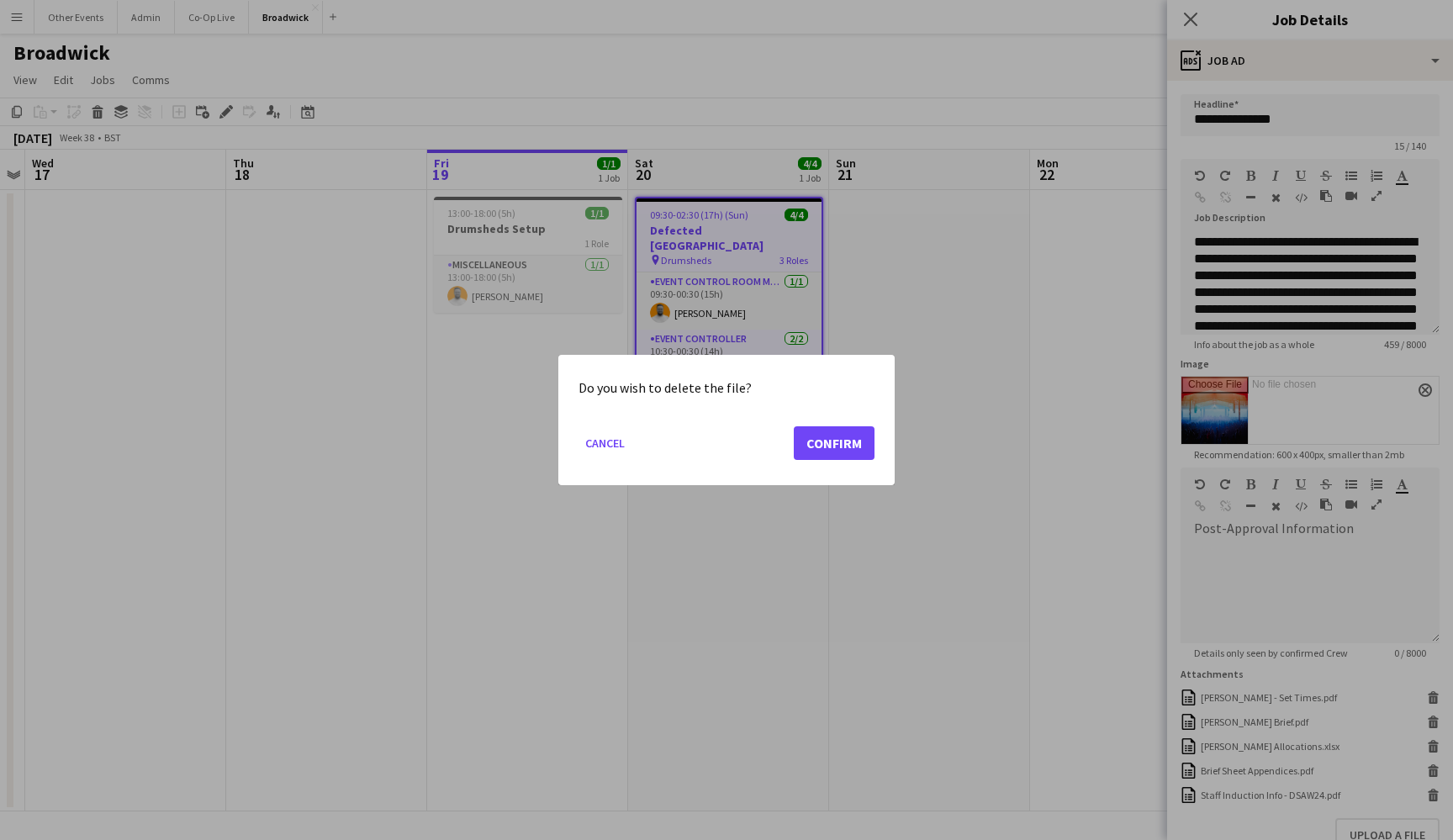
click at [856, 446] on button "Confirm" at bounding box center [834, 443] width 80 height 34
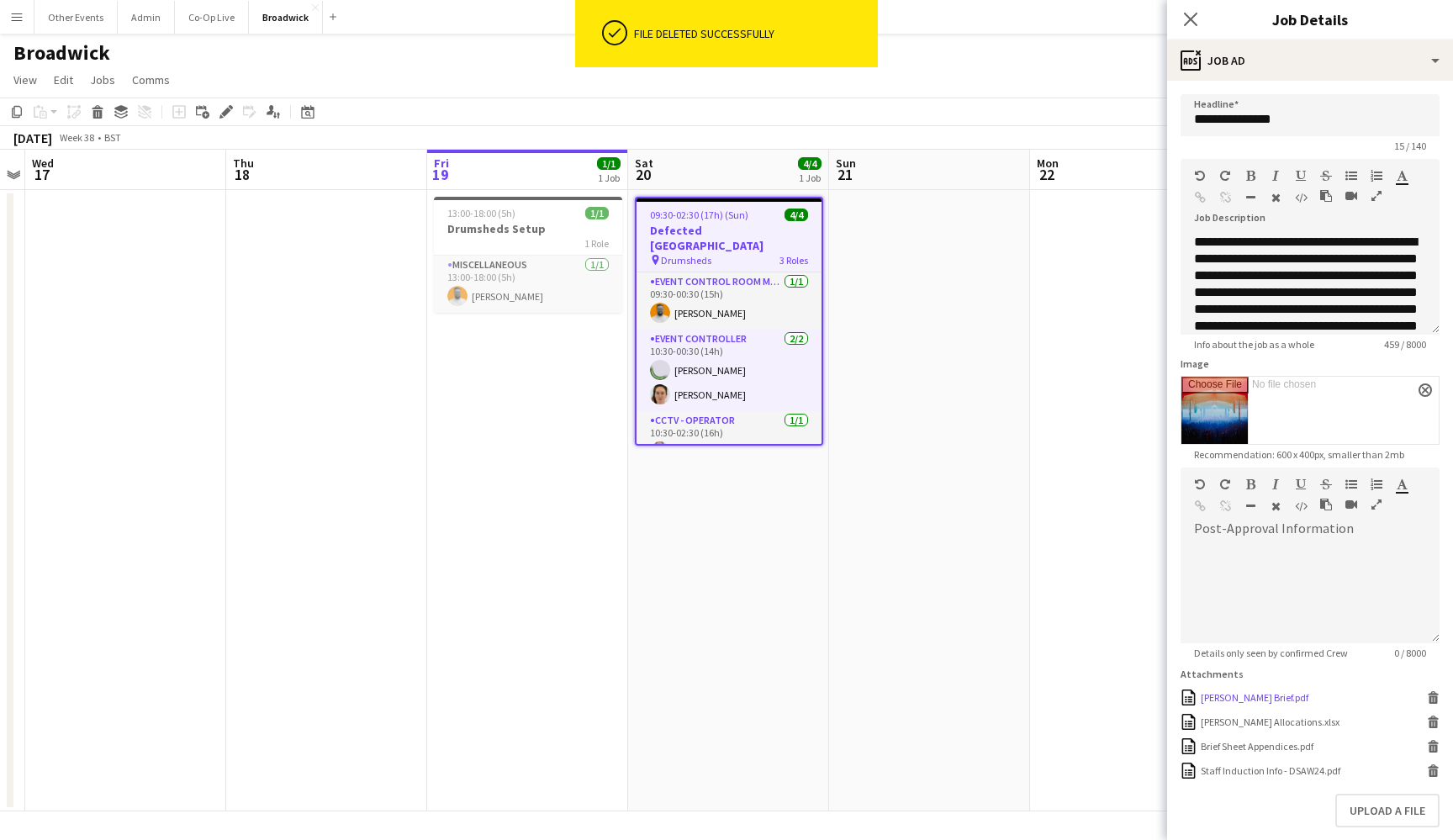
click at [1433, 700] on icon at bounding box center [1434, 700] width 9 height 8
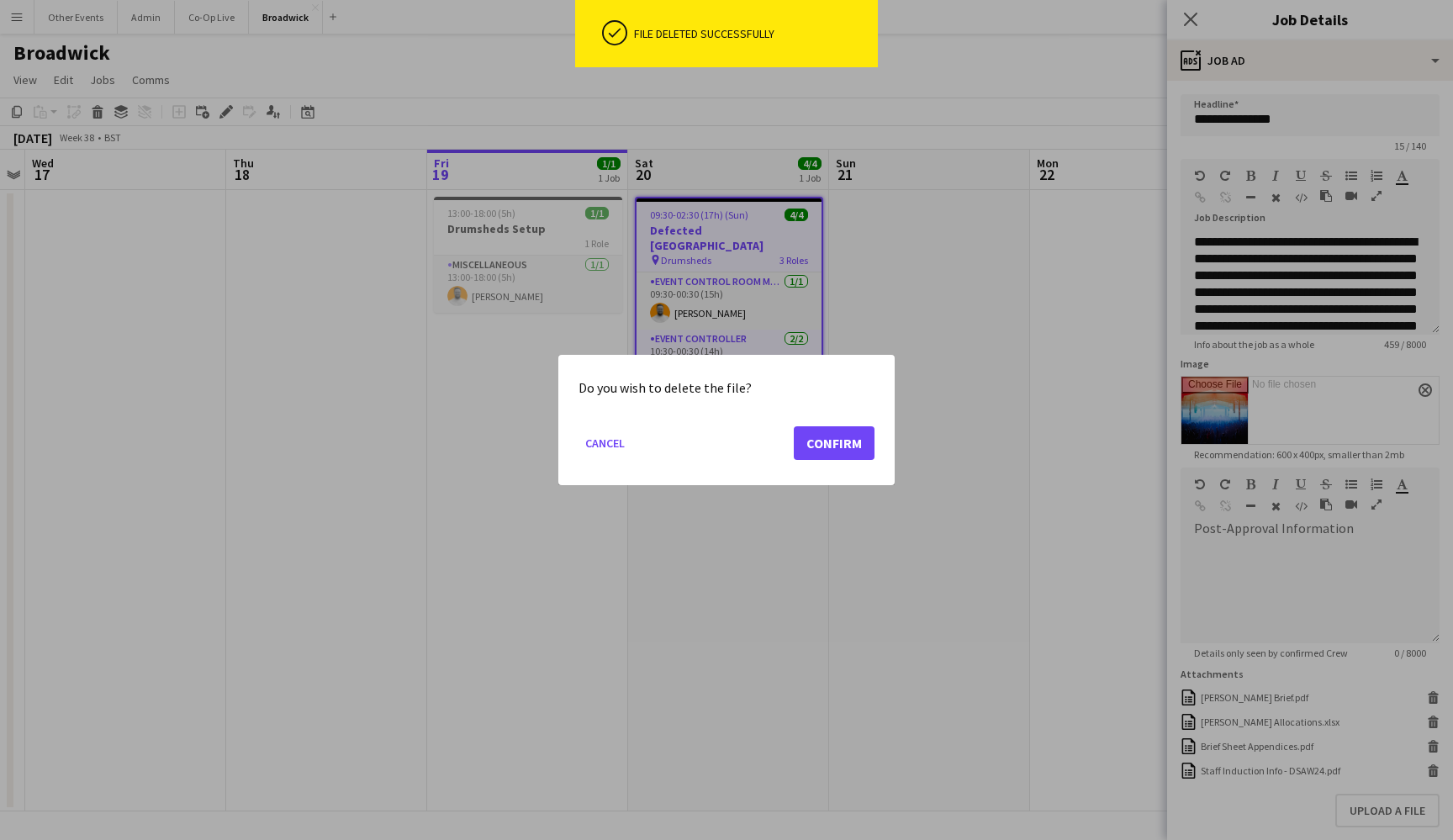
click at [825, 452] on button "Confirm" at bounding box center [834, 443] width 80 height 34
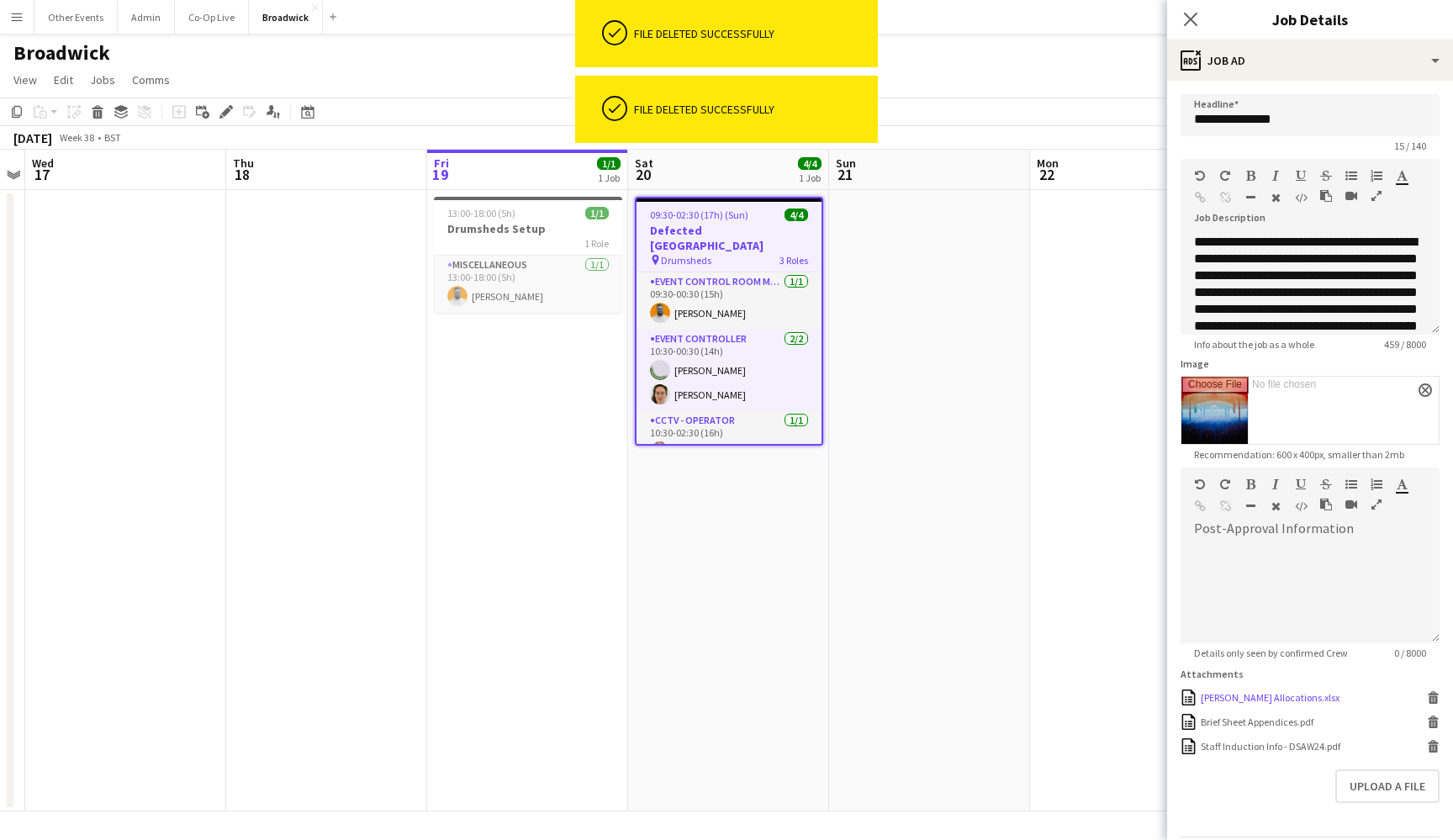
click at [1430, 695] on icon "Delete" at bounding box center [1433, 697] width 13 height 13
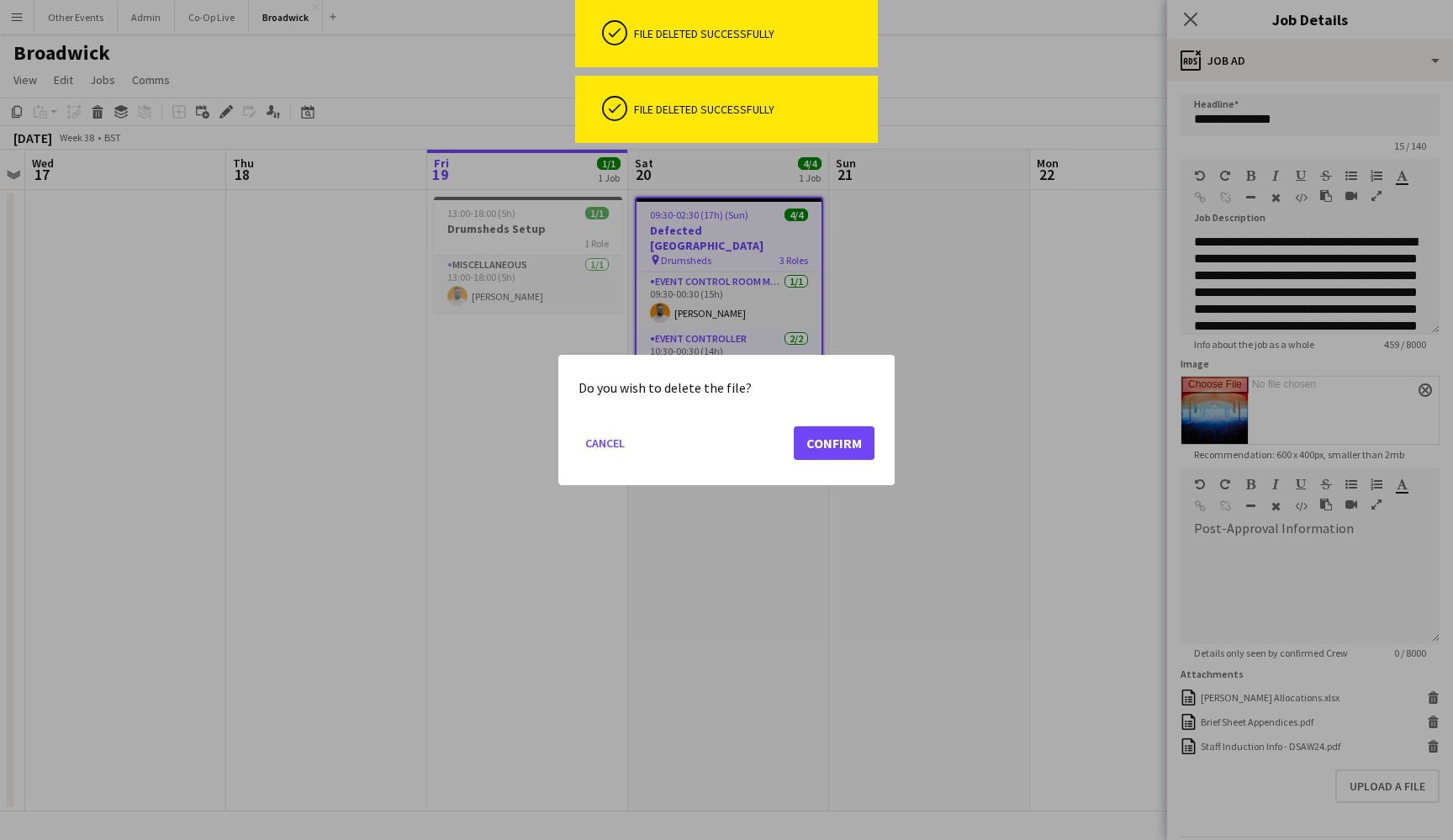
click at [822, 429] on button "Confirm" at bounding box center [834, 443] width 80 height 34
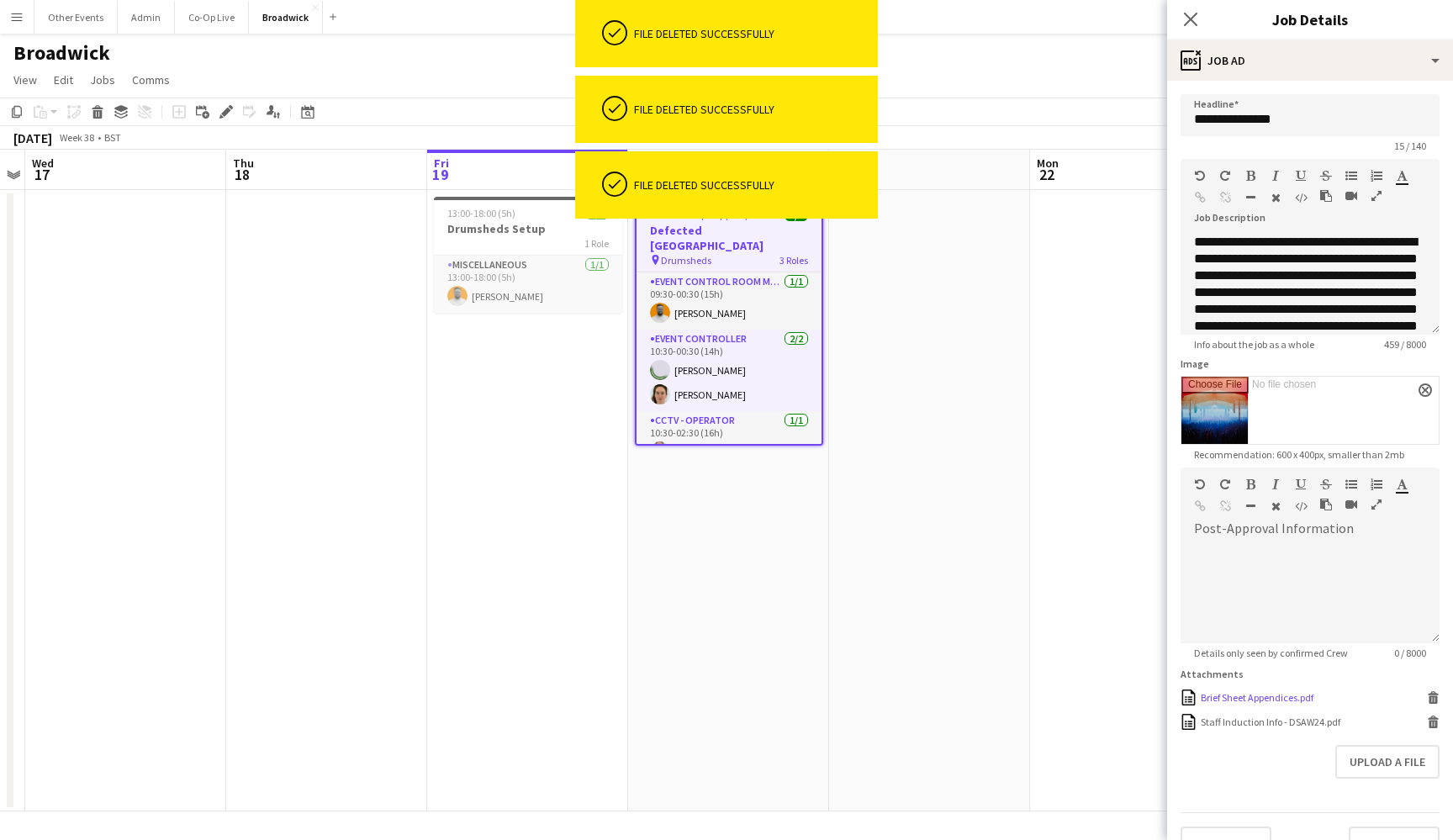
click at [1428, 699] on icon "Delete" at bounding box center [1433, 697] width 13 height 13
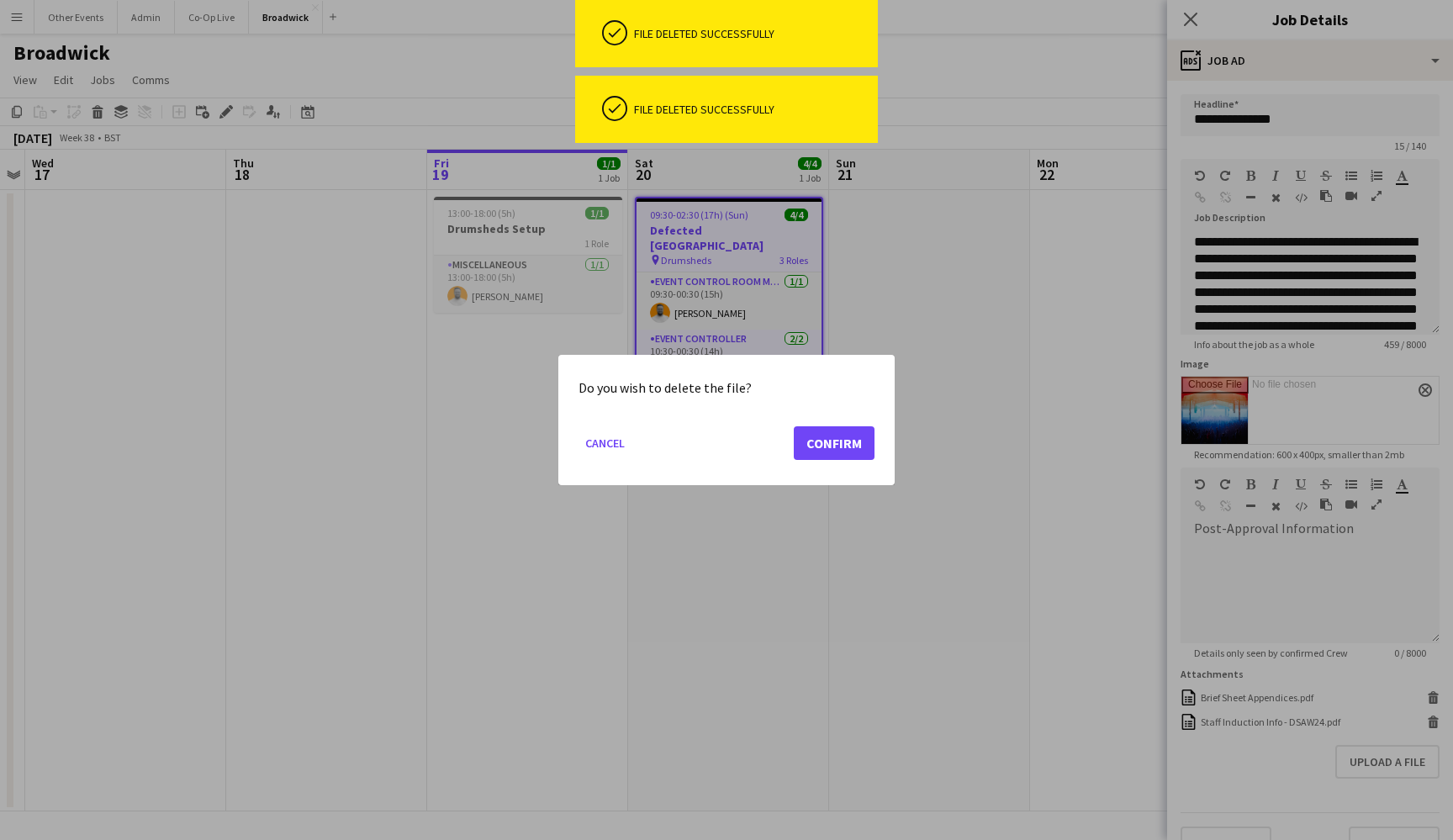
click at [837, 449] on button "Confirm" at bounding box center [834, 443] width 80 height 34
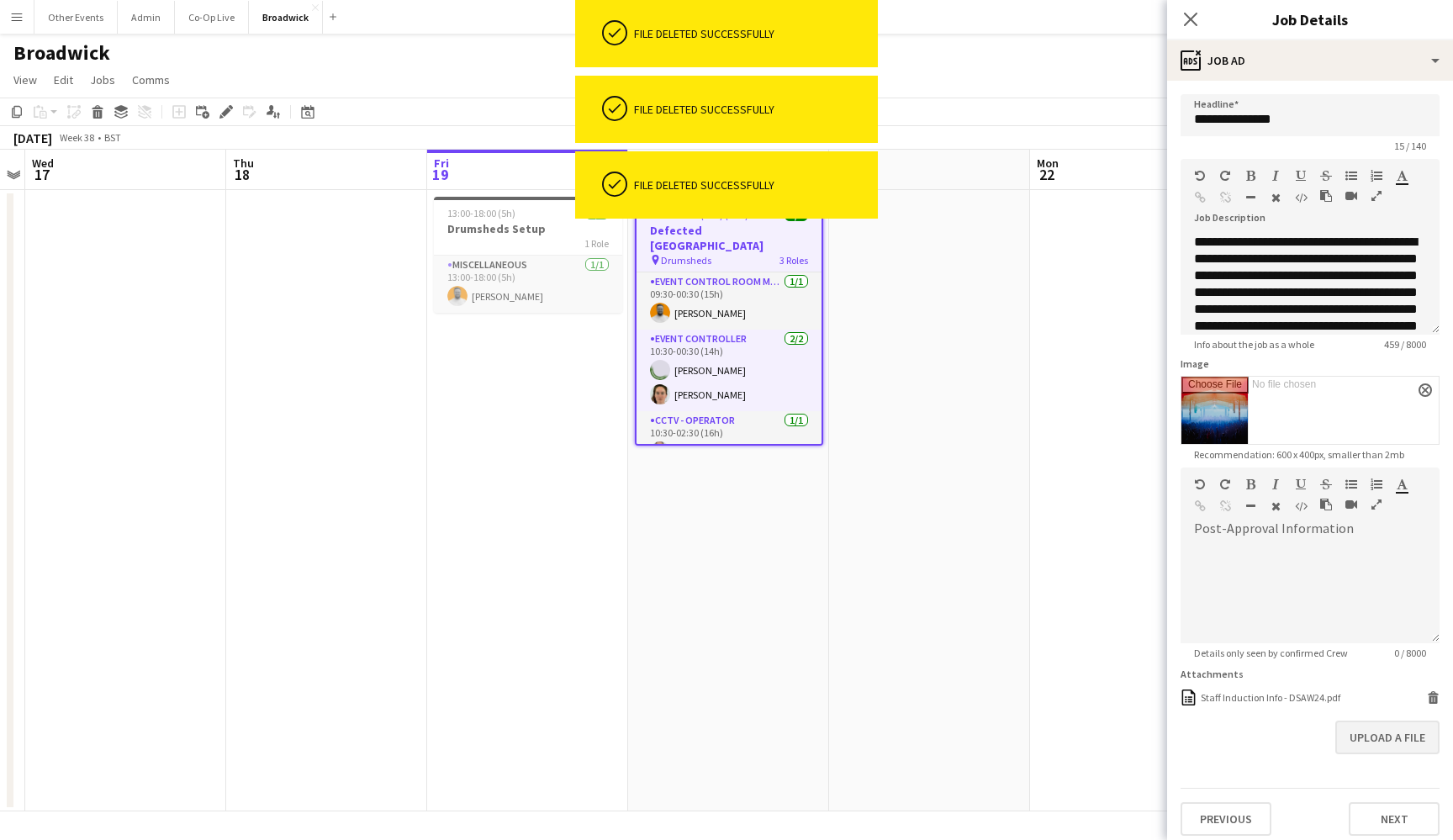
click at [1367, 729] on button "Upload a file" at bounding box center [1388, 736] width 105 height 34
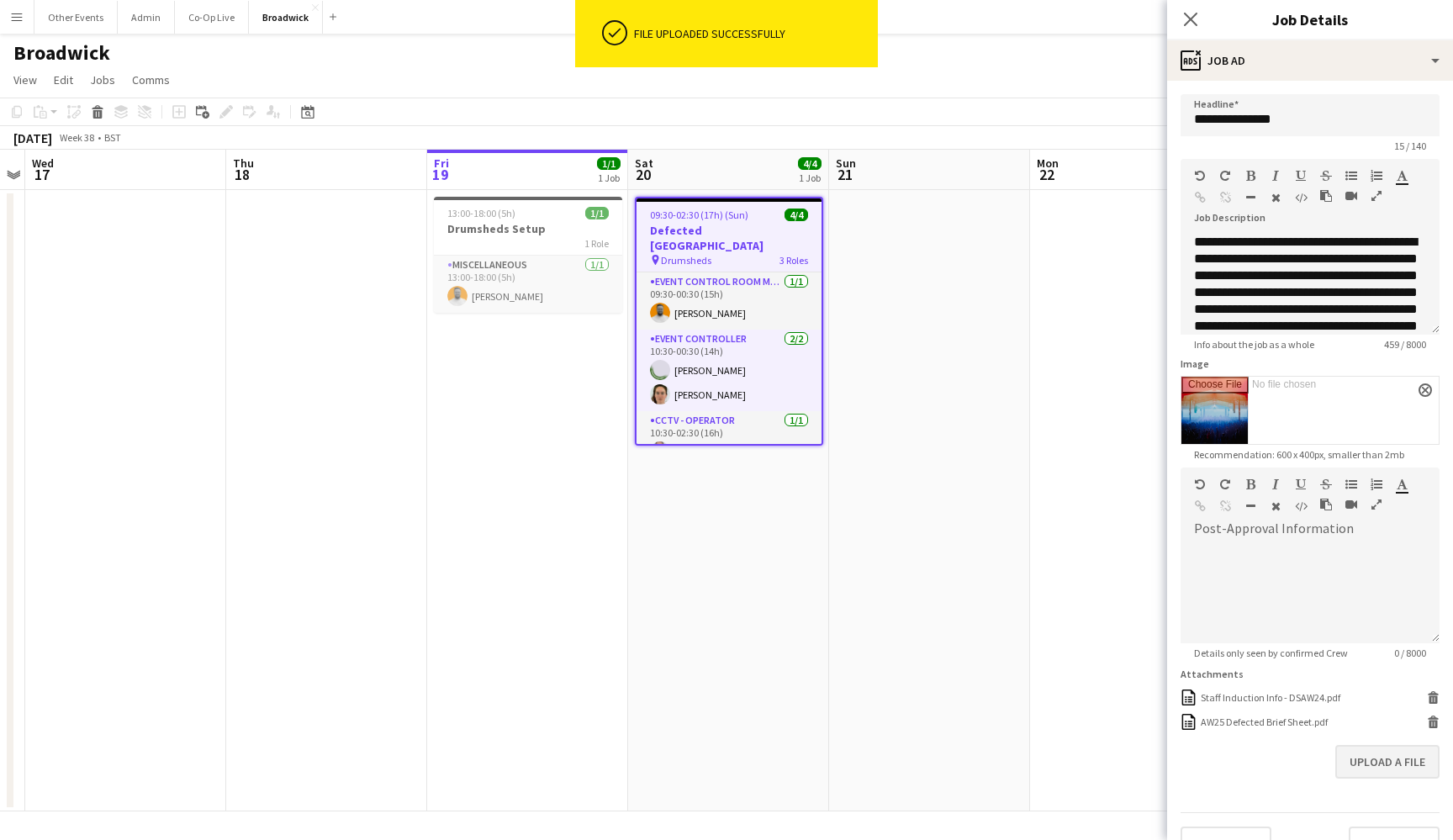
click at [1359, 760] on button "Upload a file" at bounding box center [1388, 762] width 105 height 34
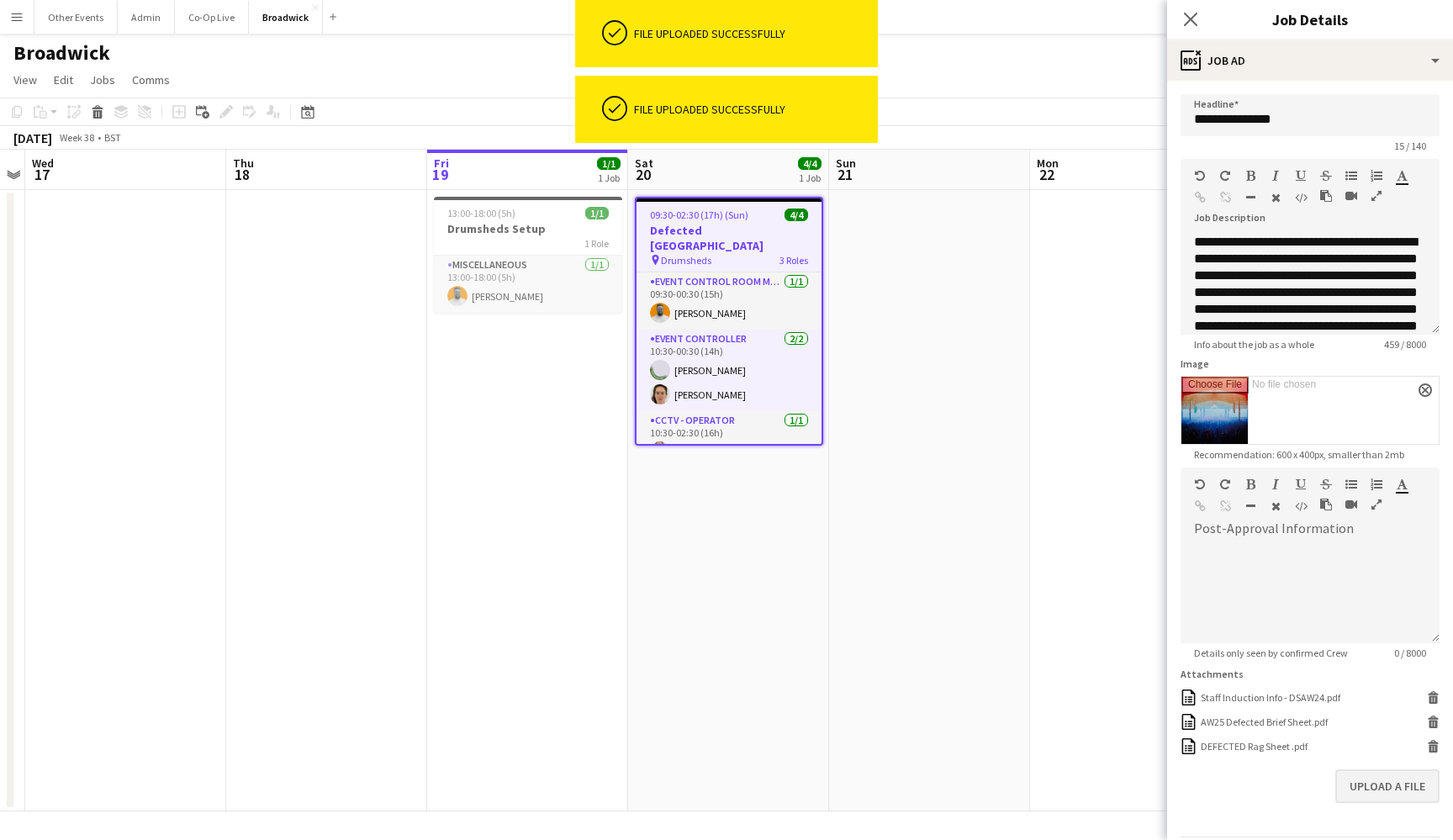
click at [1370, 786] on button "Upload a file" at bounding box center [1388, 786] width 105 height 34
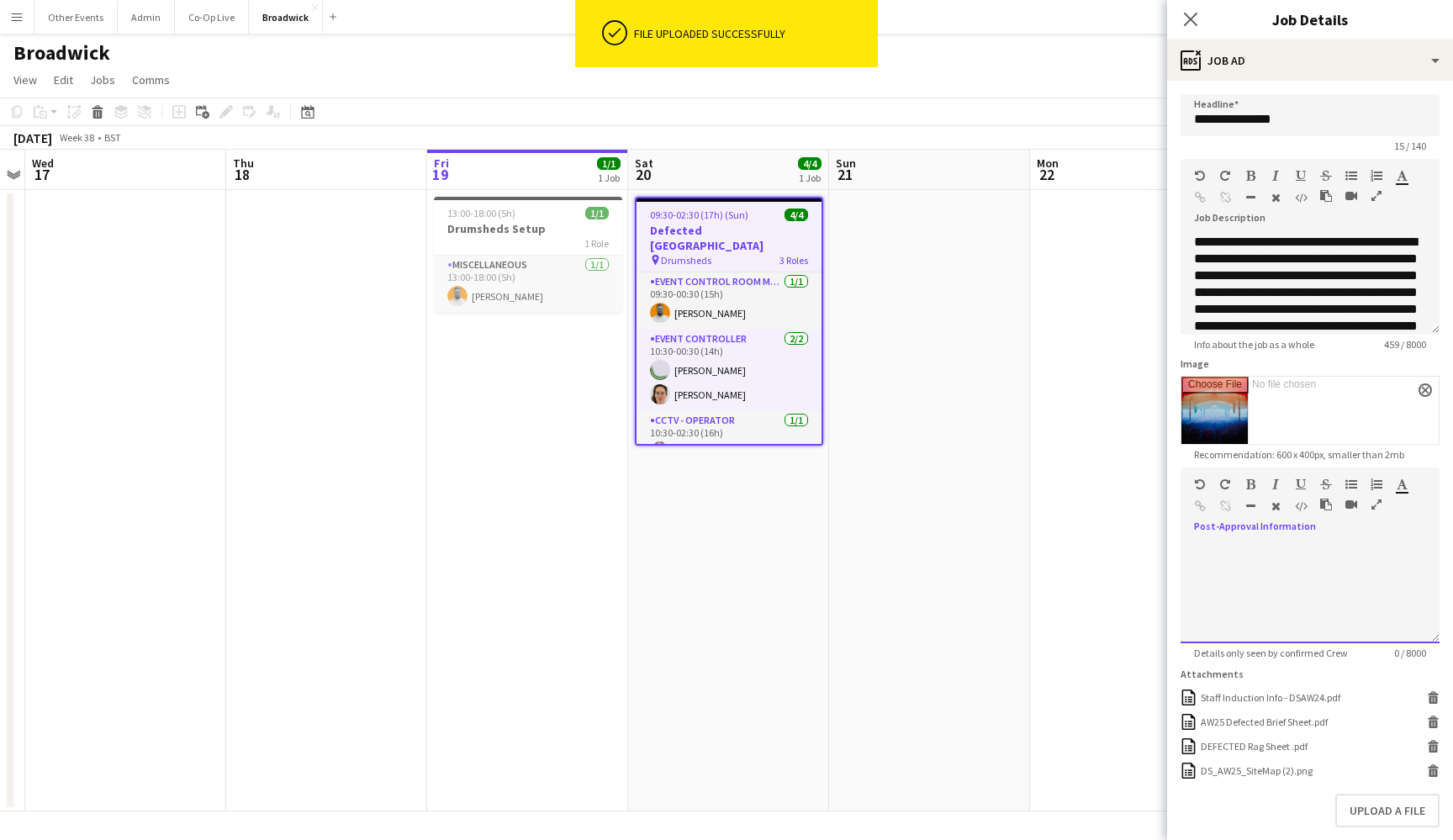
click at [1226, 576] on div at bounding box center [1310, 593] width 259 height 101
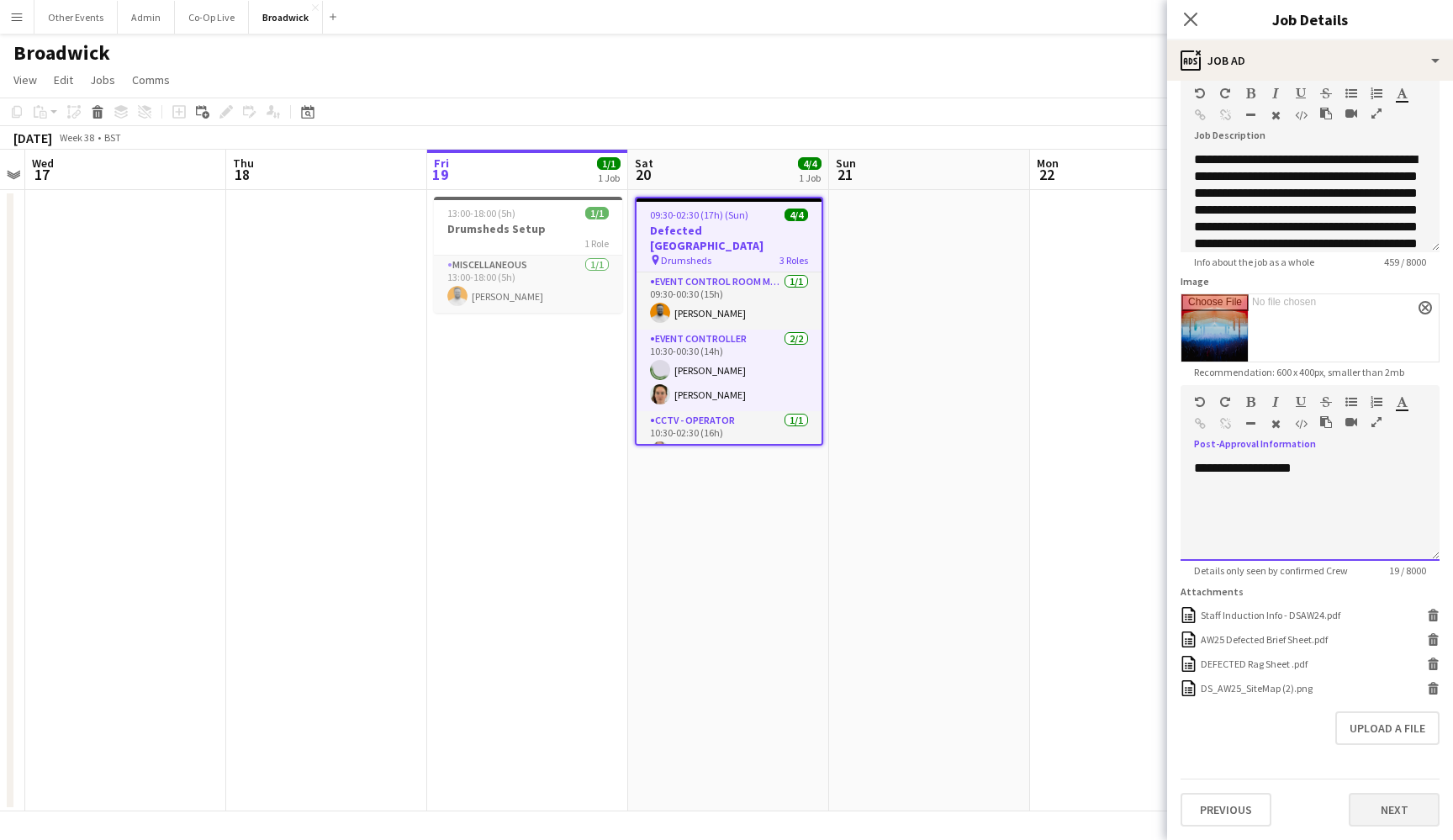
scroll to position [82, 0]
click at [1390, 820] on button "Next" at bounding box center [1395, 809] width 91 height 34
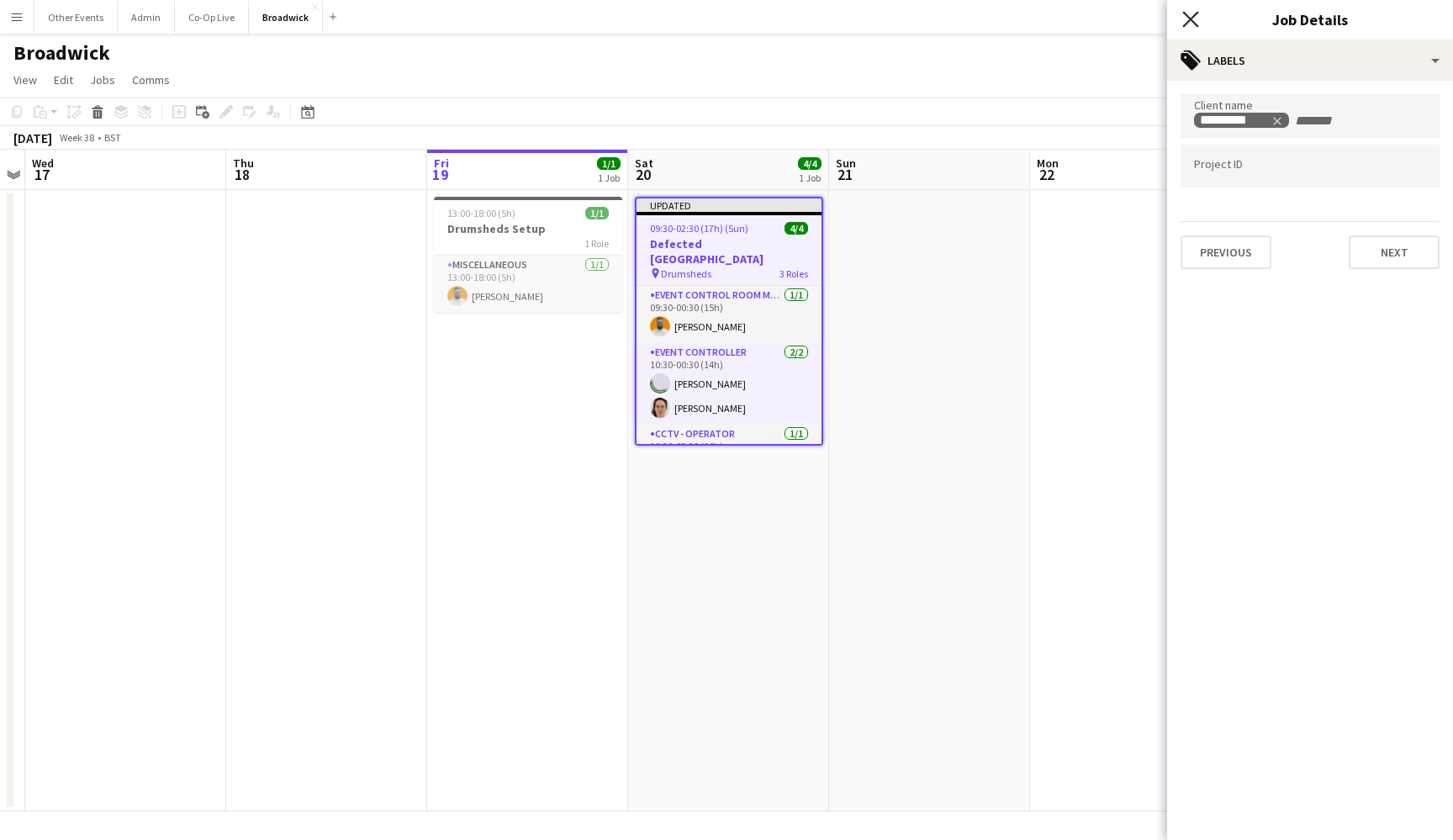
click at [1191, 19] on icon at bounding box center [1190, 18] width 16 height 16
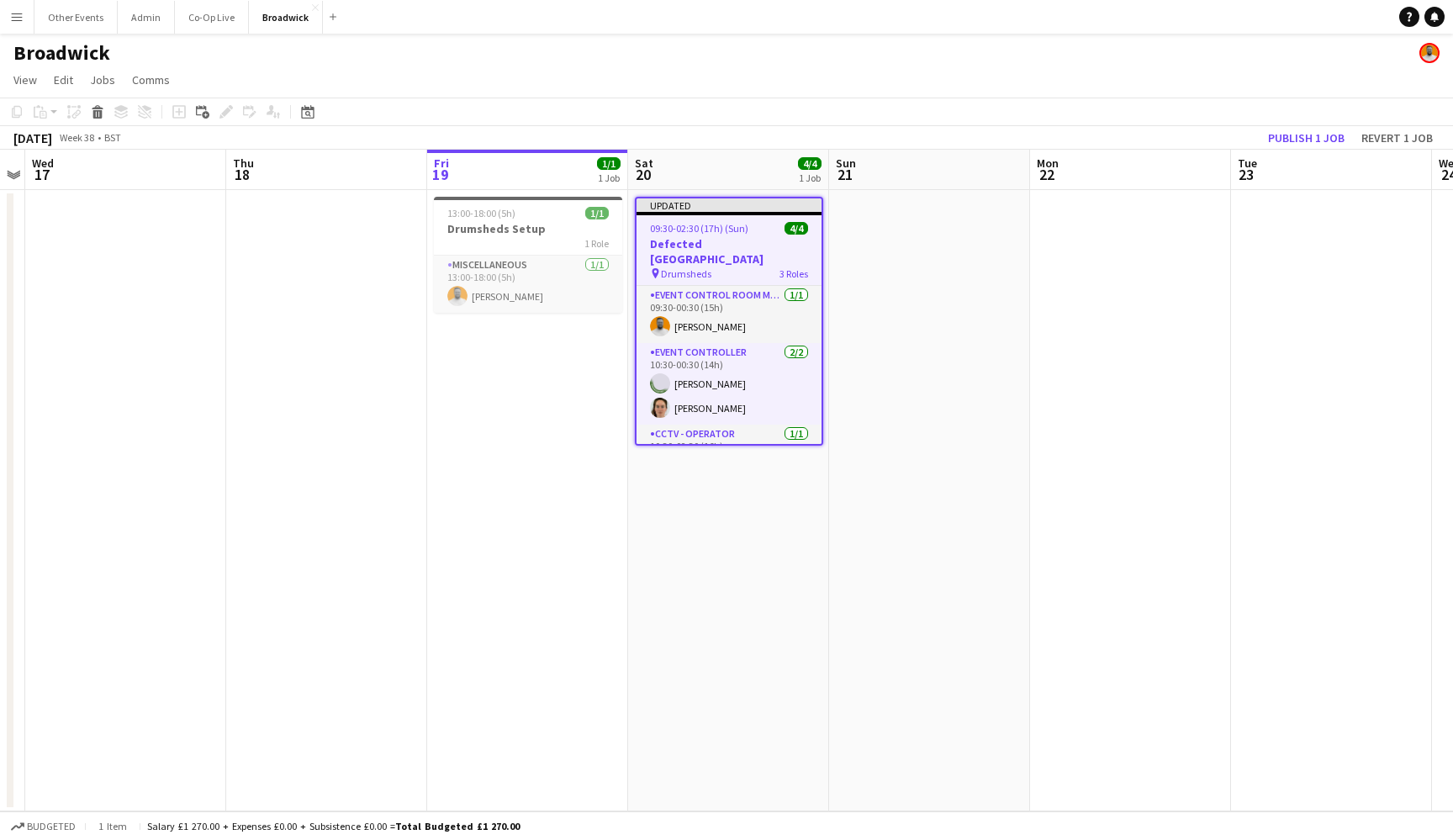
click at [1053, 275] on app-date-cell at bounding box center [1130, 500] width 201 height 621
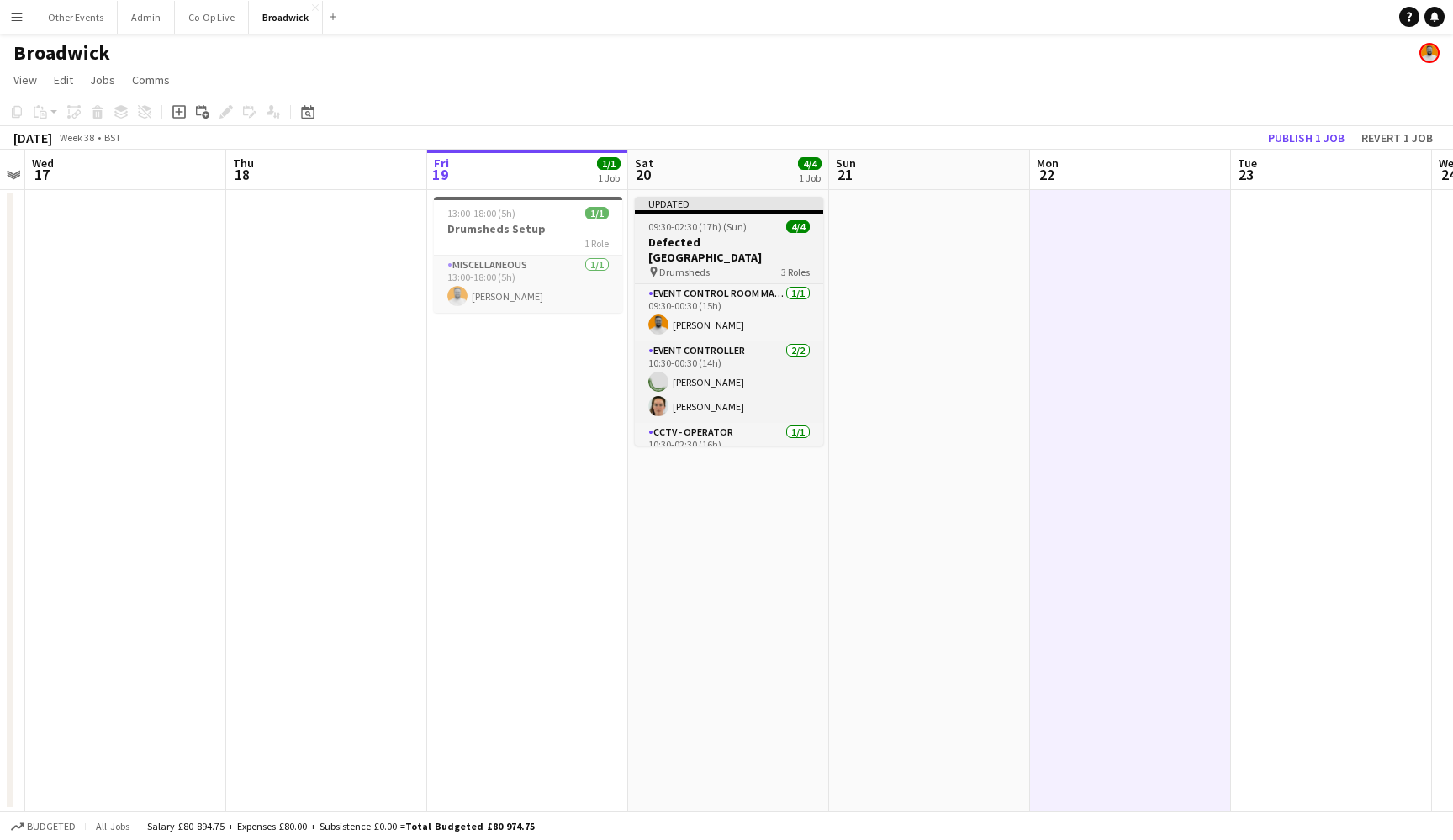
click at [730, 232] on span "09:30-02:30 (17h) (Sun)" at bounding box center [698, 226] width 99 height 13
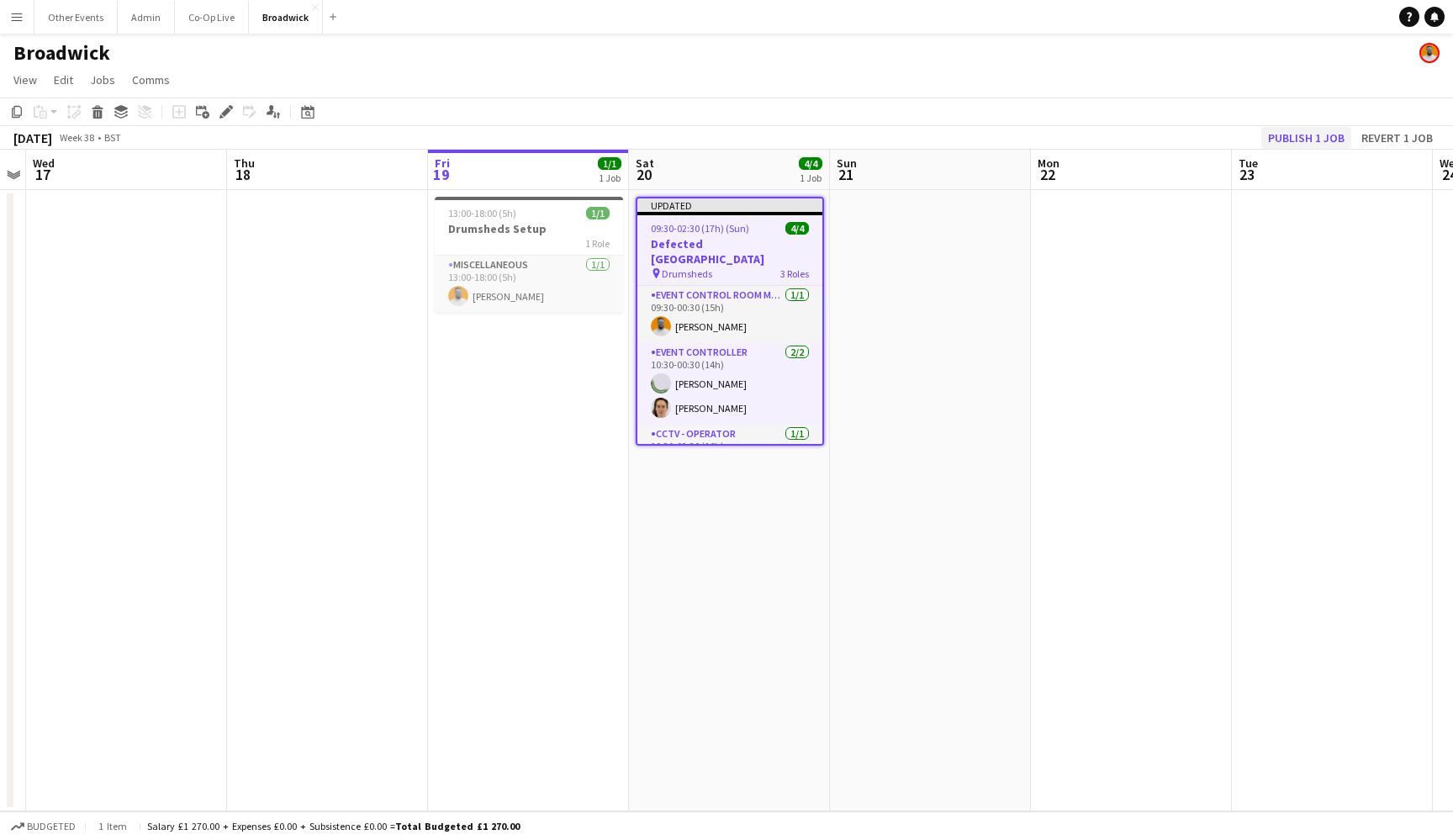
click at [1311, 140] on button "Publish 1 job" at bounding box center [1306, 138] width 90 height 22
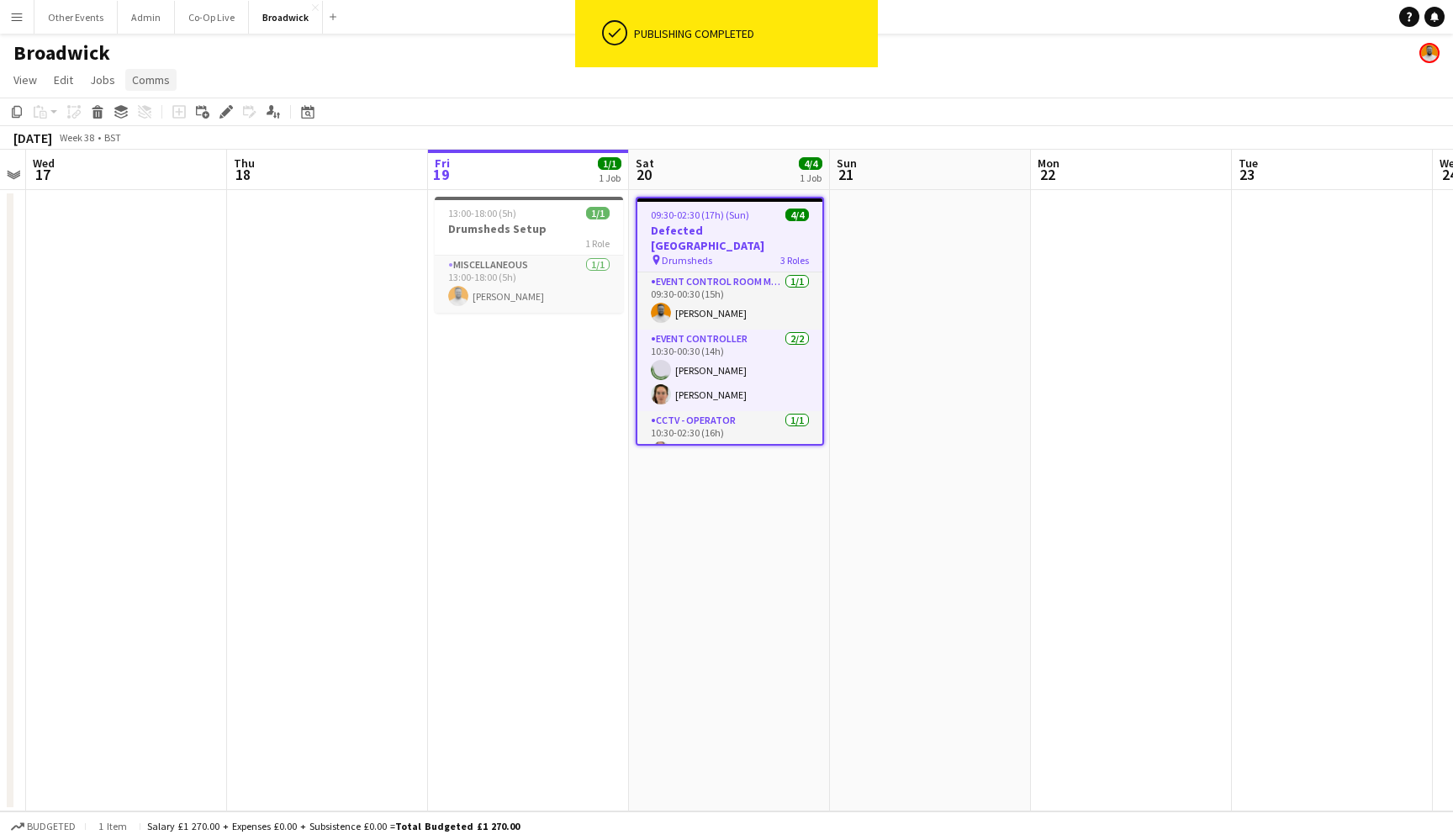
click at [127, 79] on link "Comms" at bounding box center [150, 79] width 51 height 22
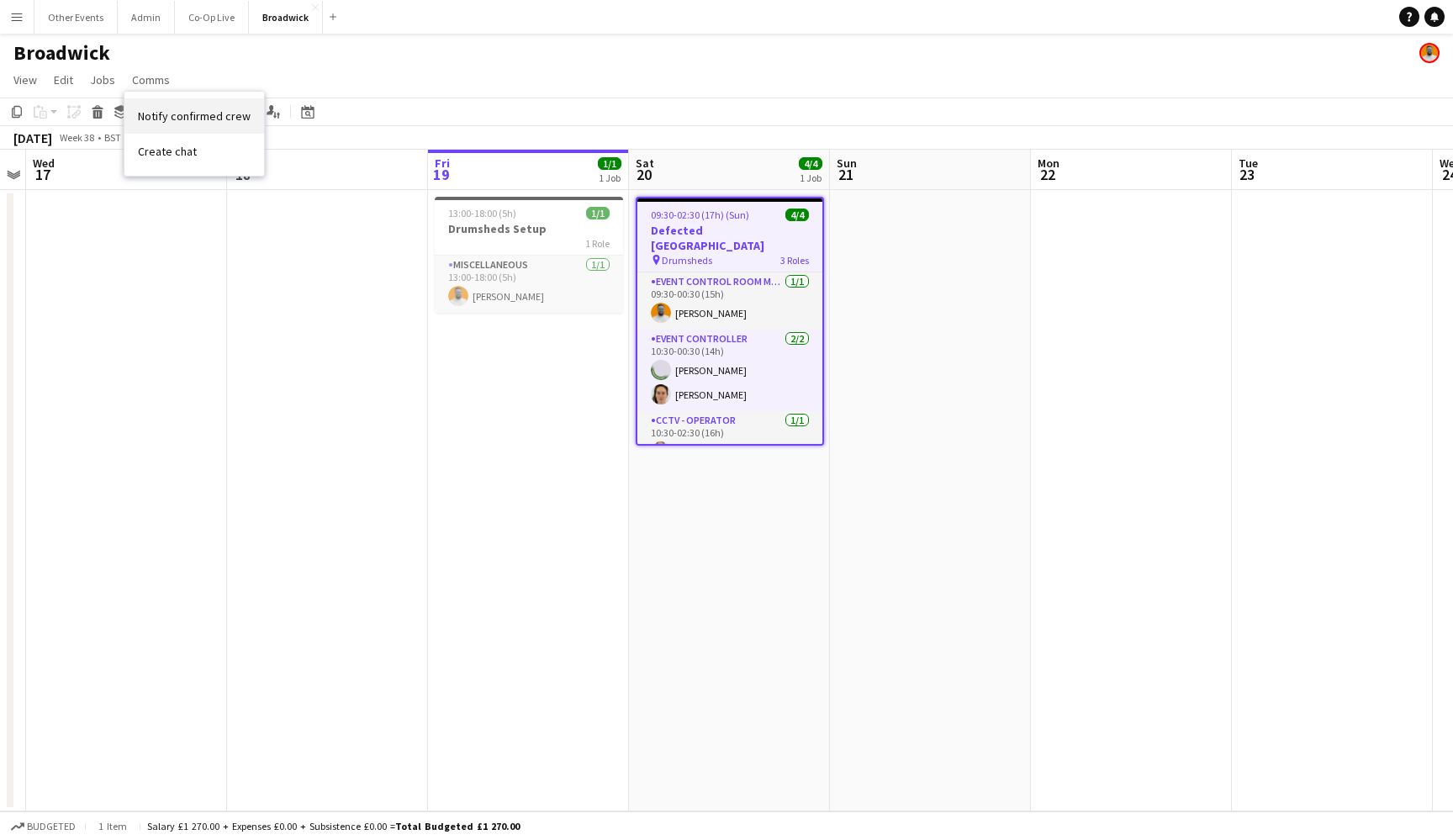
click at [200, 123] on span "Notify confirmed crew" at bounding box center [194, 116] width 112 height 16
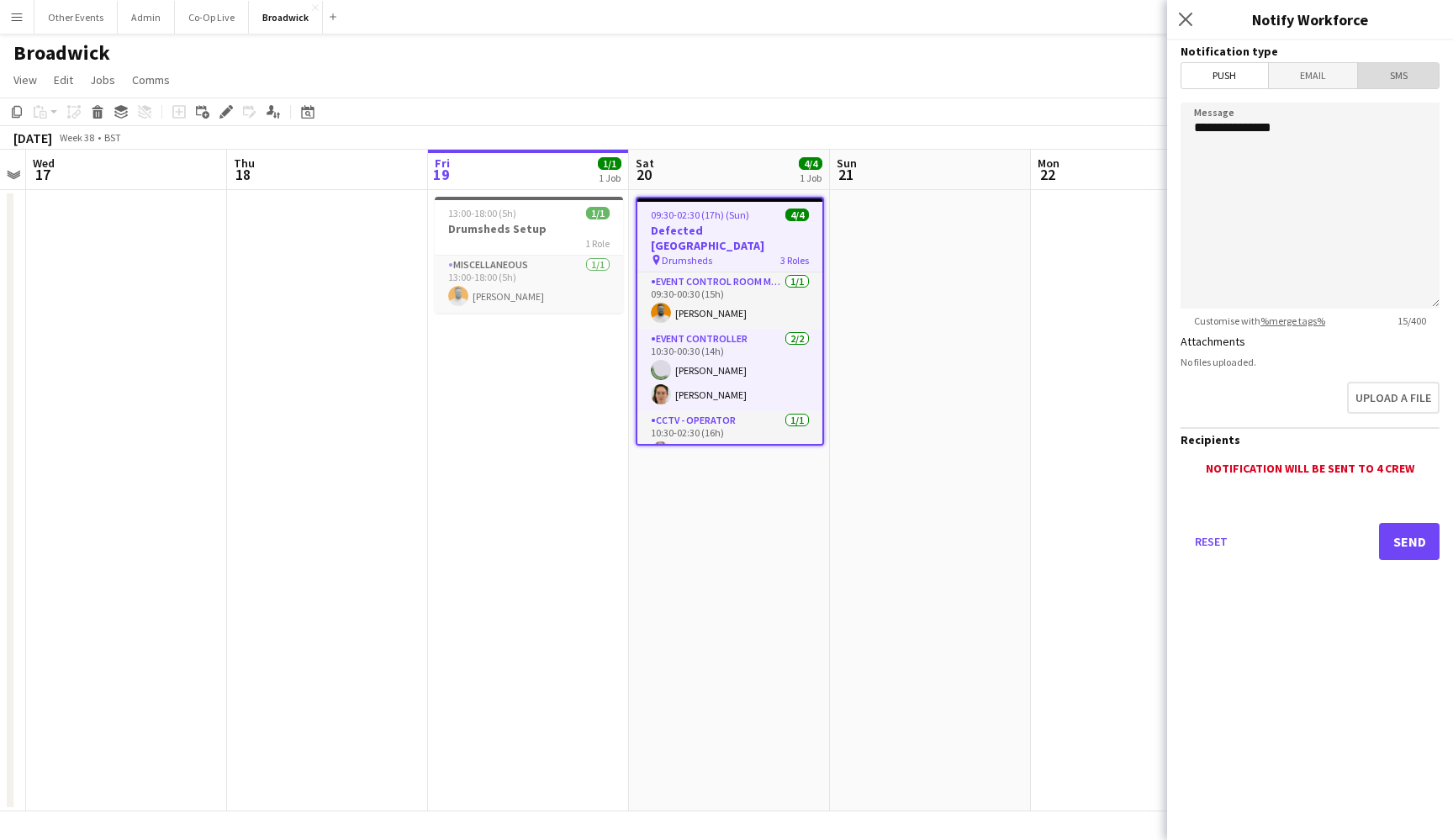
click at [1404, 78] on span "SMS" at bounding box center [1398, 76] width 80 height 25
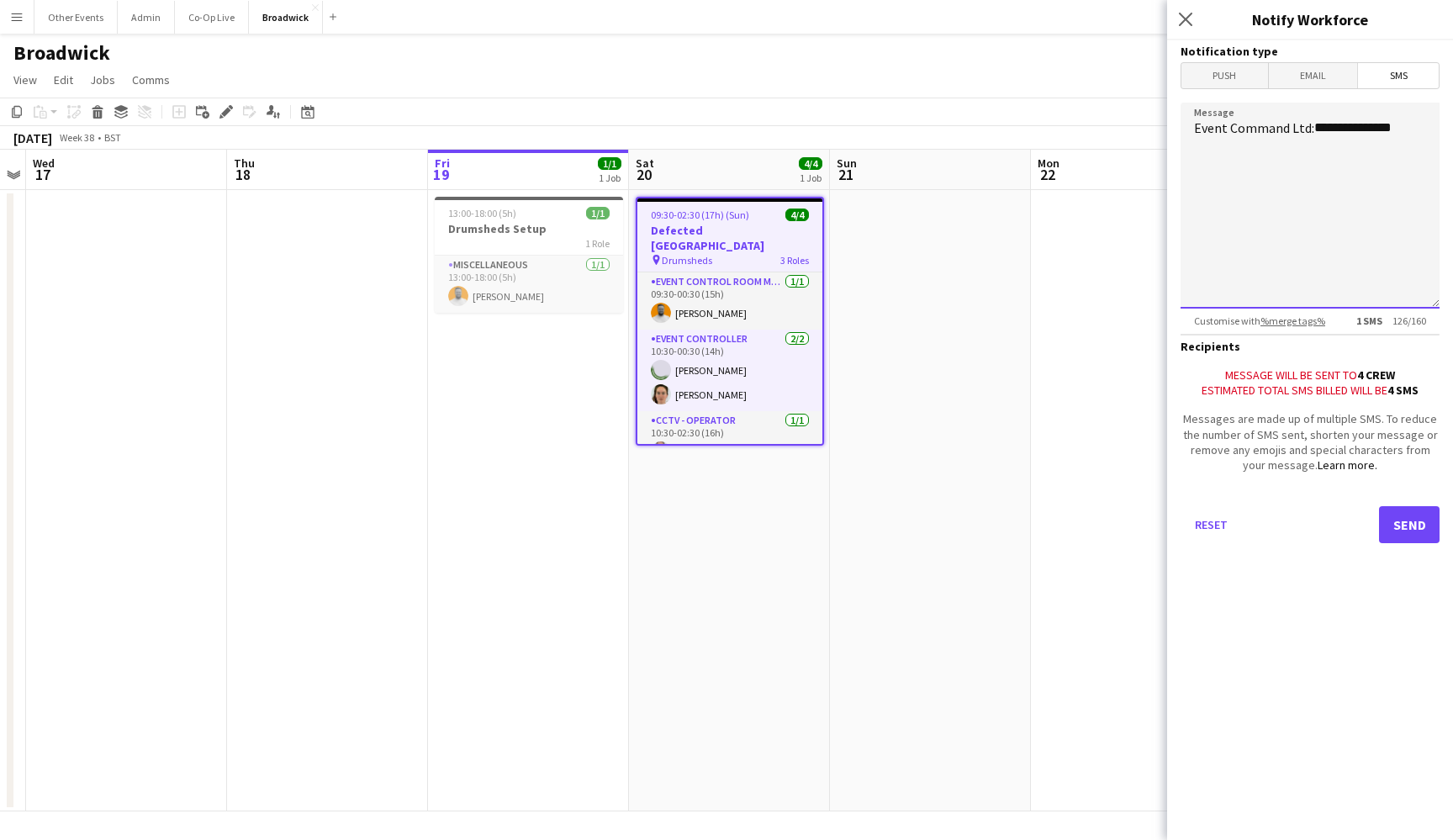
click at [1421, 130] on textarea "**********" at bounding box center [1310, 205] width 259 height 206
click at [1245, 195] on textarea "**********" at bounding box center [1310, 205] width 259 height 206
click at [1400, 224] on textarea "**********" at bounding box center [1310, 205] width 259 height 206
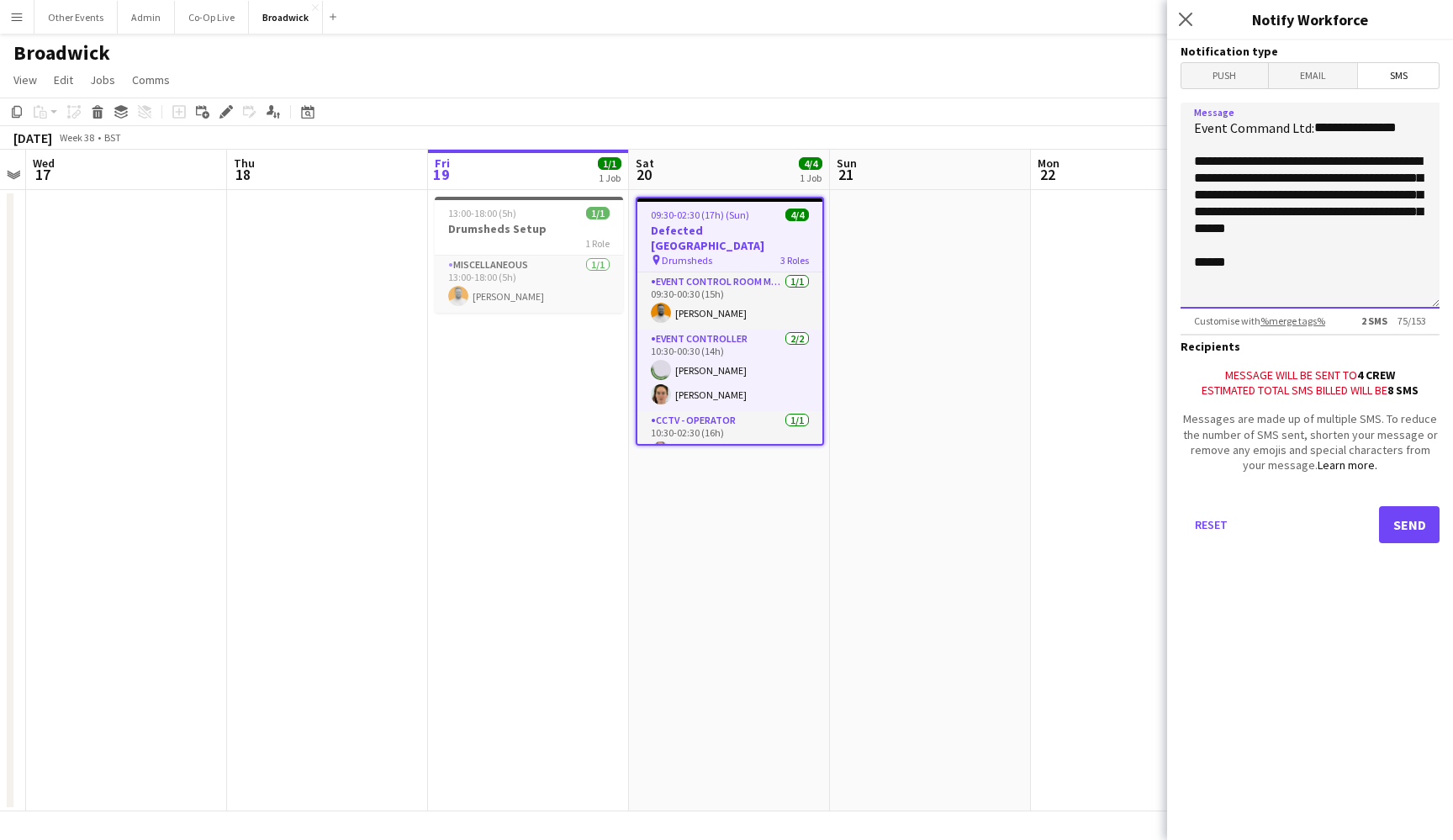
type textarea "**********"
click at [1411, 524] on button "Send" at bounding box center [1409, 524] width 60 height 37
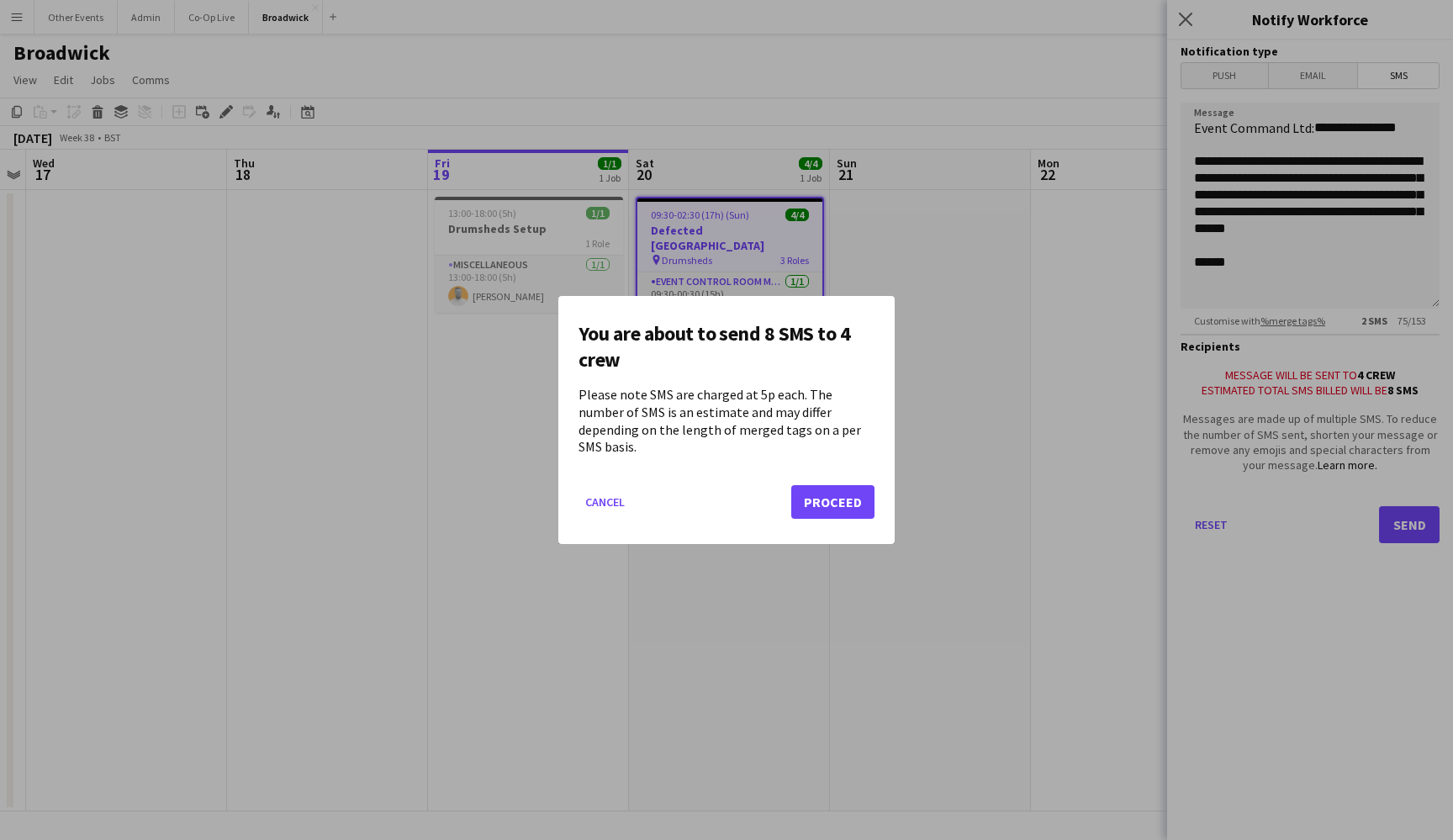
click at [843, 490] on button "Proceed" at bounding box center [833, 502] width 83 height 34
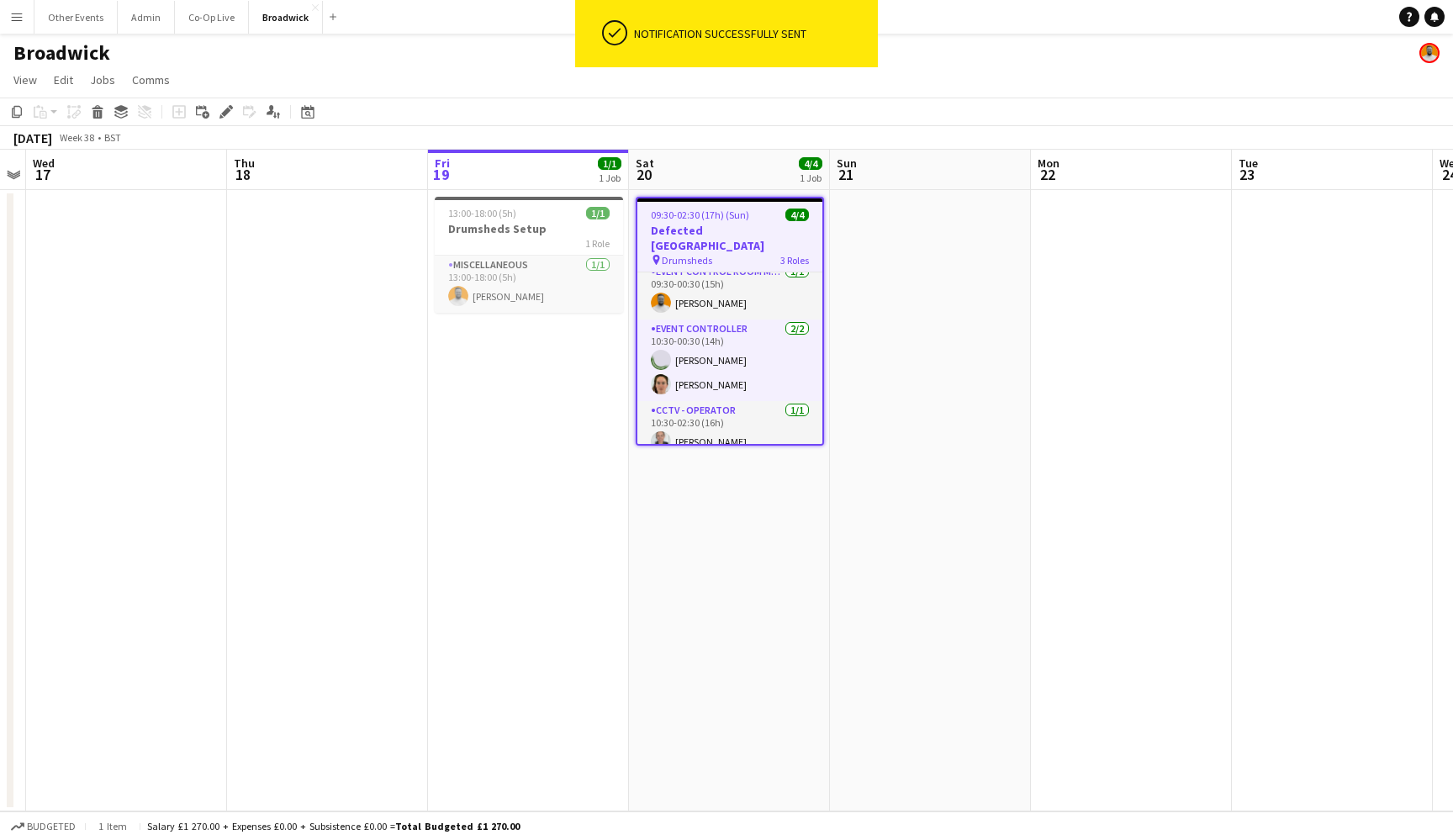
scroll to position [10, 0]
